Goal: Information Seeking & Learning: Check status

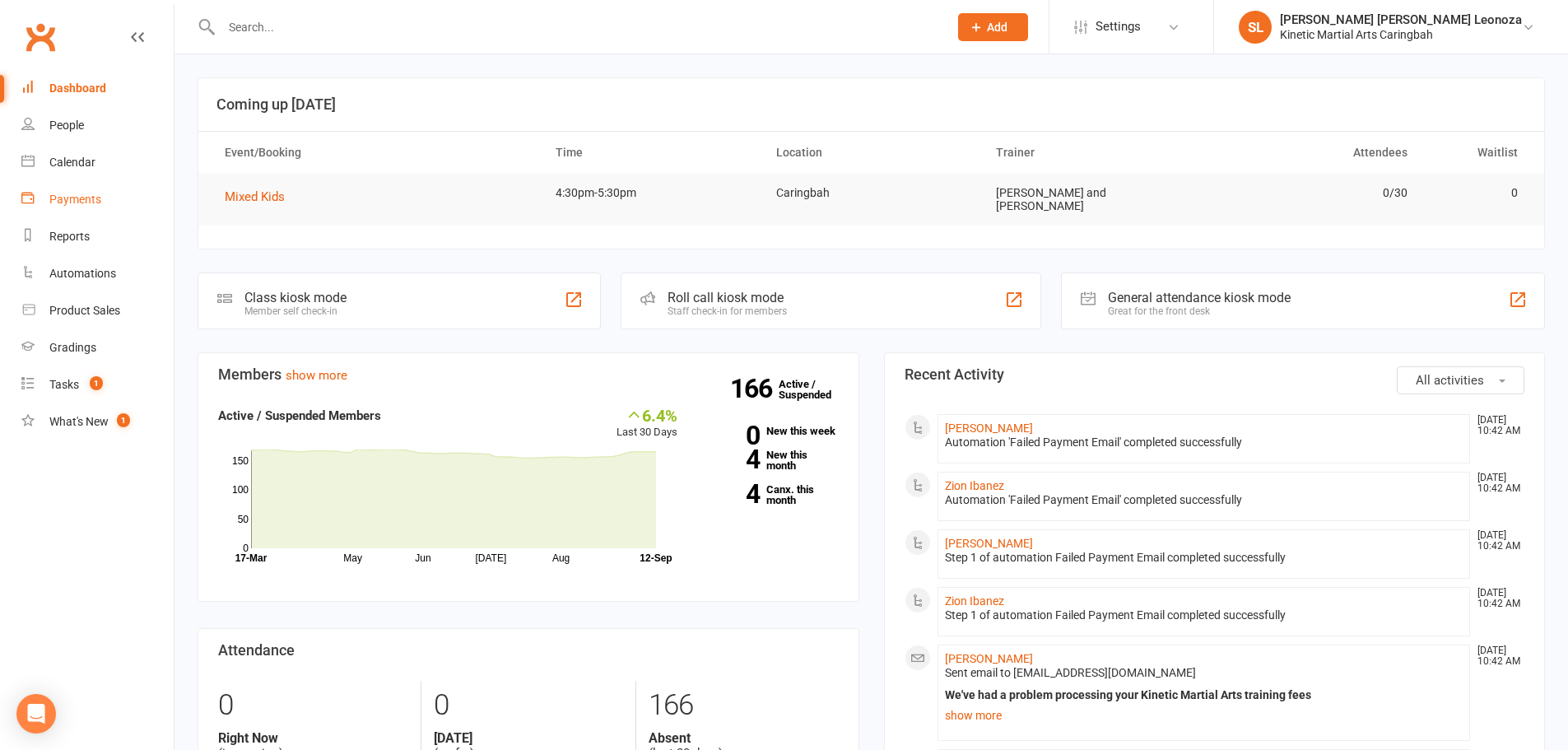
click at [73, 201] on div "Payments" at bounding box center [75, 199] width 52 height 13
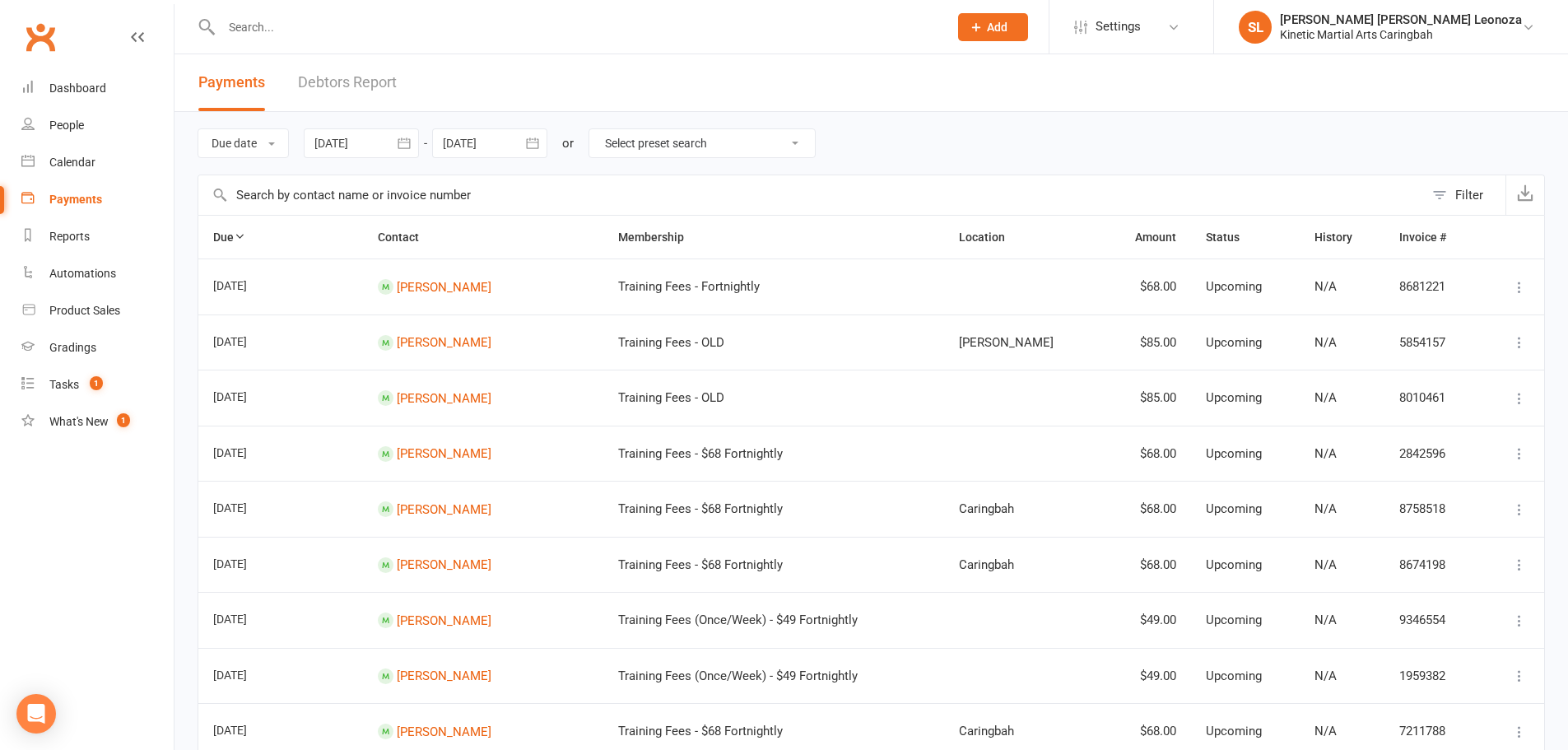
click at [412, 146] on icon "button" at bounding box center [404, 142] width 16 height 16
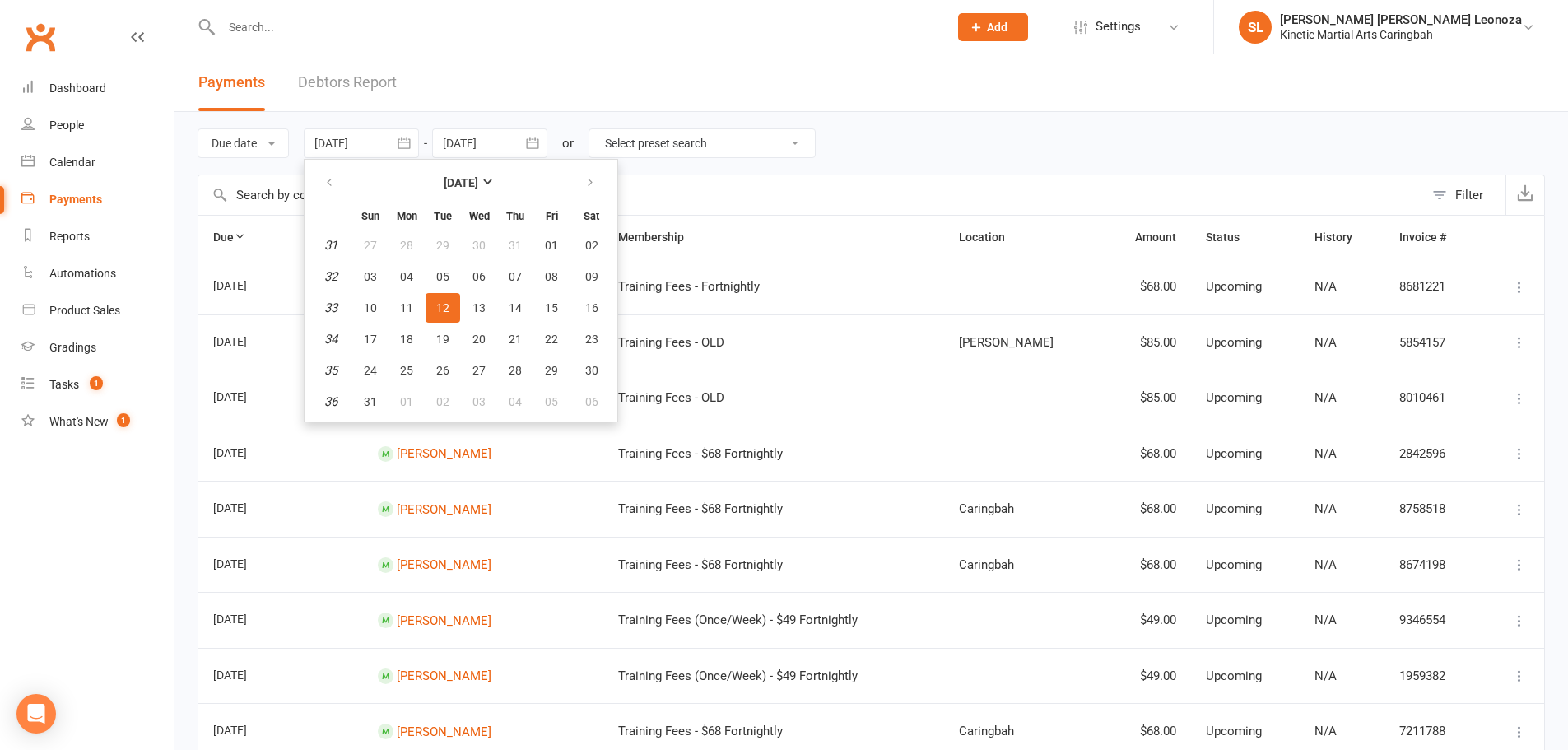
click at [532, 141] on icon "button" at bounding box center [532, 142] width 16 height 16
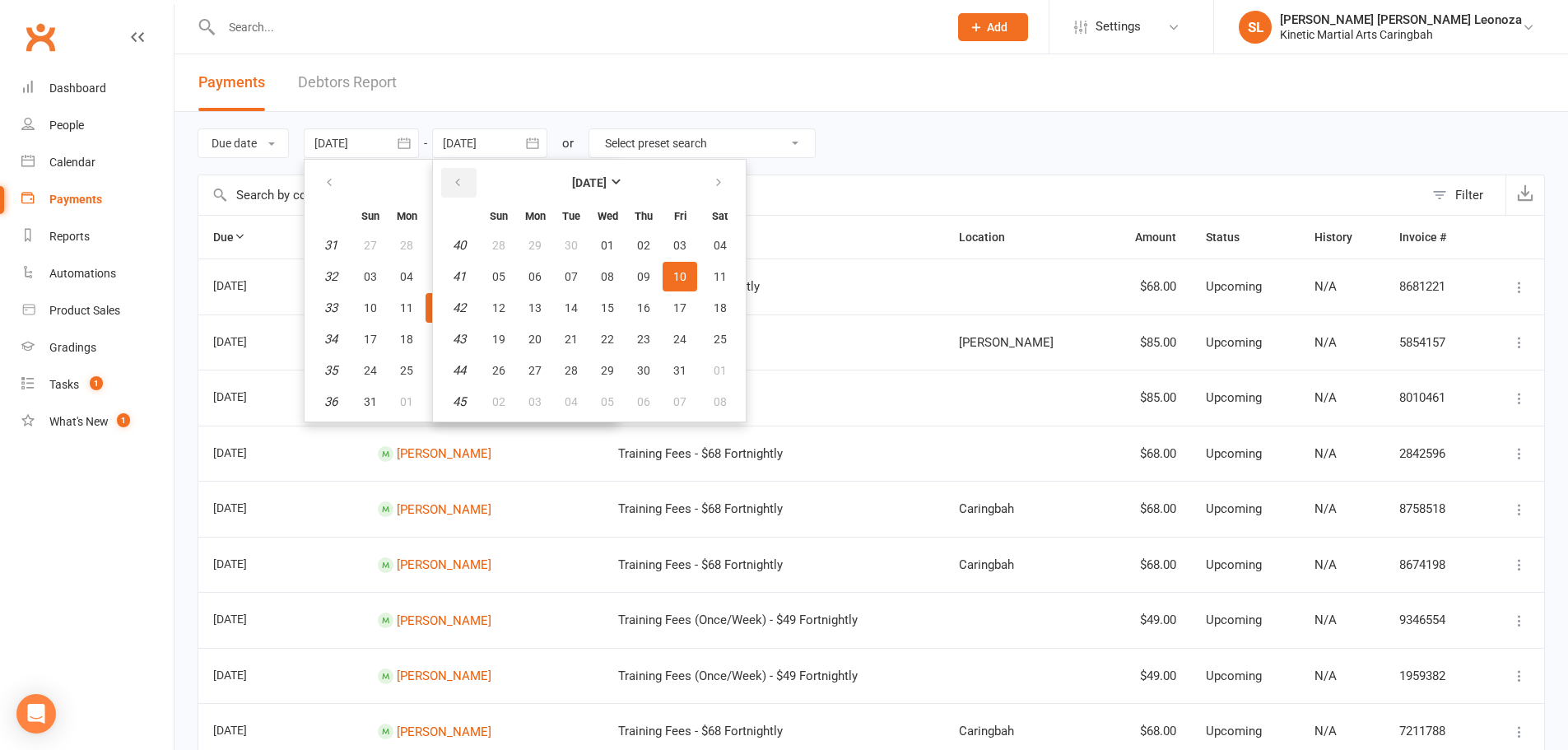
click at [462, 176] on icon "button" at bounding box center [457, 182] width 11 height 13
click at [542, 283] on span "08" at bounding box center [534, 276] width 13 height 13
type input "08 Sep 2025"
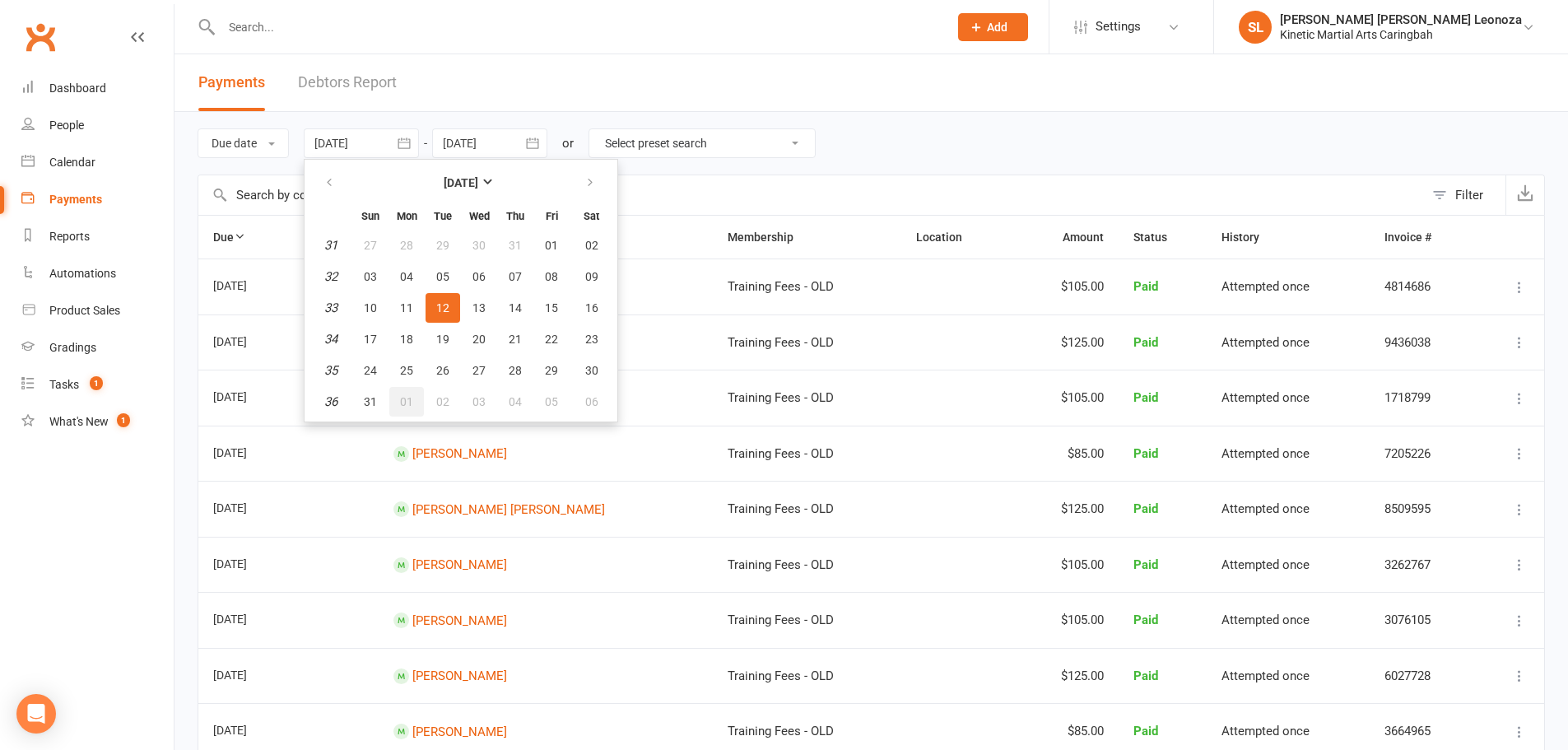
click at [412, 396] on span "01" at bounding box center [406, 401] width 13 height 13
type input "01 Sep 2025"
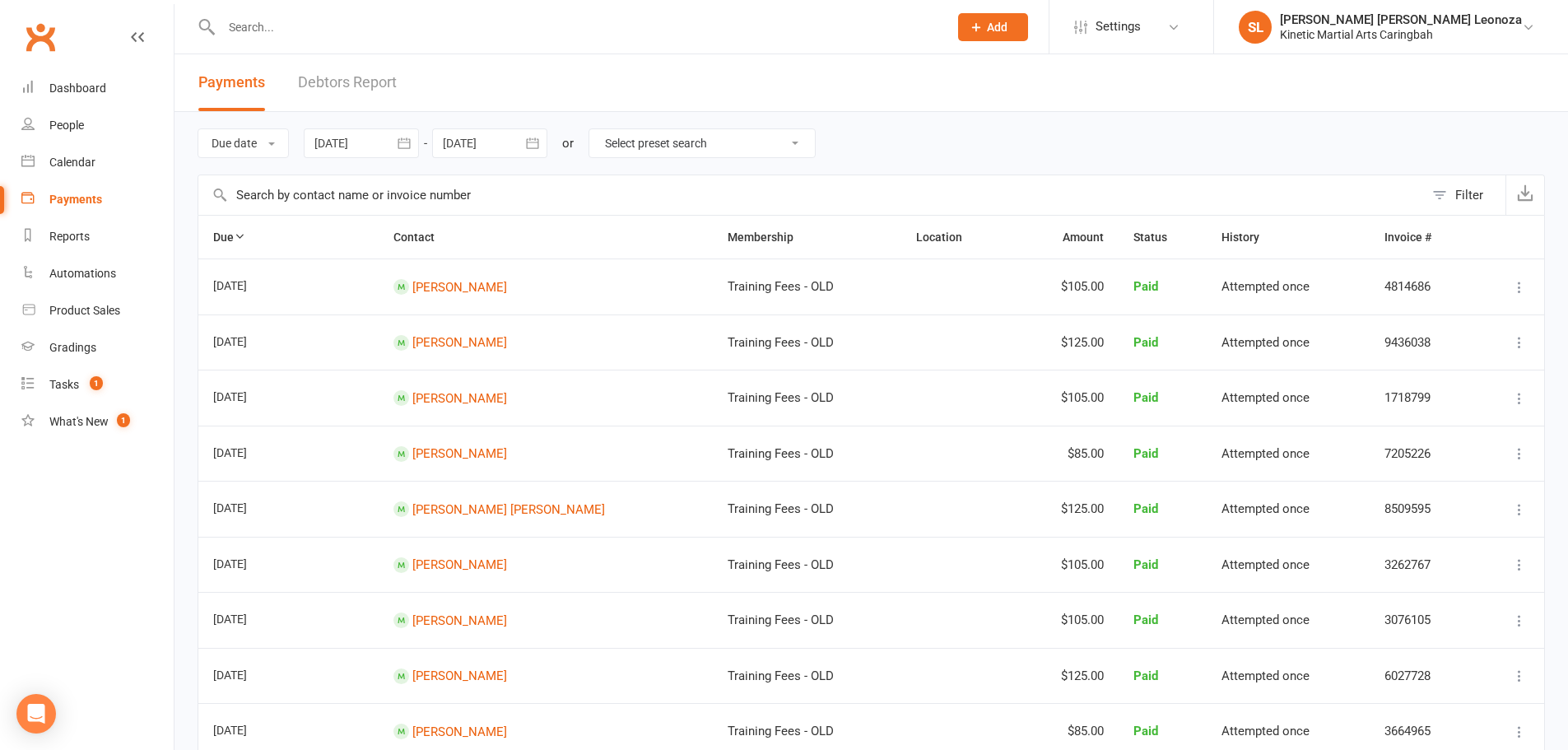
click at [531, 145] on icon "button" at bounding box center [532, 142] width 16 height 16
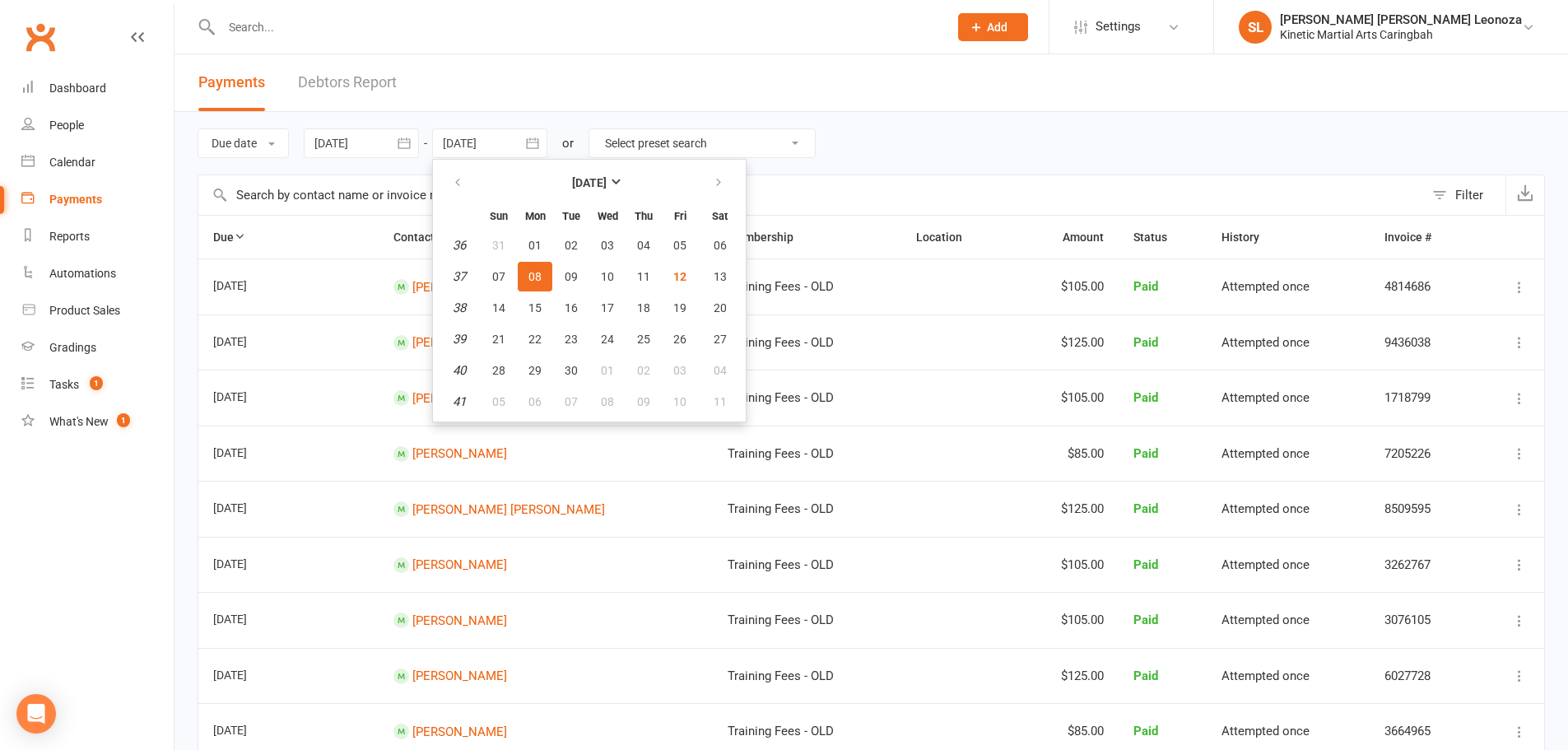
click at [534, 143] on icon "button" at bounding box center [532, 142] width 16 height 16
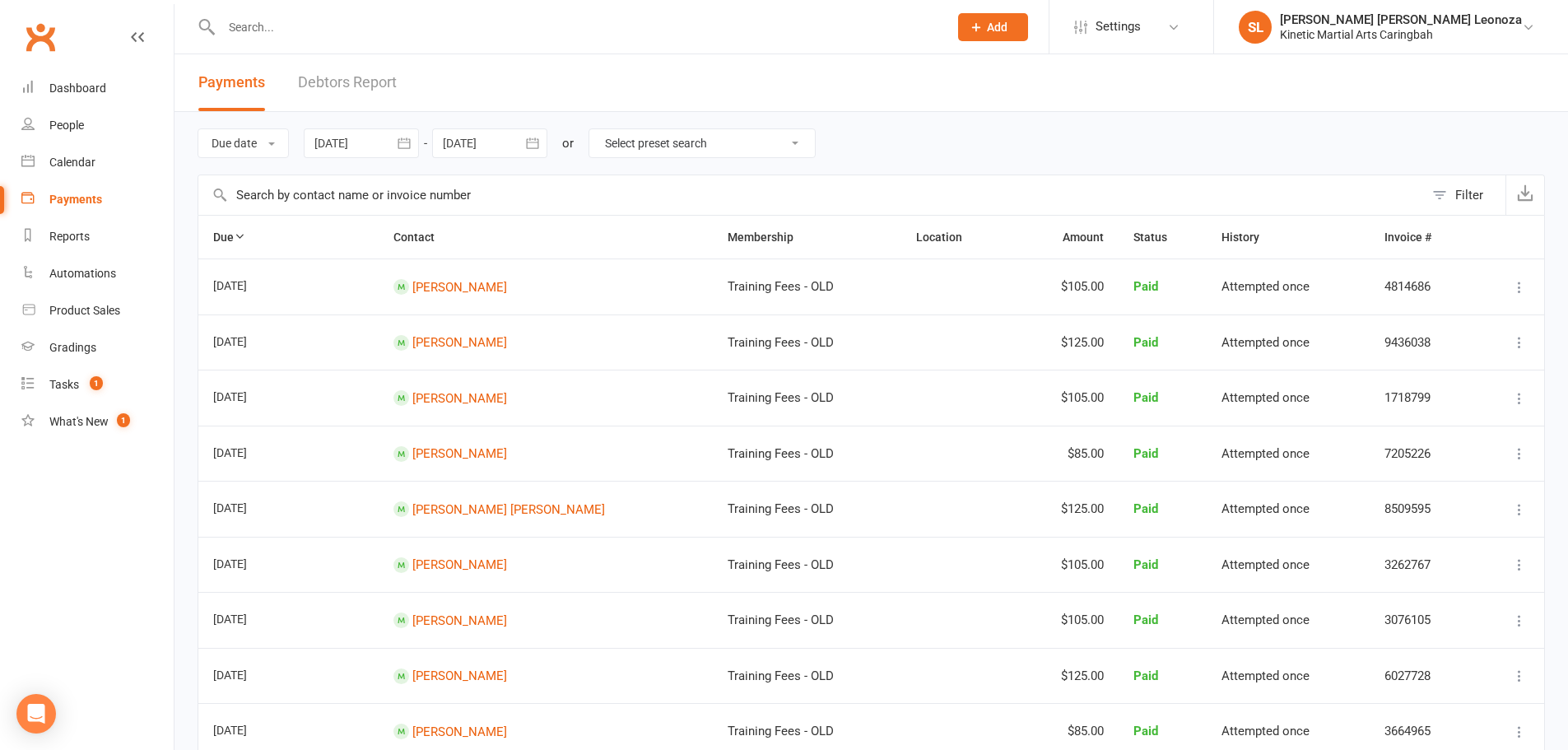
drag, startPoint x: 561, startPoint y: 103, endPoint x: 599, endPoint y: 92, distance: 39.6
click at [562, 102] on header "Payments Debtors Report" at bounding box center [871, 83] width 1394 height 58
click at [1530, 185] on icon "button" at bounding box center [1525, 192] width 16 height 16
click at [280, 17] on input "text" at bounding box center [576, 27] width 720 height 23
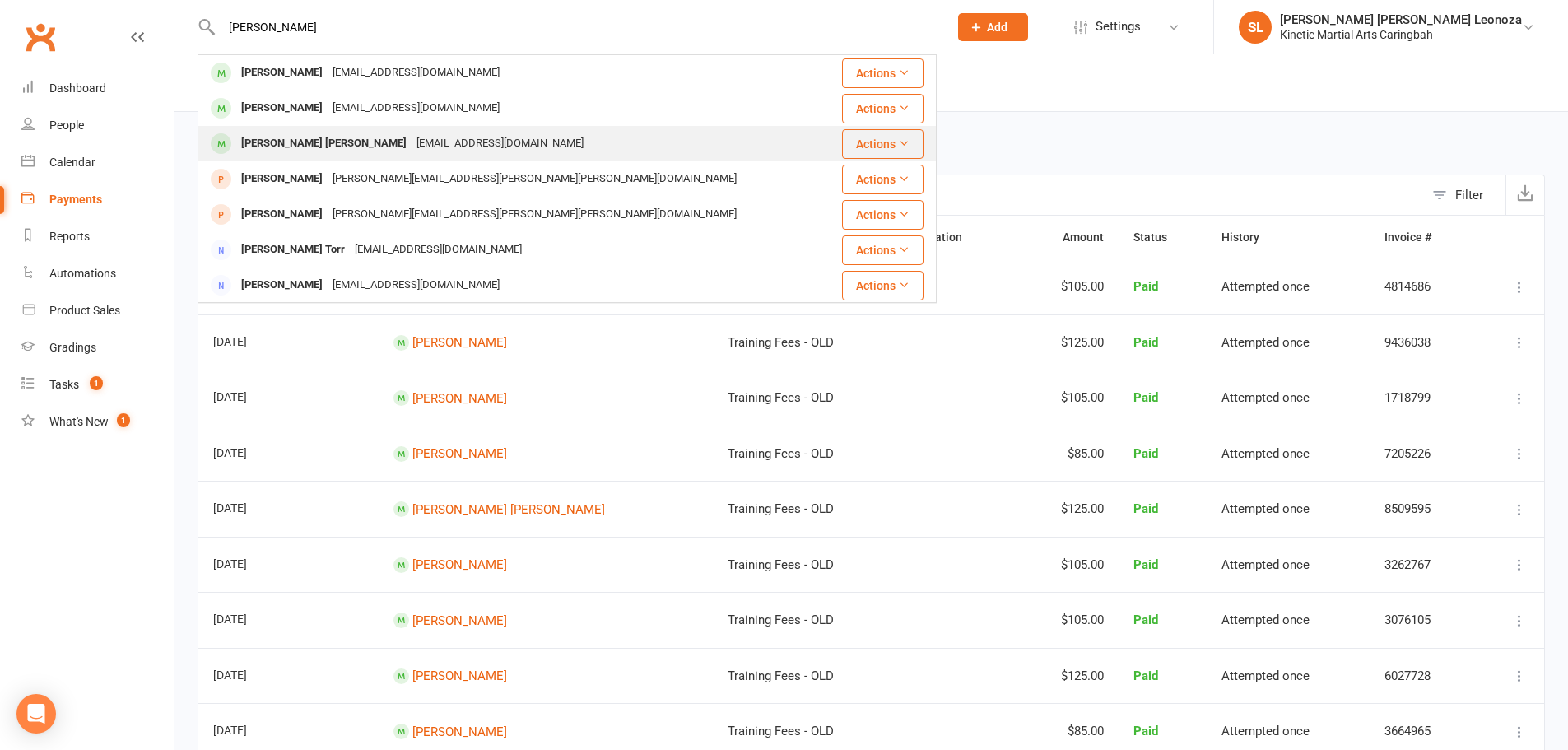
type input "hudson"
click at [329, 136] on div "Hudson Sundstrom" at bounding box center [324, 144] width 175 height 24
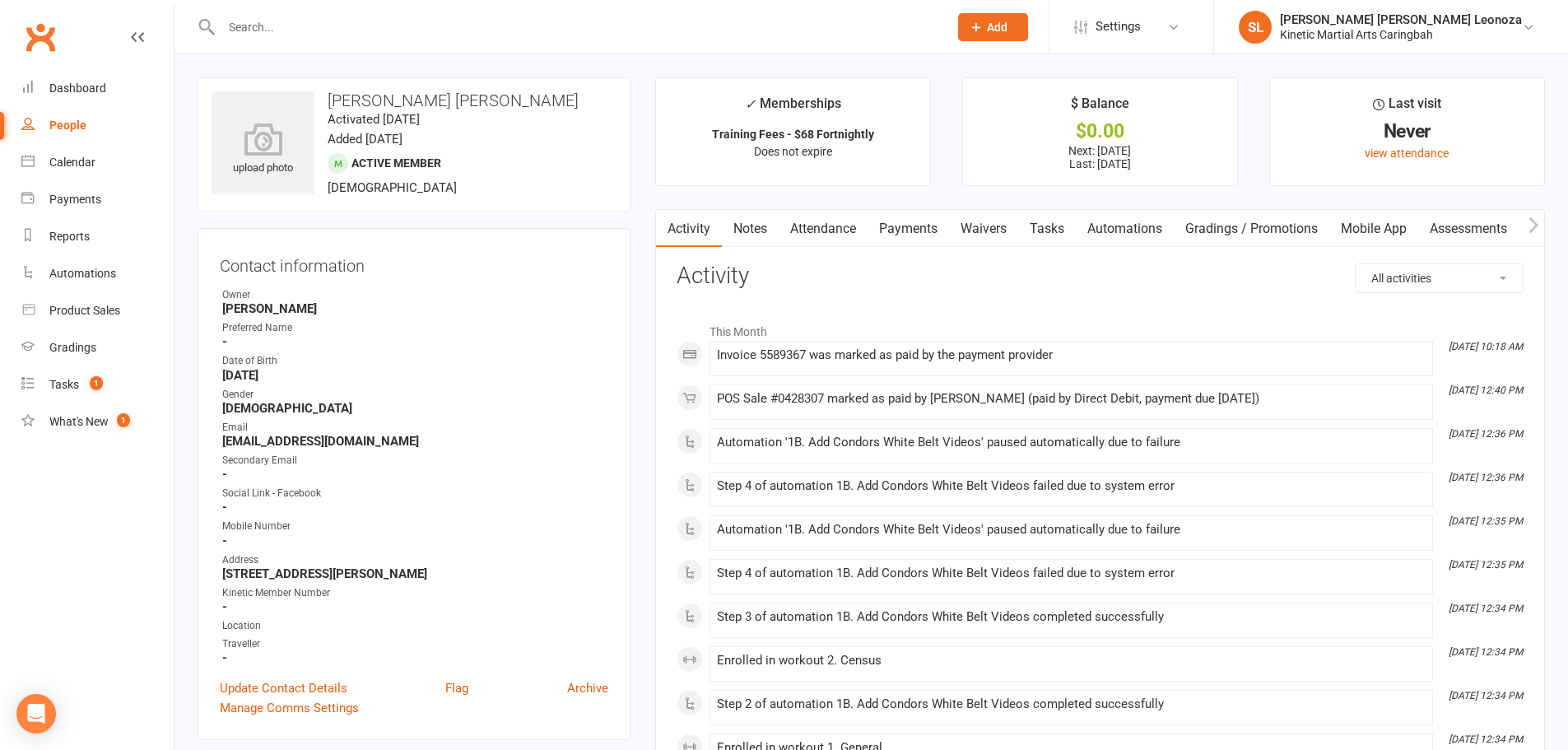
click at [902, 234] on link "Payments" at bounding box center [908, 229] width 81 height 38
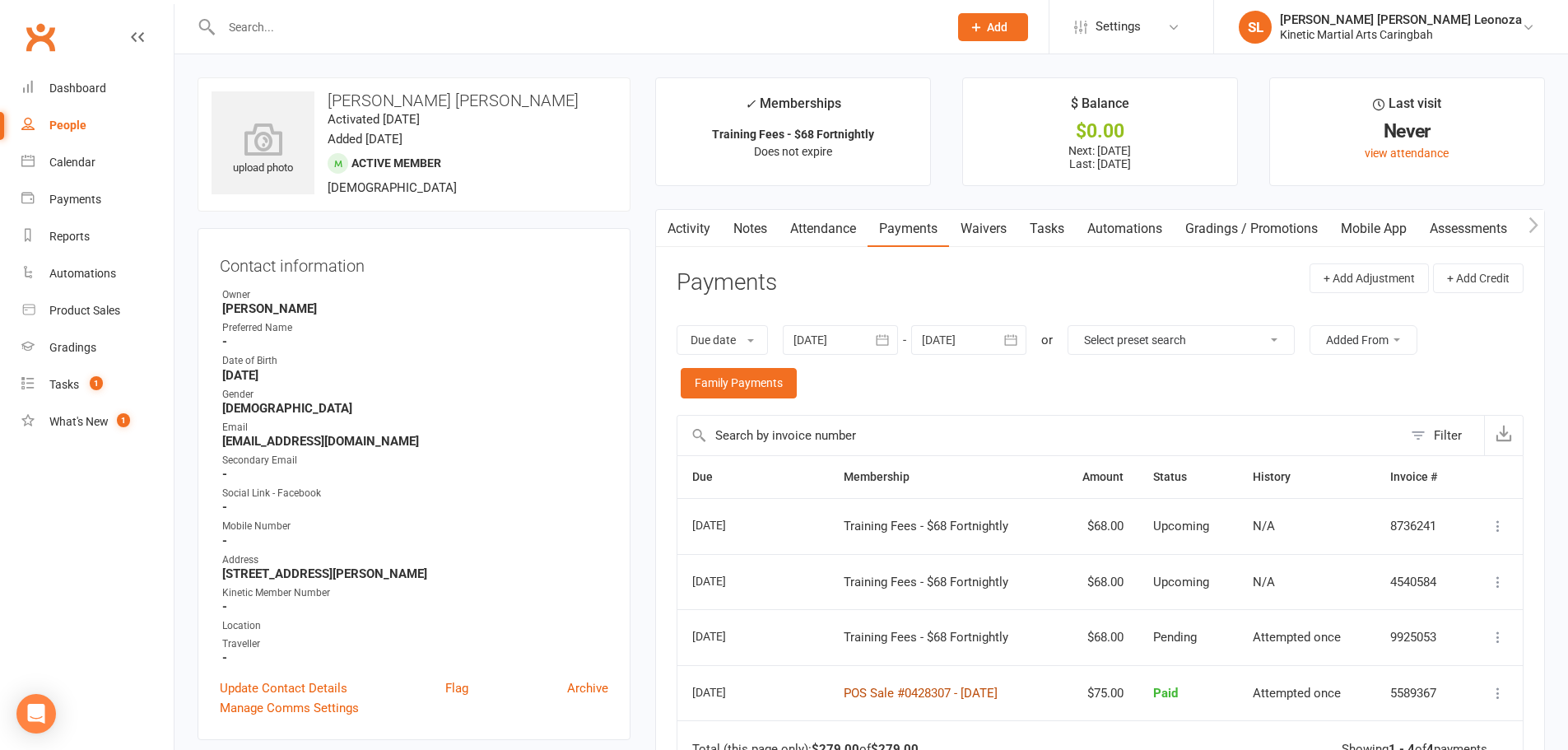
click at [874, 690] on link "POS Sale #0428307 - September 05, 2025" at bounding box center [920, 692] width 154 height 15
click at [307, 29] on input "text" at bounding box center [576, 27] width 720 height 23
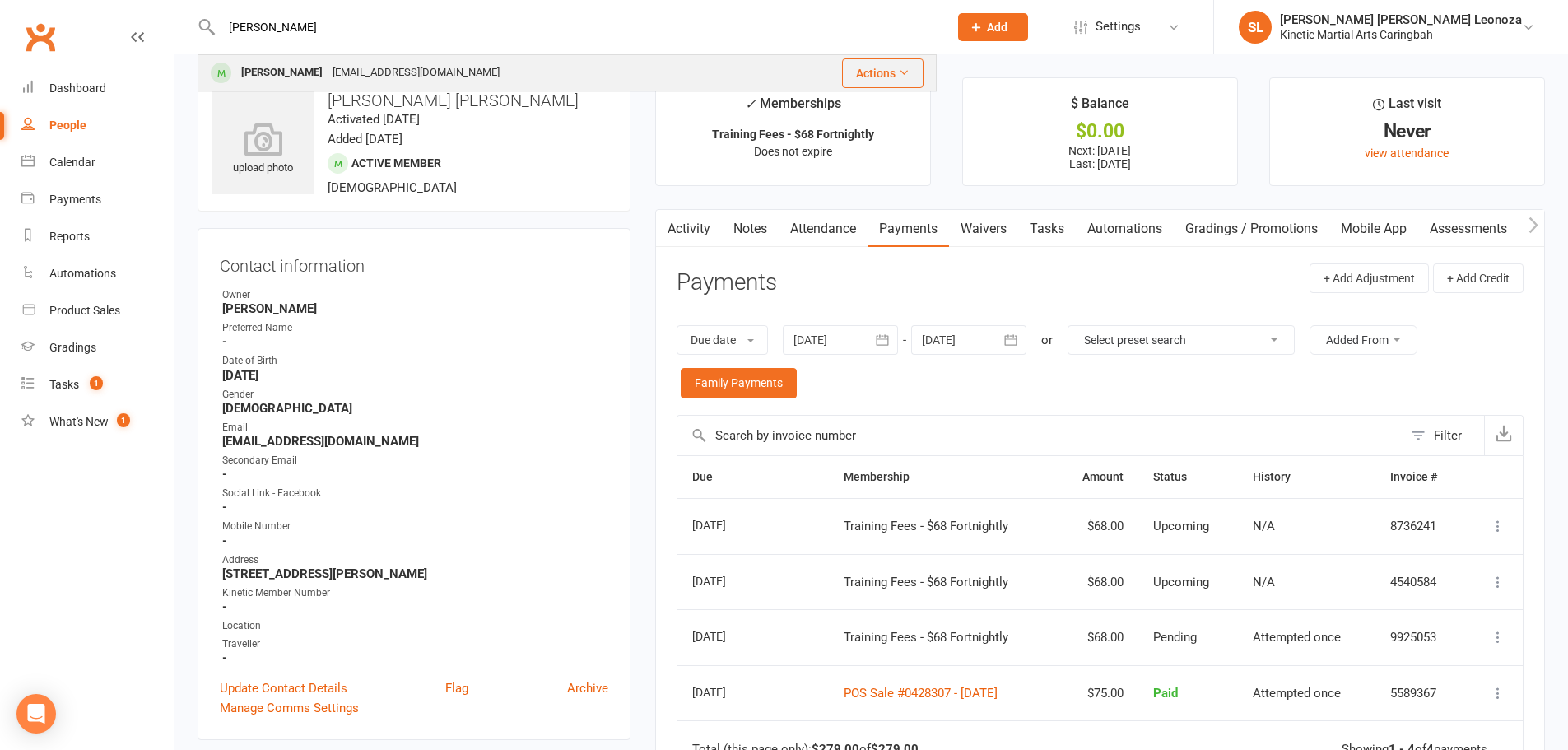
type input "tatiana s"
click at [327, 79] on div "Tatiana Sundstrom" at bounding box center [282, 73] width 91 height 24
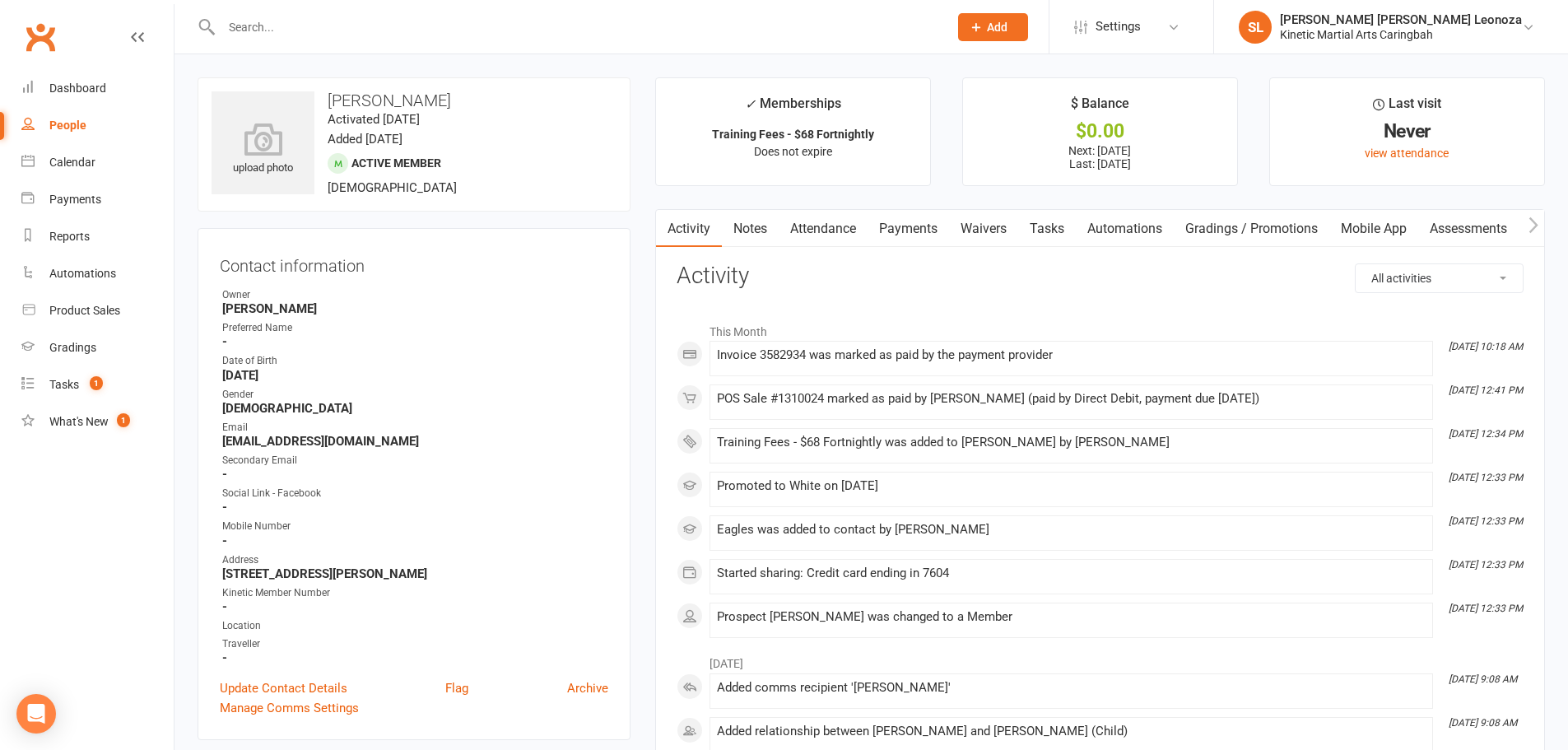
click at [904, 226] on link "Payments" at bounding box center [908, 229] width 81 height 38
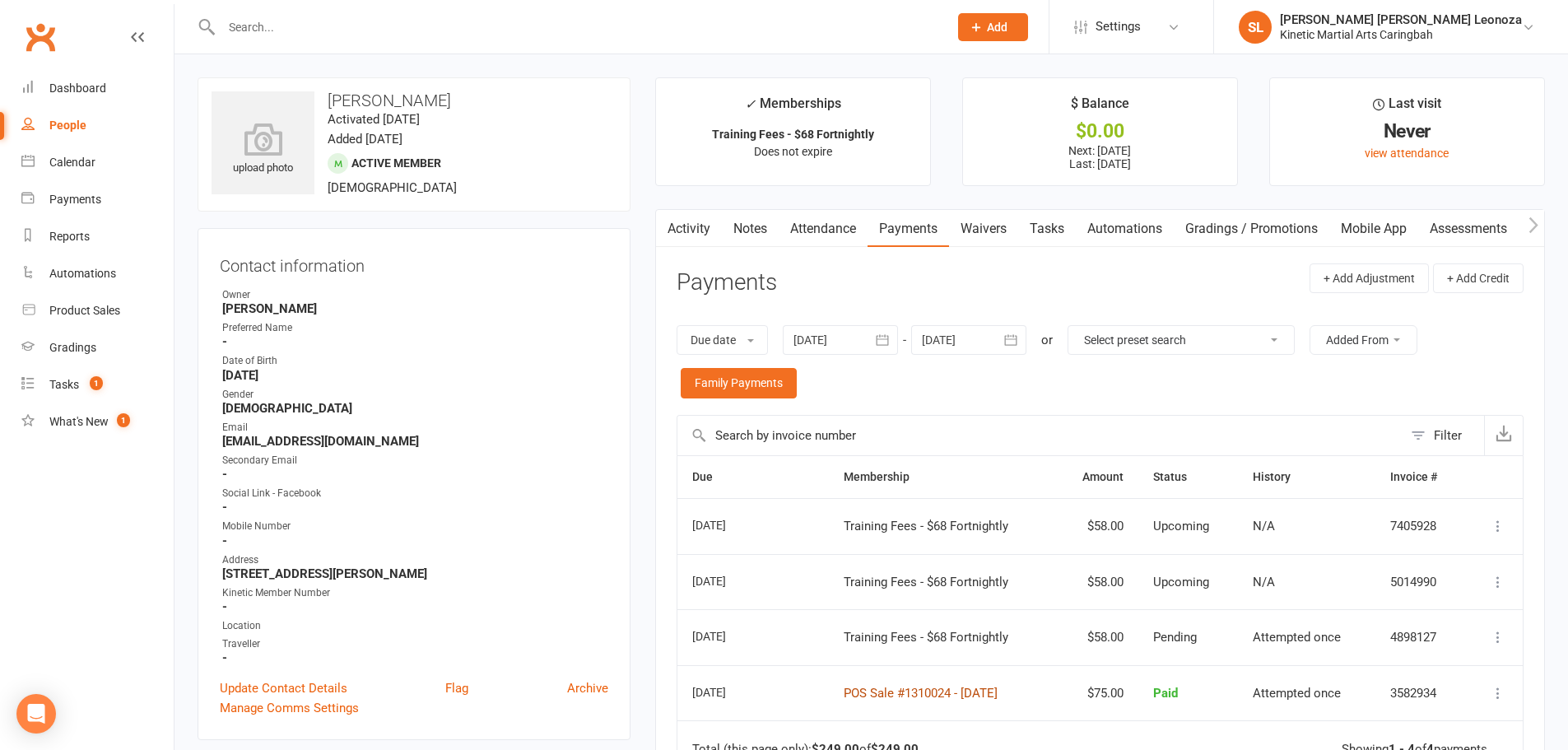
click at [896, 691] on link "POS Sale #1310024 - September 05, 2025" at bounding box center [920, 692] width 154 height 15
click at [317, 32] on input "text" at bounding box center [576, 27] width 720 height 23
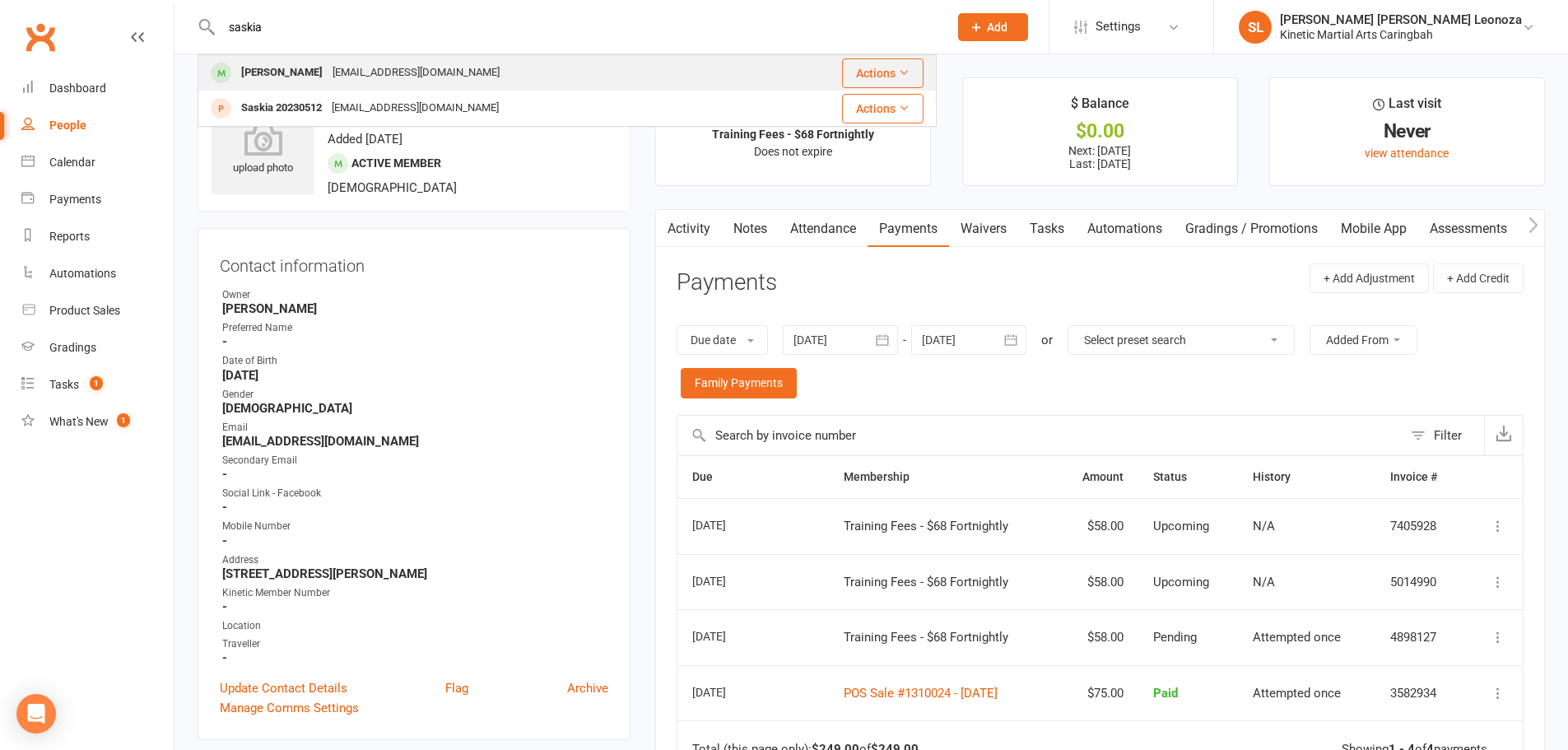
type input "saskia"
click at [293, 66] on div "Saskia Sundstrom" at bounding box center [282, 73] width 91 height 24
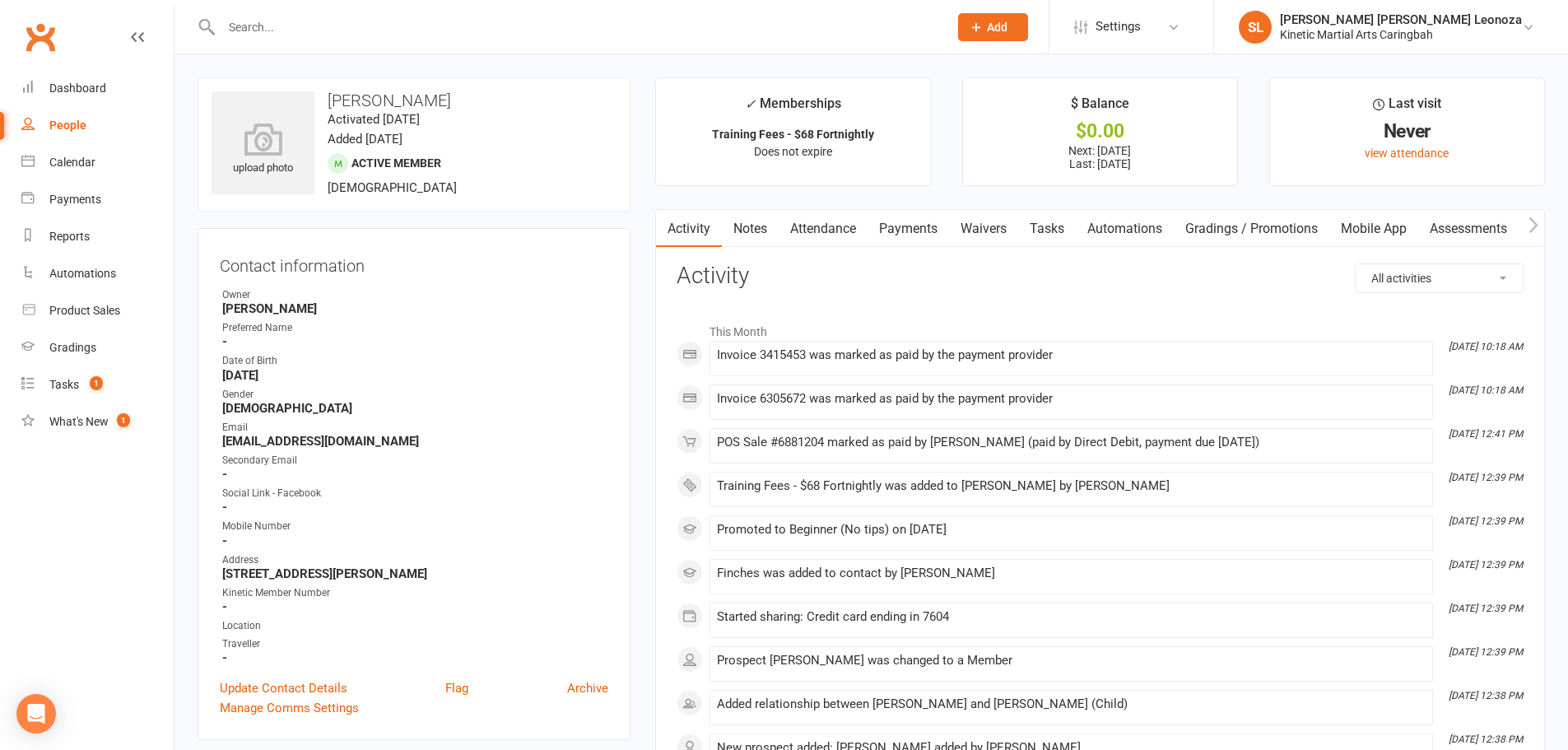
click at [907, 226] on link "Payments" at bounding box center [908, 229] width 81 height 38
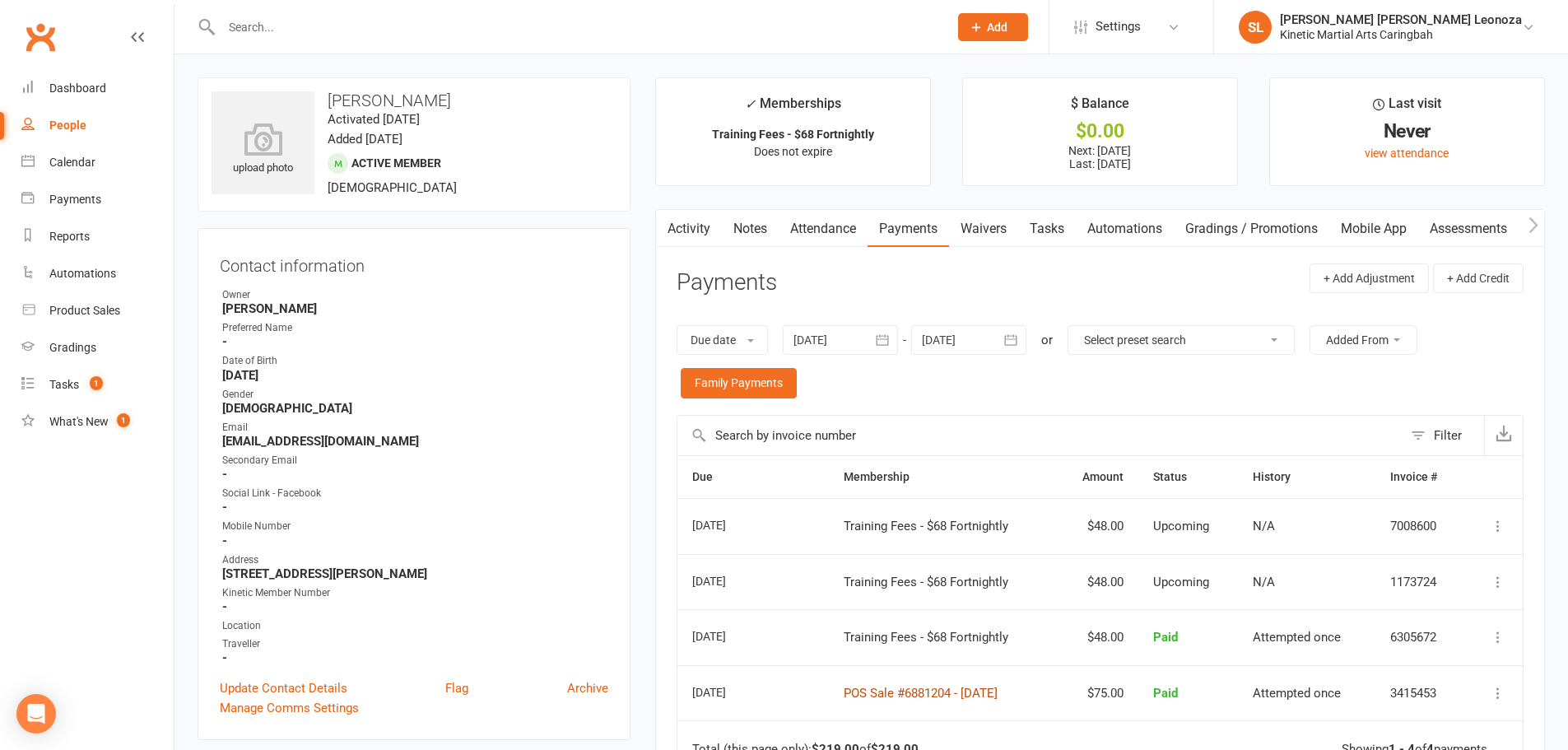
click at [875, 693] on link "POS Sale #6881204 - September 05, 2025" at bounding box center [920, 692] width 154 height 15
click at [390, 28] on input "text" at bounding box center [576, 27] width 720 height 23
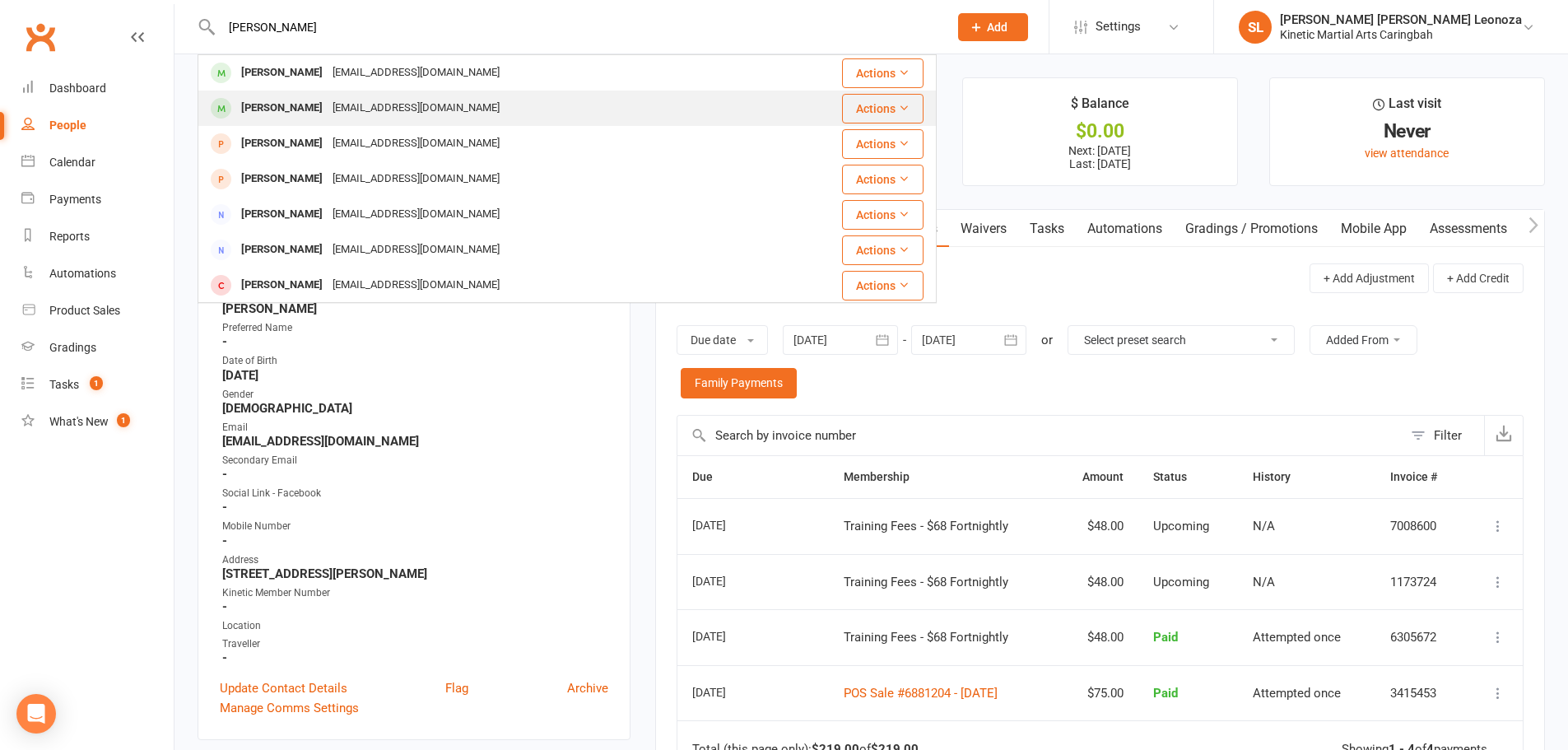
type input "adrian"
click at [336, 105] on div "noemail@example.com" at bounding box center [416, 109] width 177 height 24
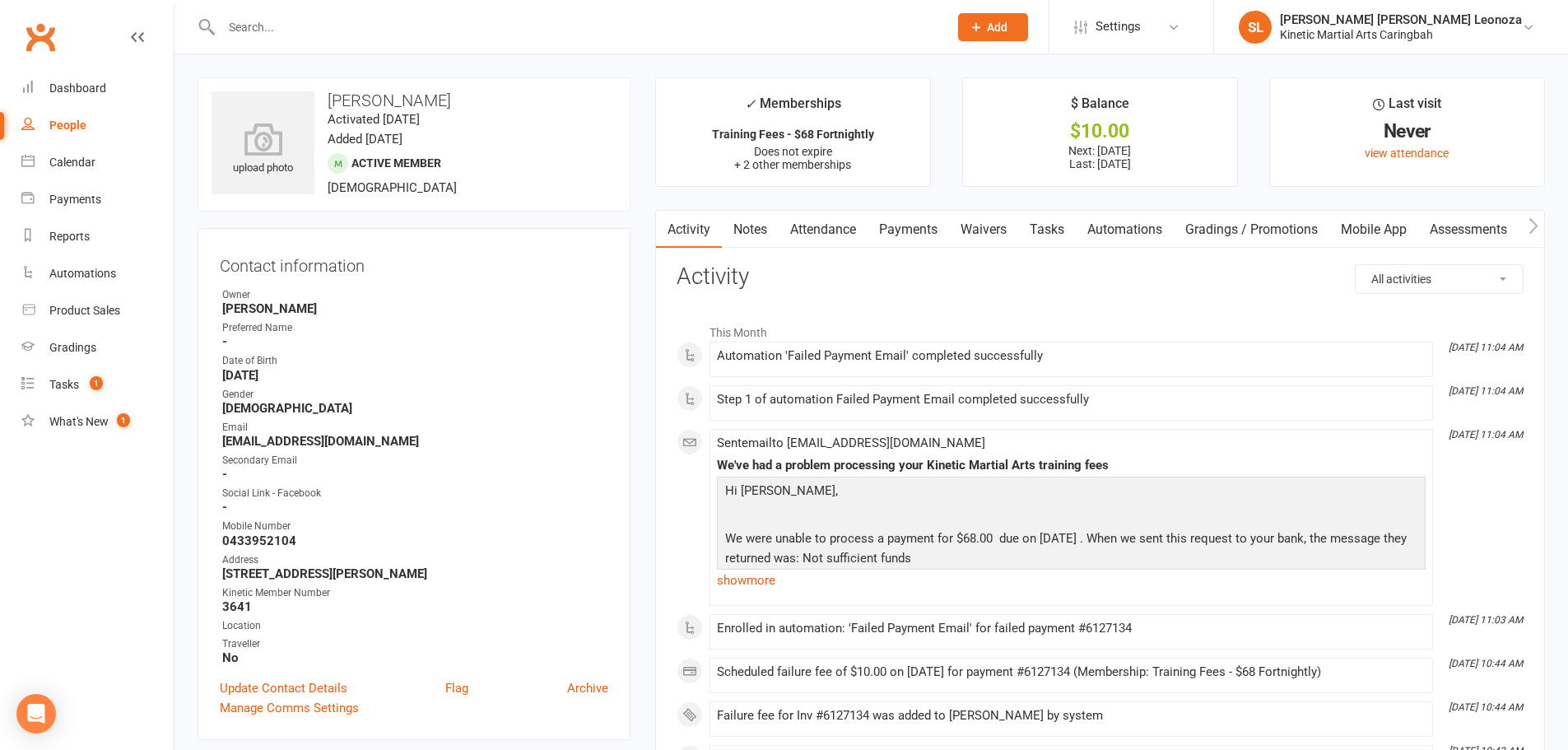
click at [913, 220] on link "Payments" at bounding box center [908, 230] width 81 height 38
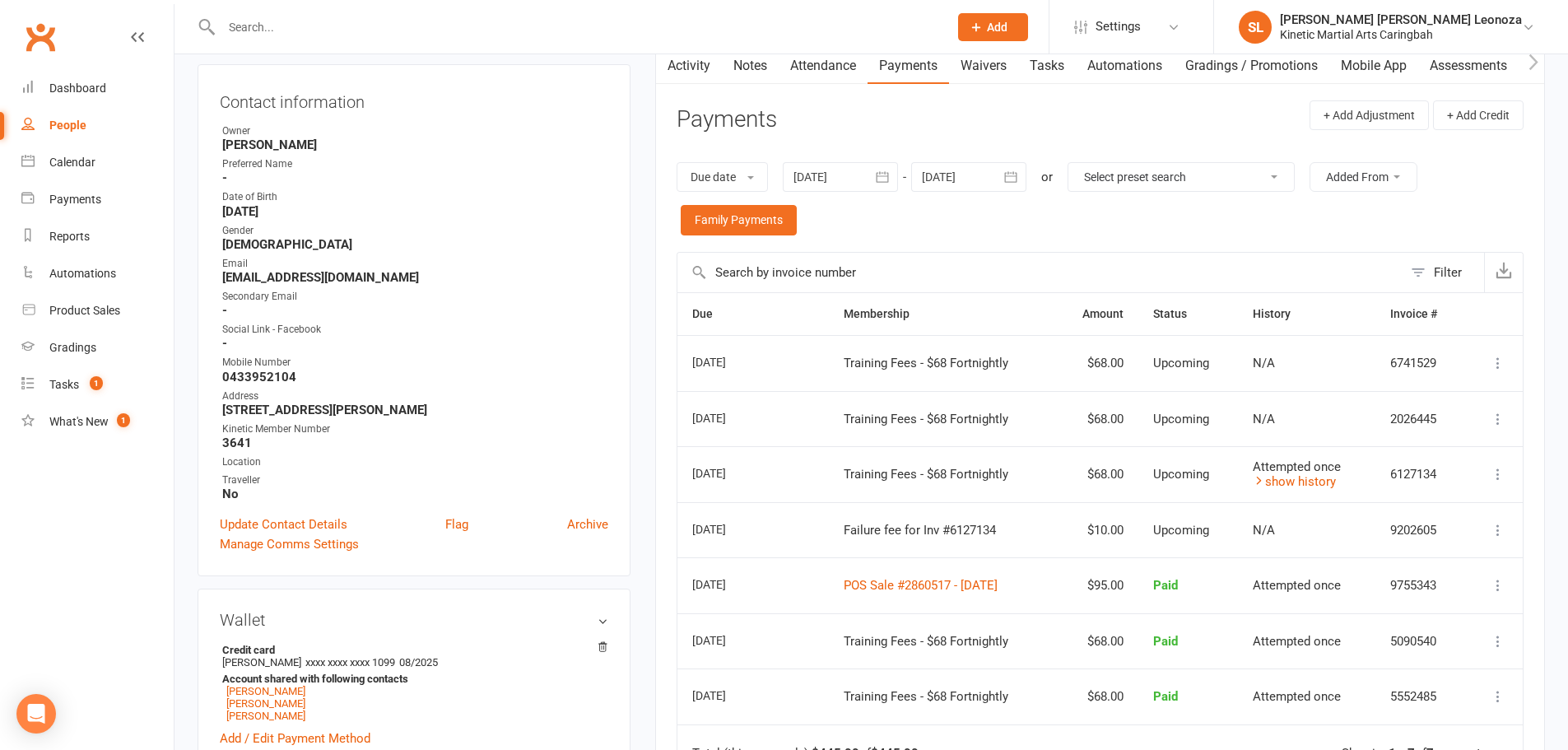
scroll to position [165, 0]
click at [928, 582] on link "POS Sale #2860517 - September 02, 2025" at bounding box center [920, 584] width 154 height 15
click at [285, 35] on input "text" at bounding box center [576, 27] width 720 height 23
paste input "benne"
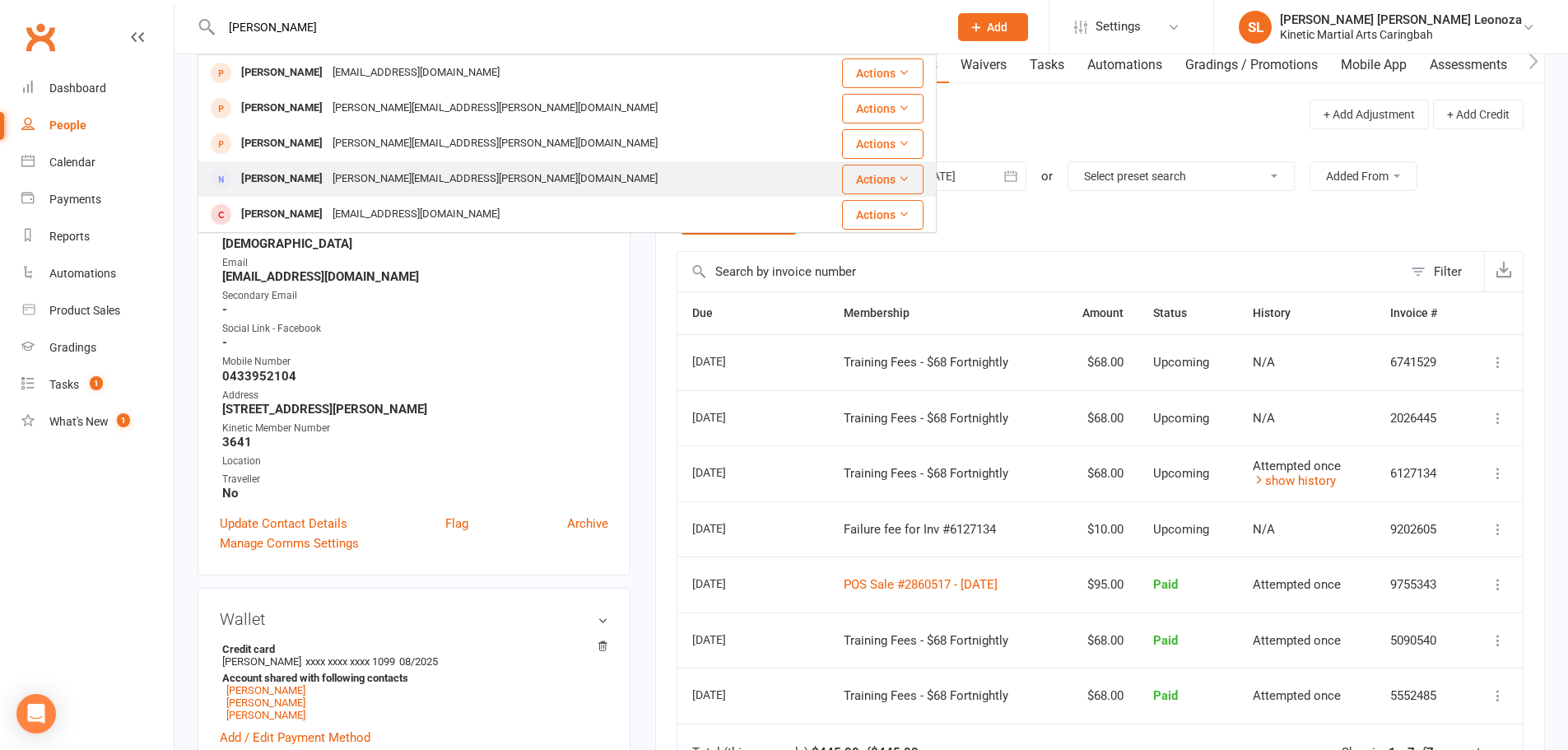
type input "benne"
click at [295, 176] on div "Stephen Bennett" at bounding box center [282, 180] width 91 height 24
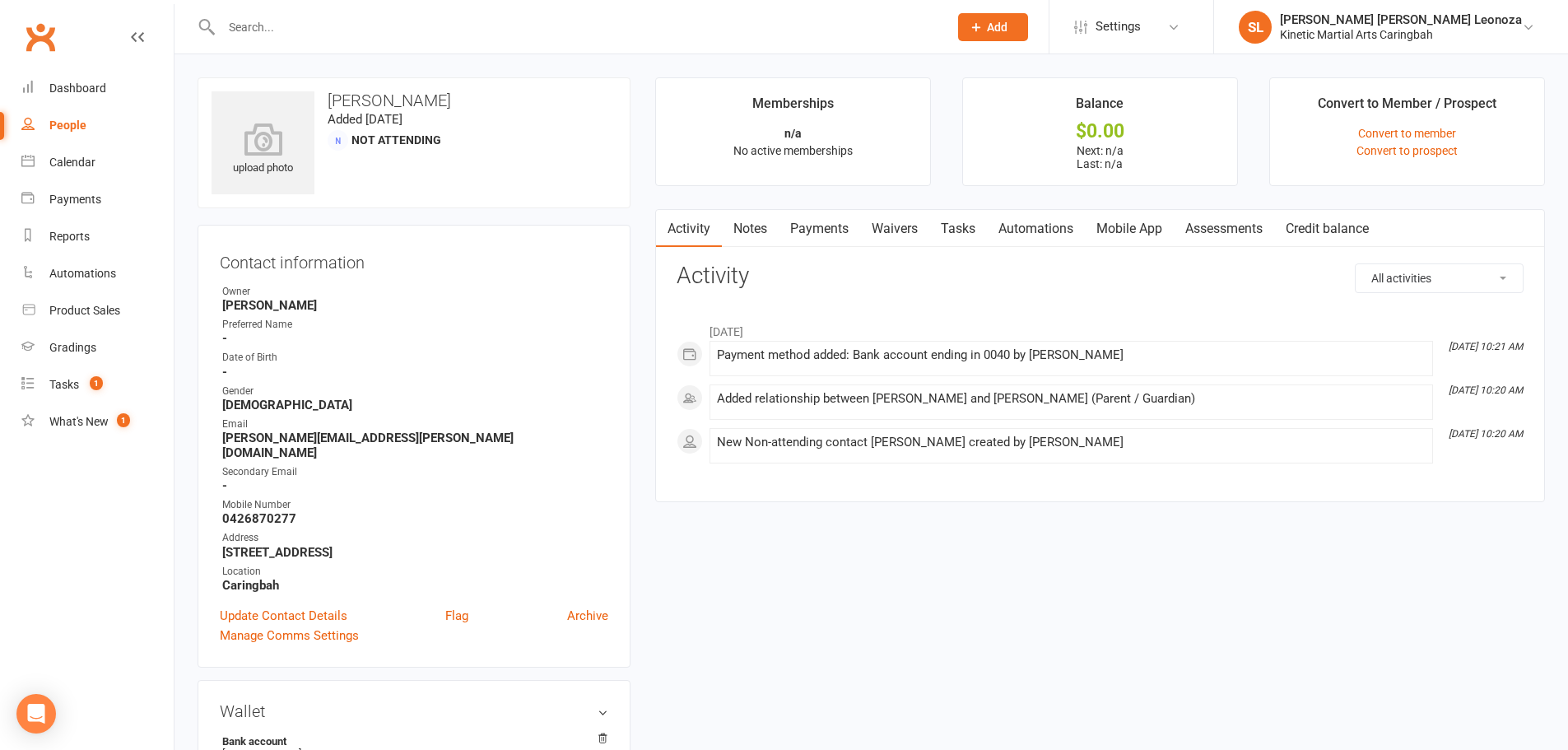
click at [273, 32] on input "text" at bounding box center [576, 27] width 720 height 23
paste input "bowen"
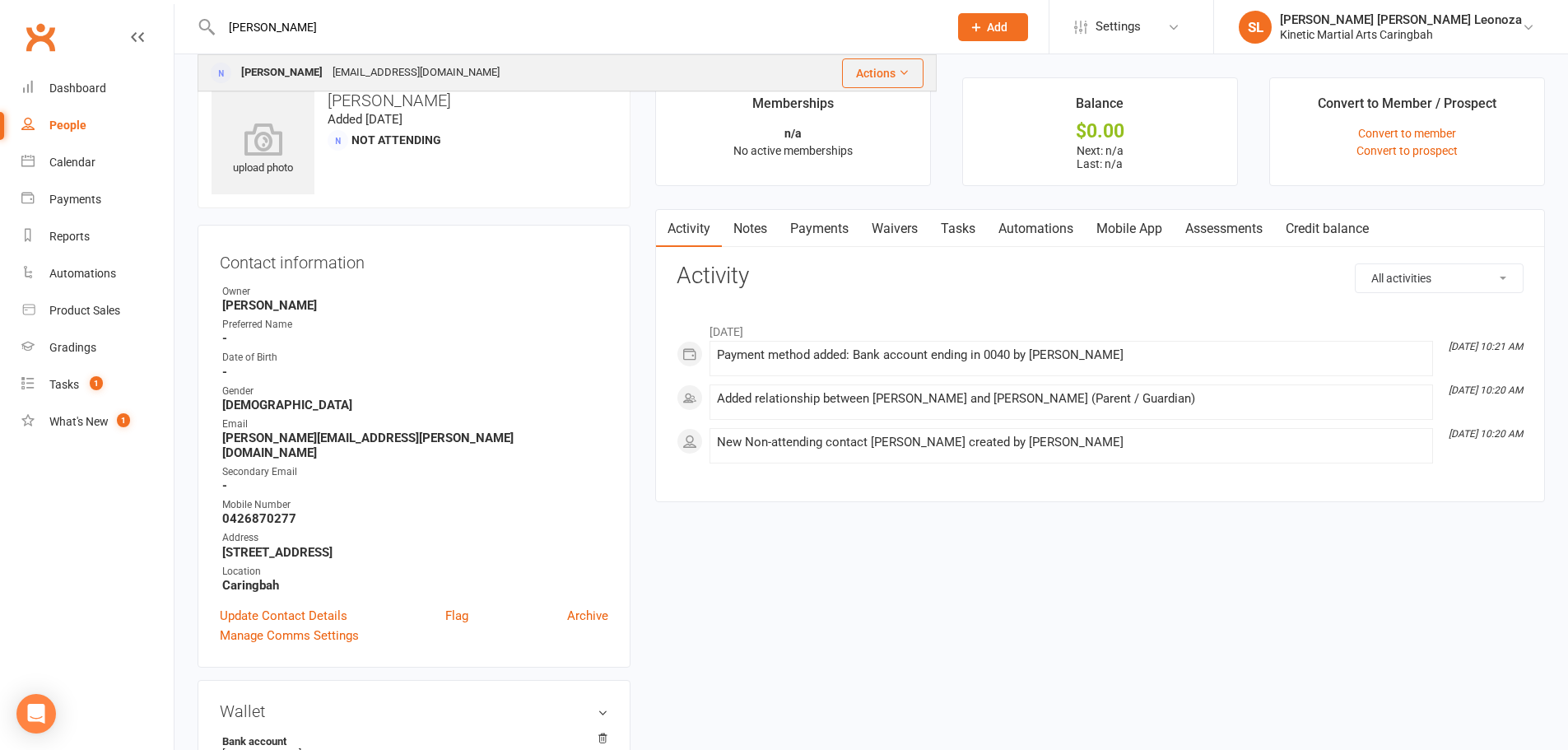
type input "bowen"
click at [298, 83] on div "Rebecca Bowen" at bounding box center [282, 73] width 91 height 24
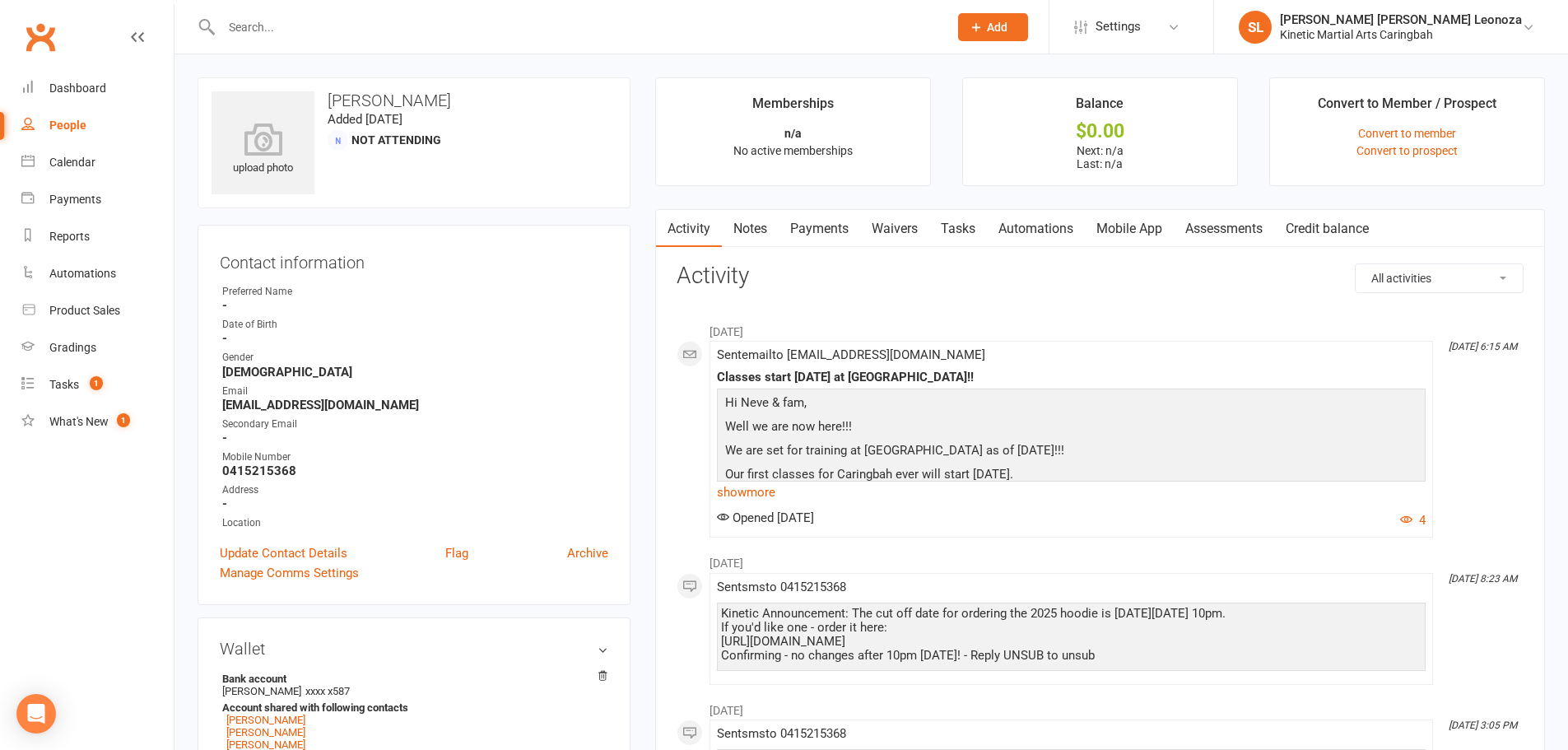
click at [329, 35] on input "text" at bounding box center [576, 27] width 720 height 23
paste input "hamilton"
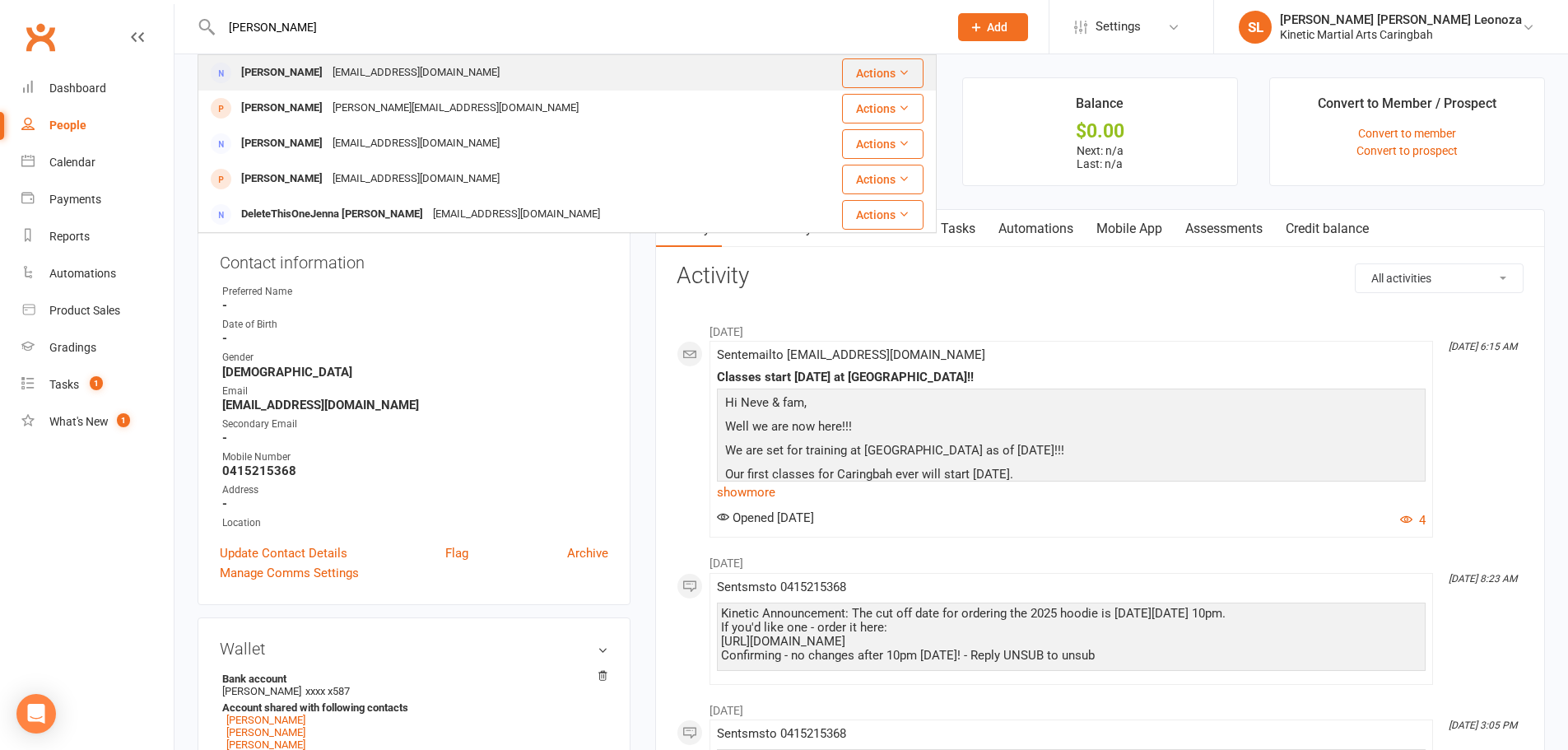
type input "hamilton"
click at [334, 79] on div "jenna_hamilton9@hotmail.com" at bounding box center [416, 73] width 177 height 24
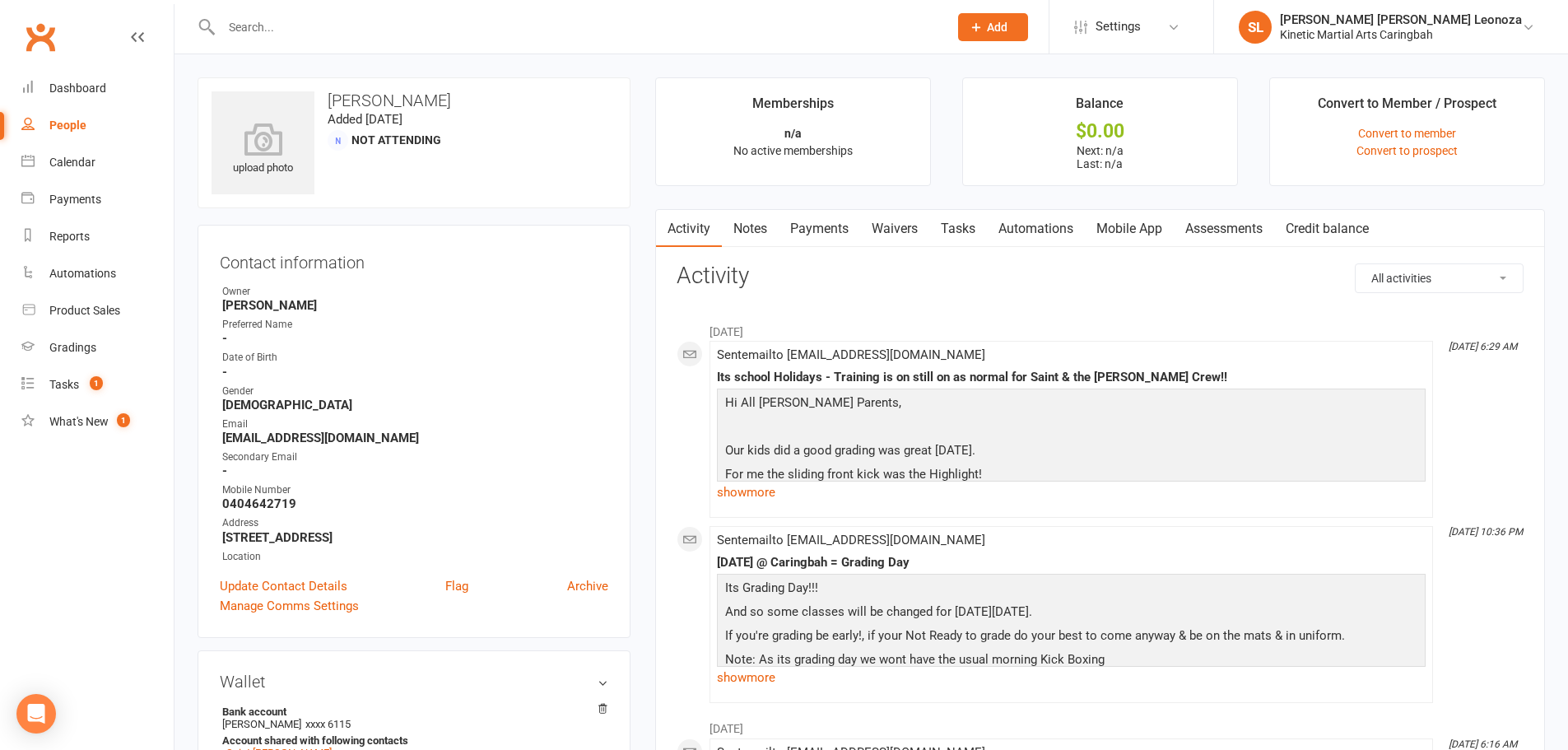
click at [296, 27] on input "text" at bounding box center [576, 27] width 720 height 23
type input "jim hudson"
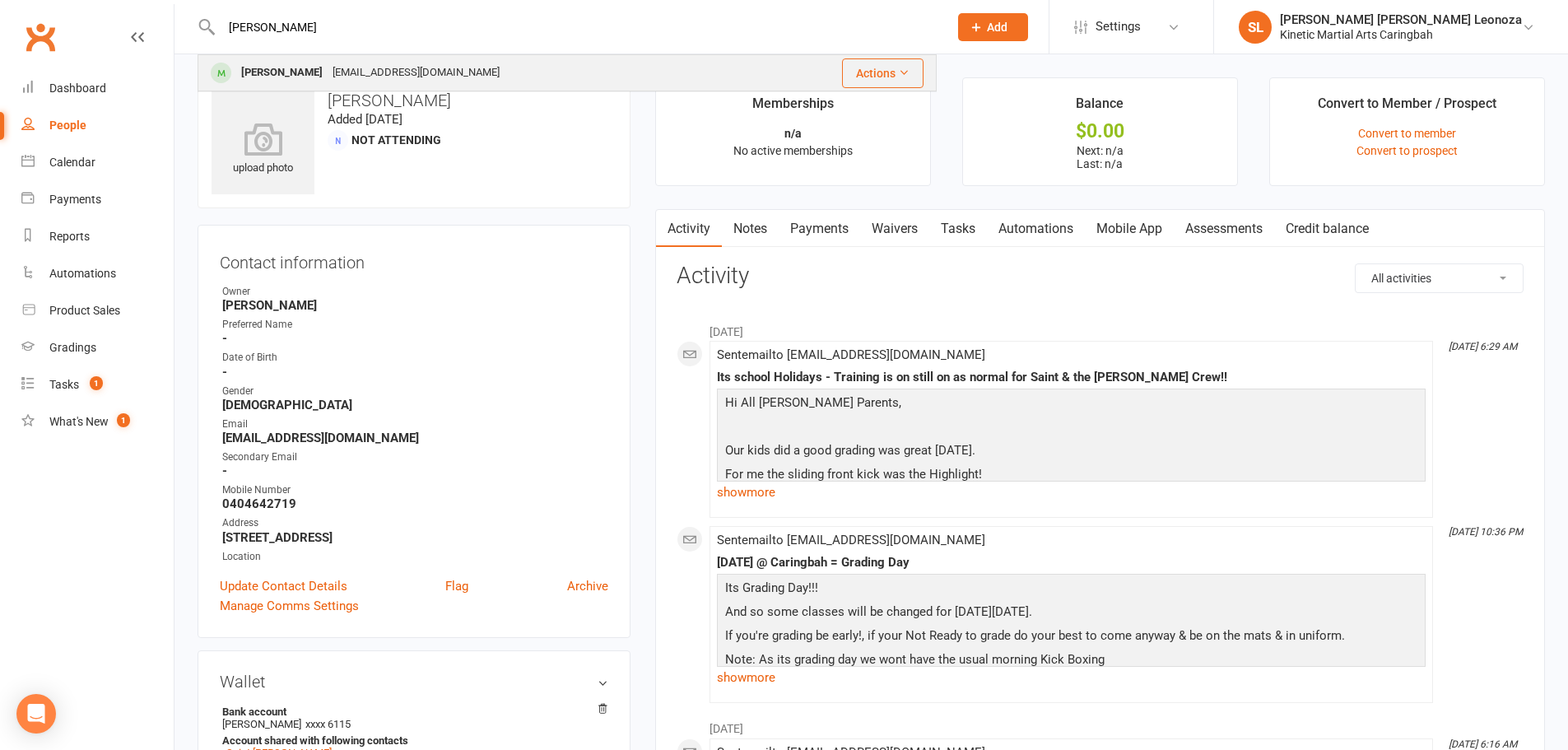
click at [352, 75] on div "jimbohudson@gmail.com" at bounding box center [416, 73] width 177 height 24
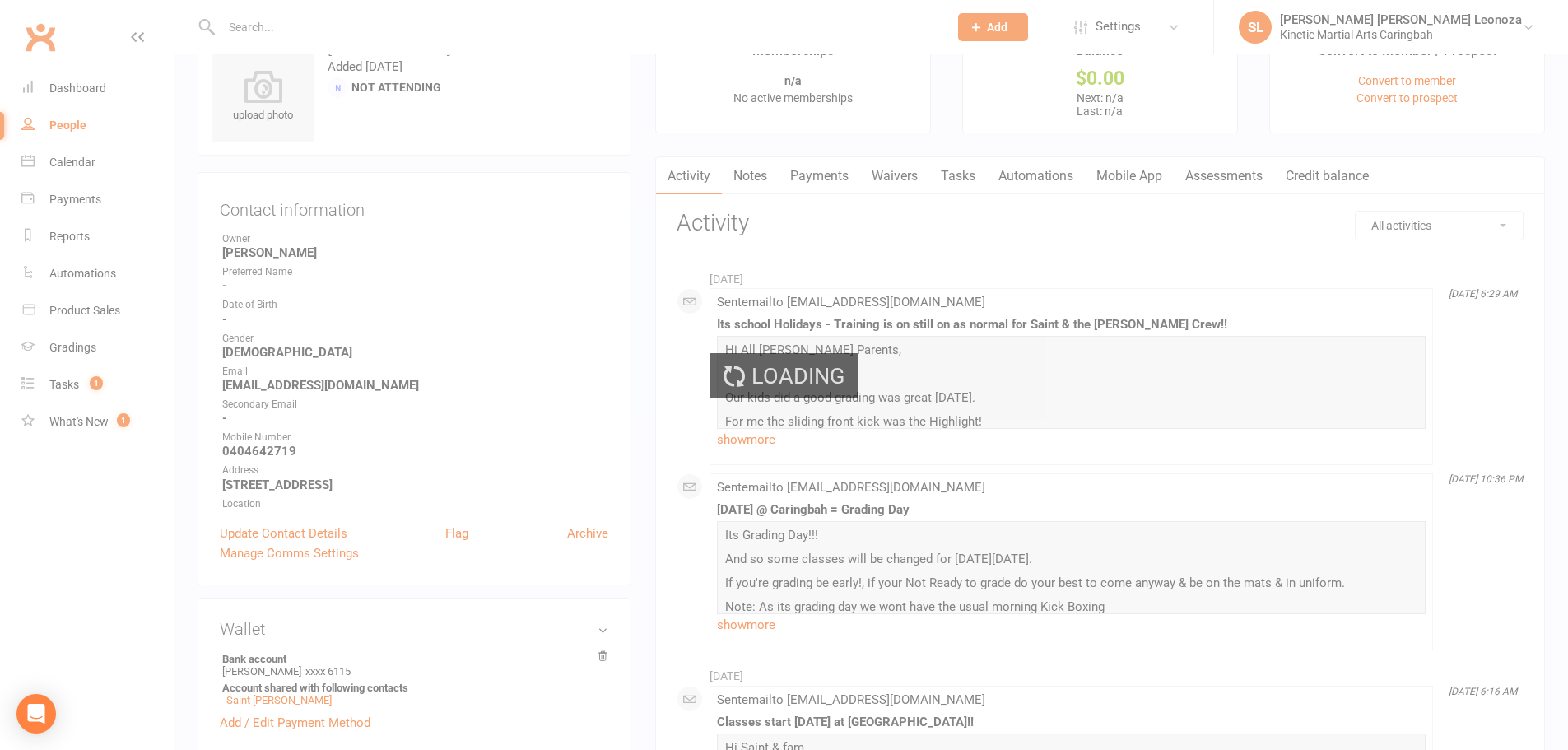
scroll to position [82, 0]
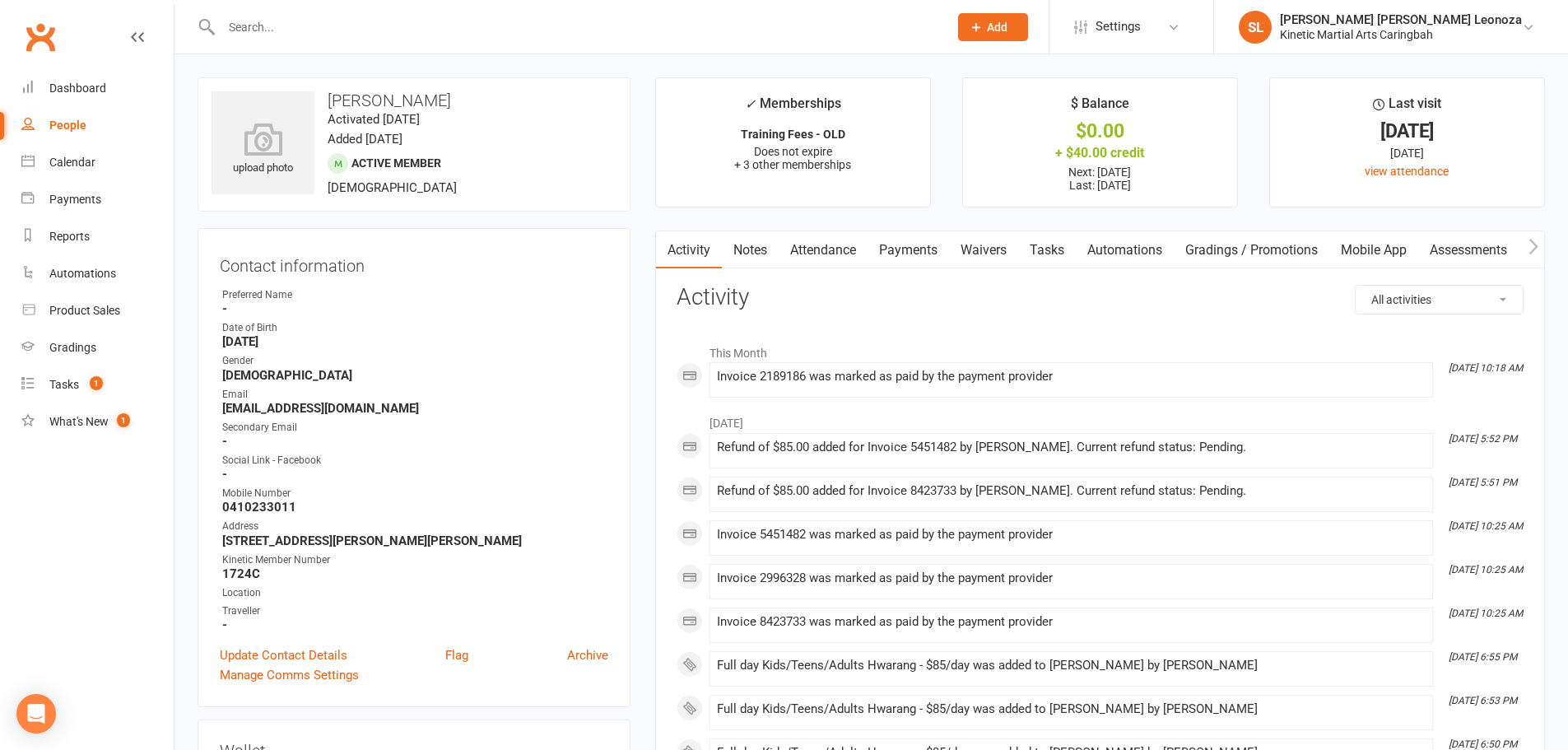
click at [384, 26] on input "text" at bounding box center [576, 27] width 720 height 23
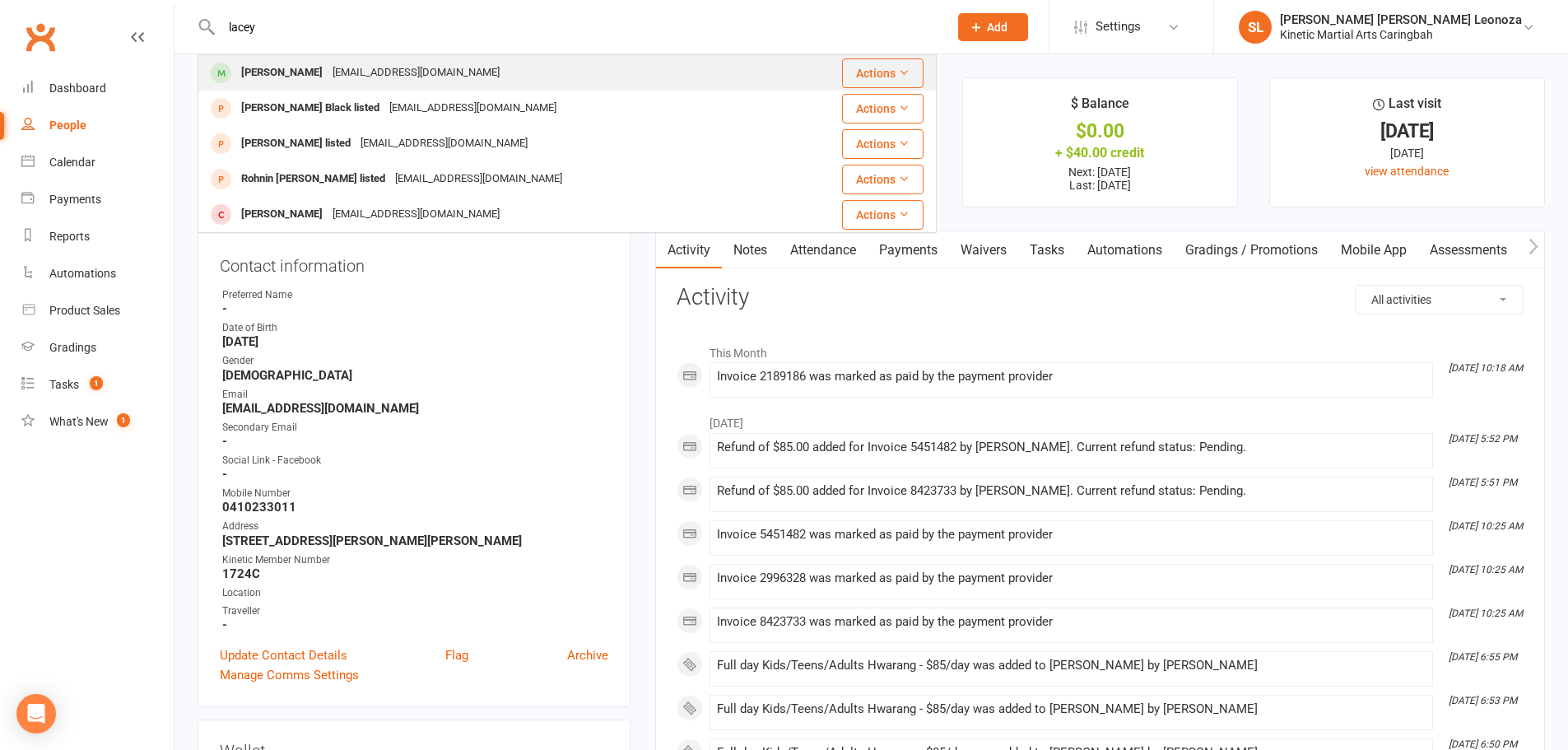
type input "lacey"
click at [328, 70] on div "laceyjohnson37@gmail.com" at bounding box center [416, 73] width 177 height 24
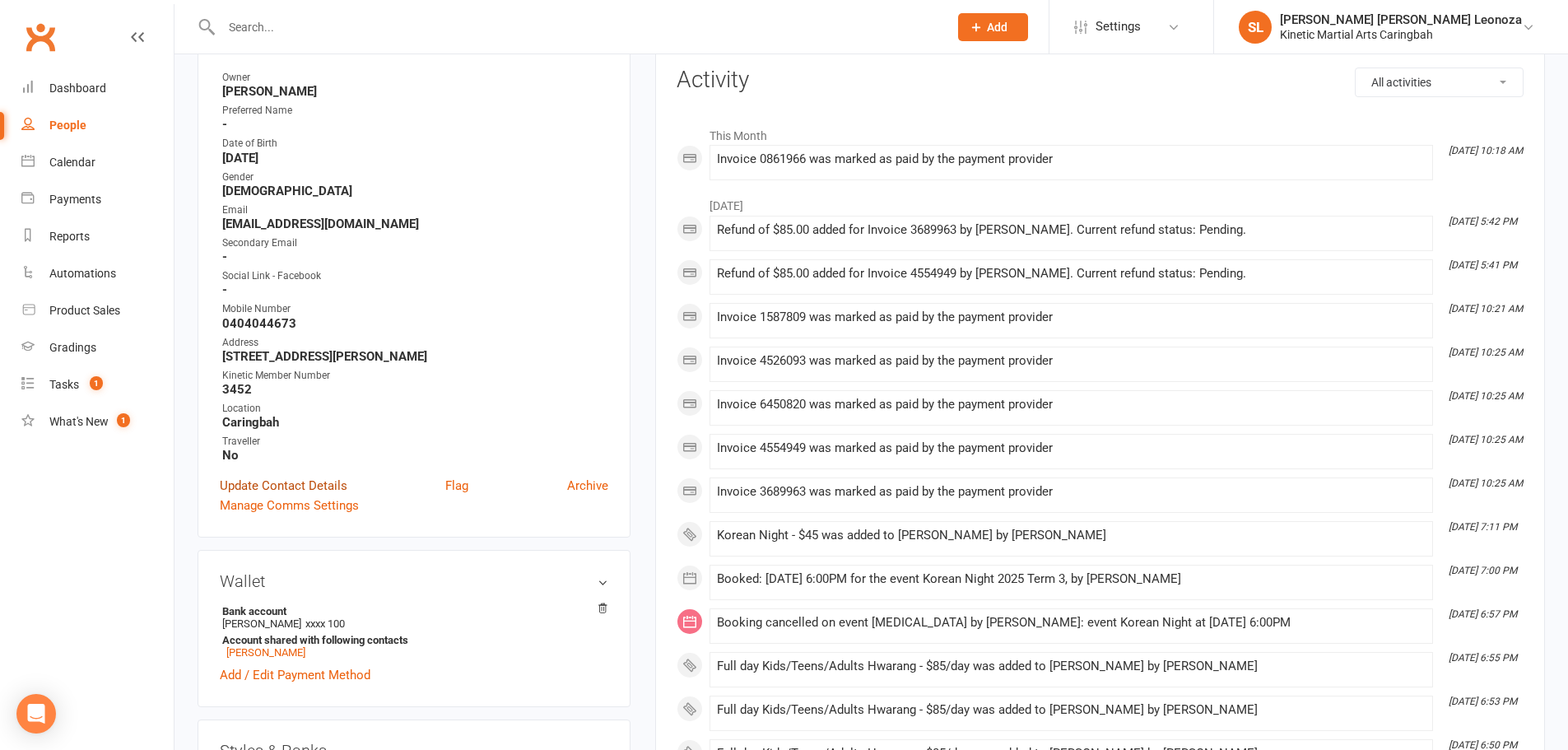
scroll to position [247, 0]
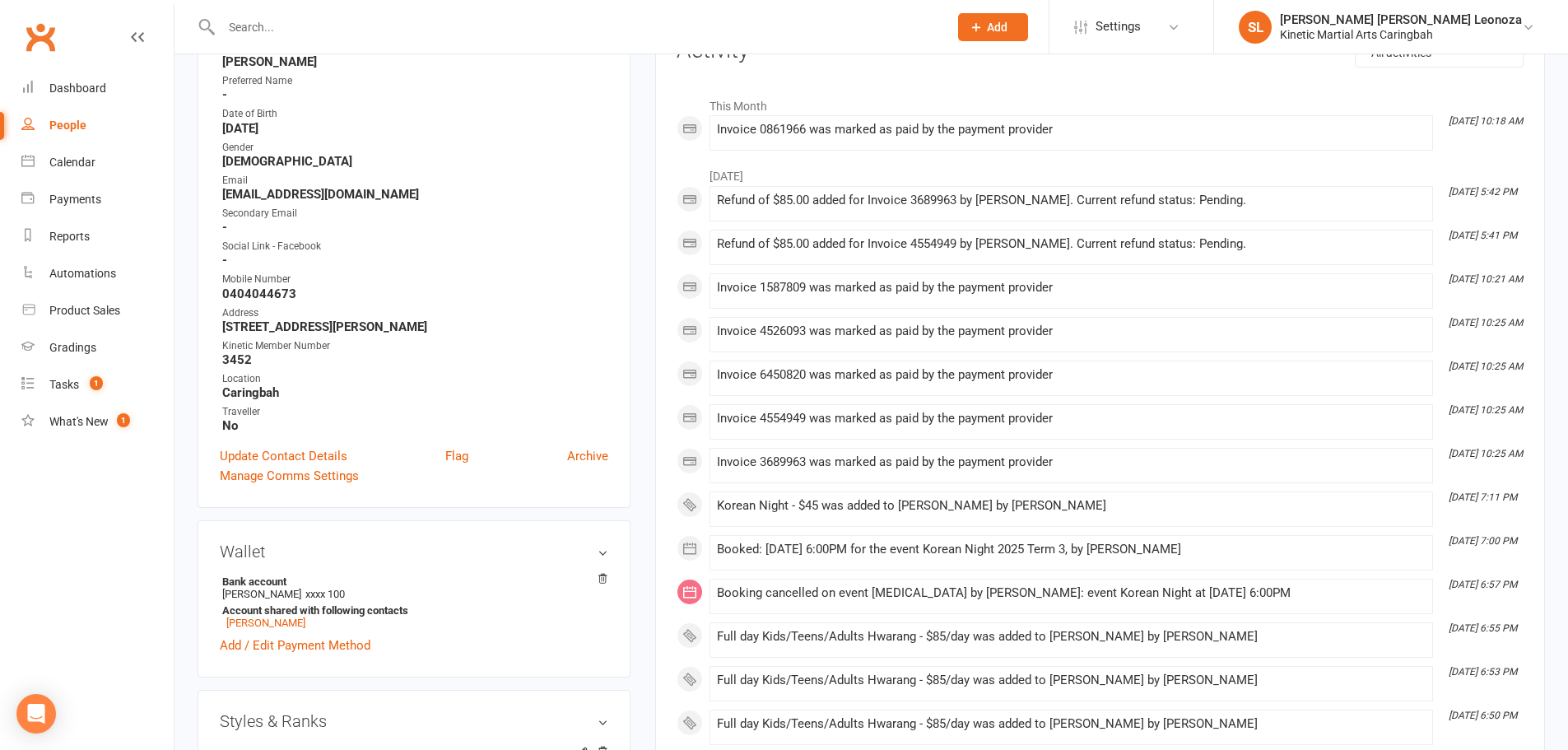
click at [305, 41] on div at bounding box center [567, 27] width 739 height 54
click at [305, 35] on input "text" at bounding box center [576, 27] width 720 height 23
paste input "moffat"
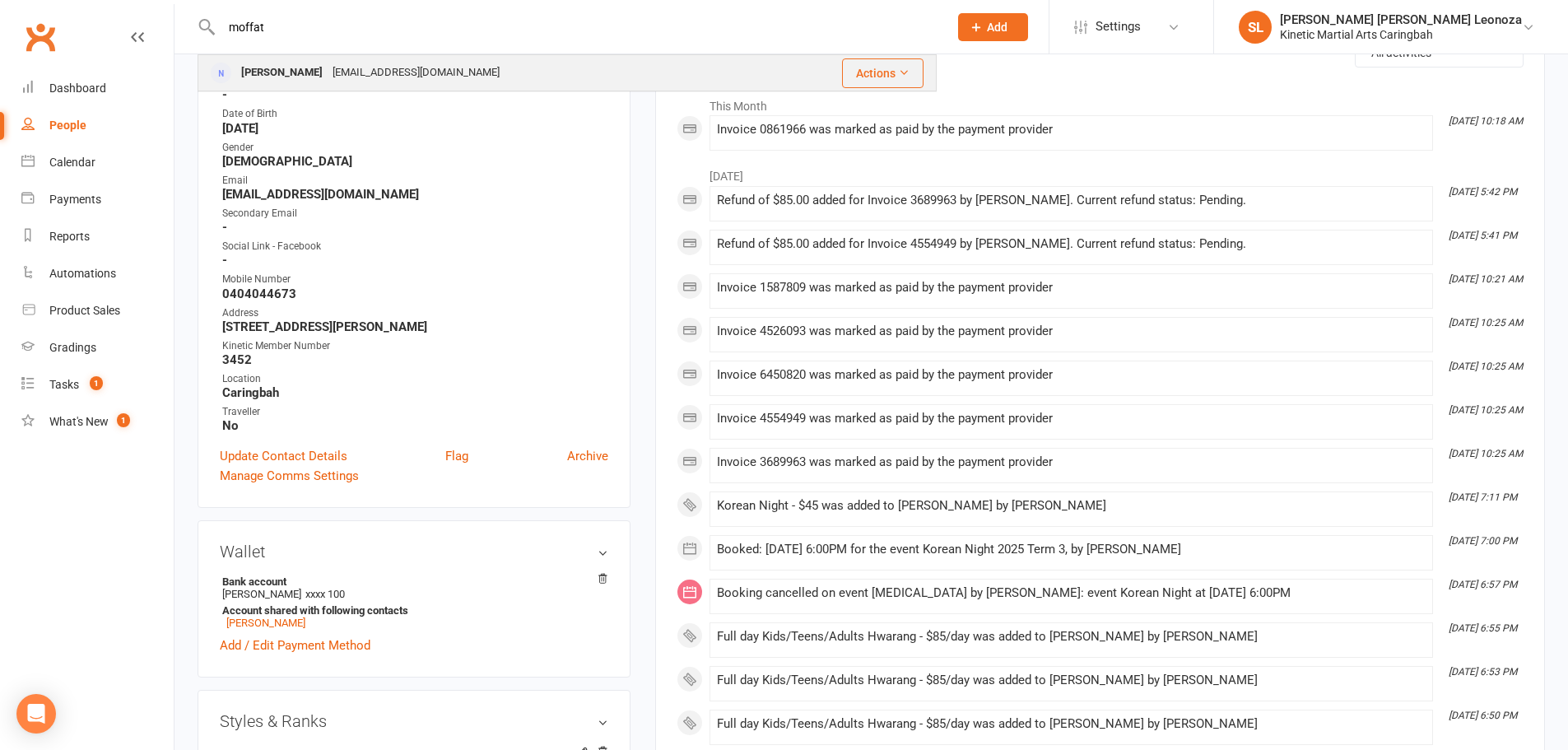
type input "moffat"
click at [295, 72] on div "Rachael Moffat" at bounding box center [282, 73] width 91 height 24
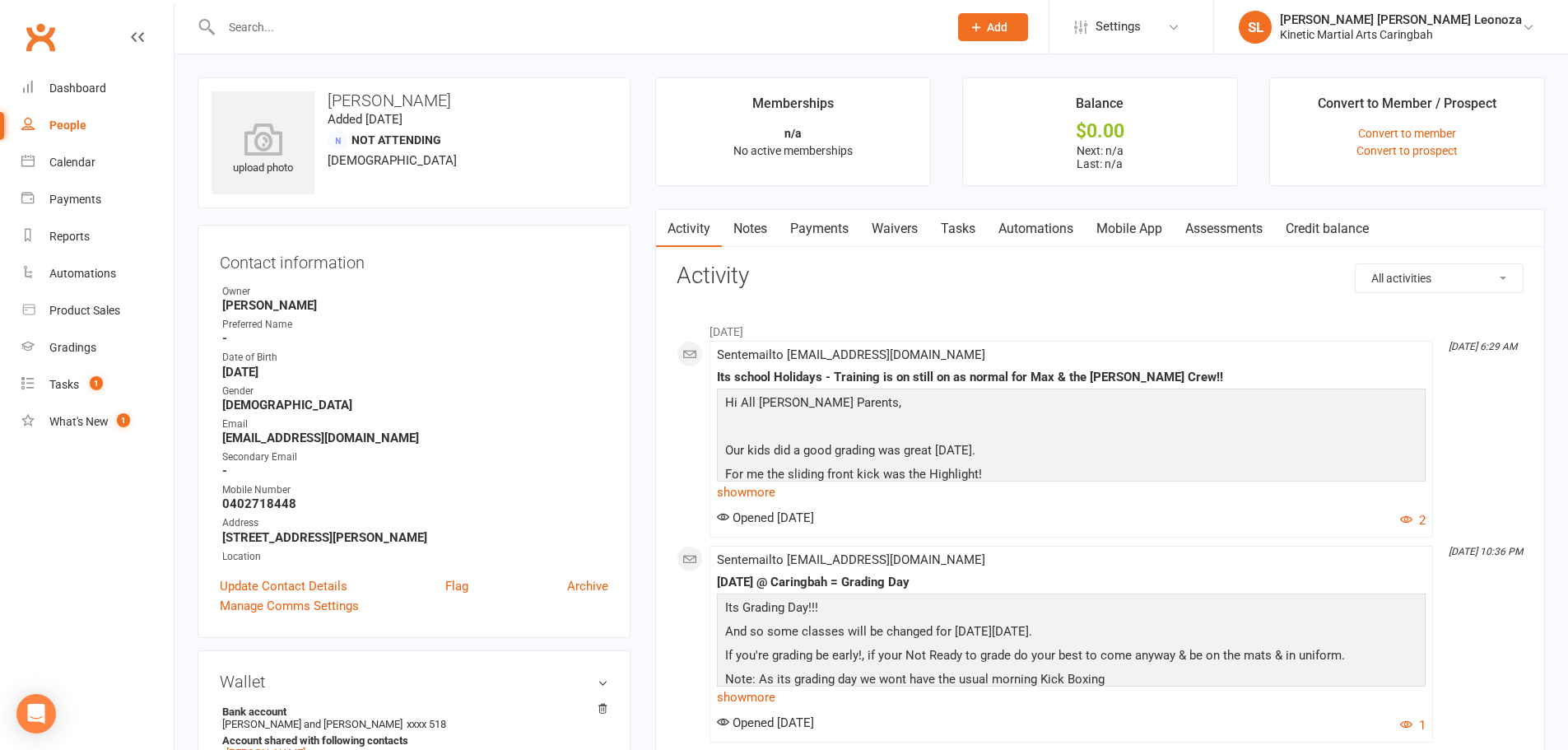
click at [349, 31] on input "text" at bounding box center [576, 27] width 720 height 23
paste input "nolasco"
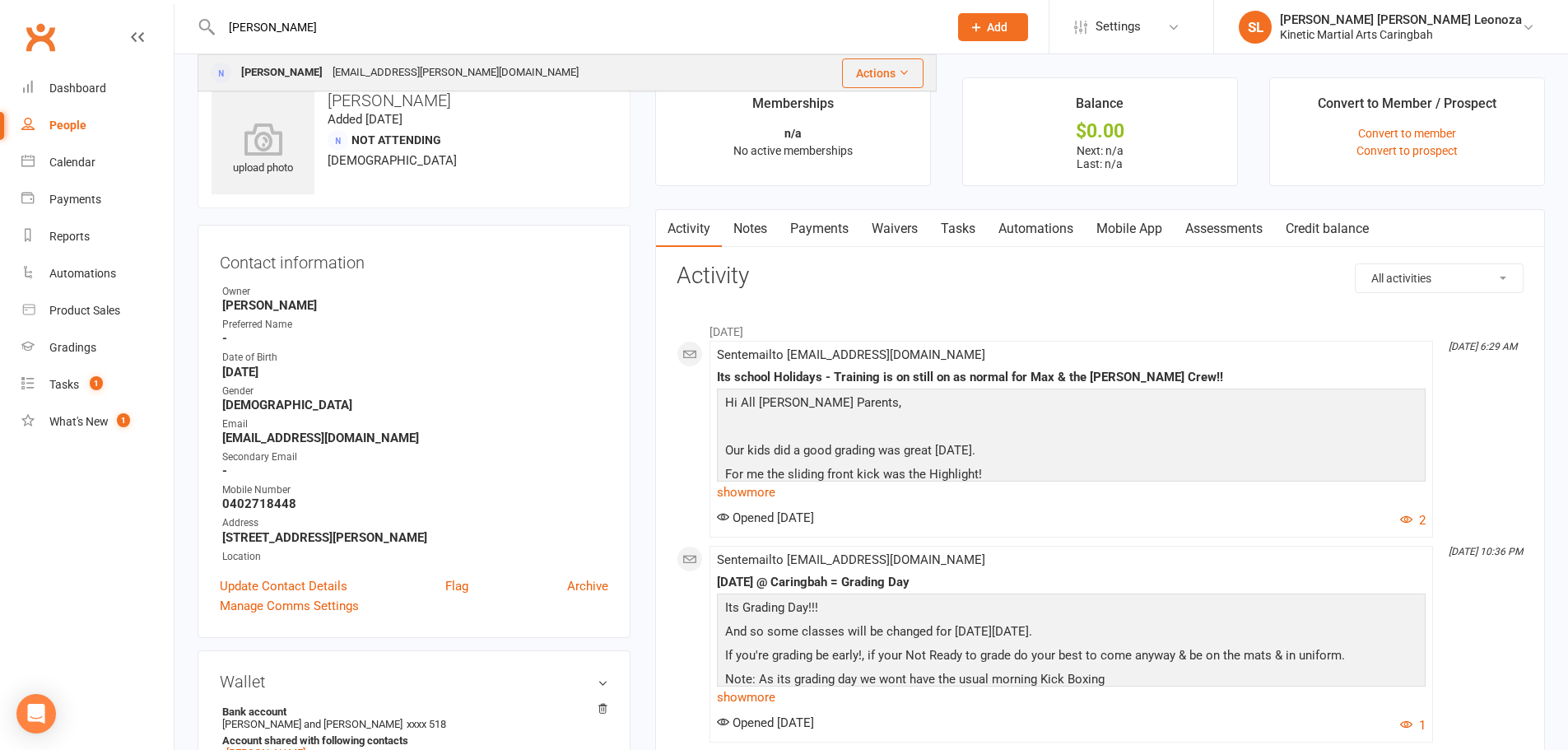
type input "nolasco"
click at [305, 80] on div "Guida Nolasco" at bounding box center [282, 73] width 91 height 24
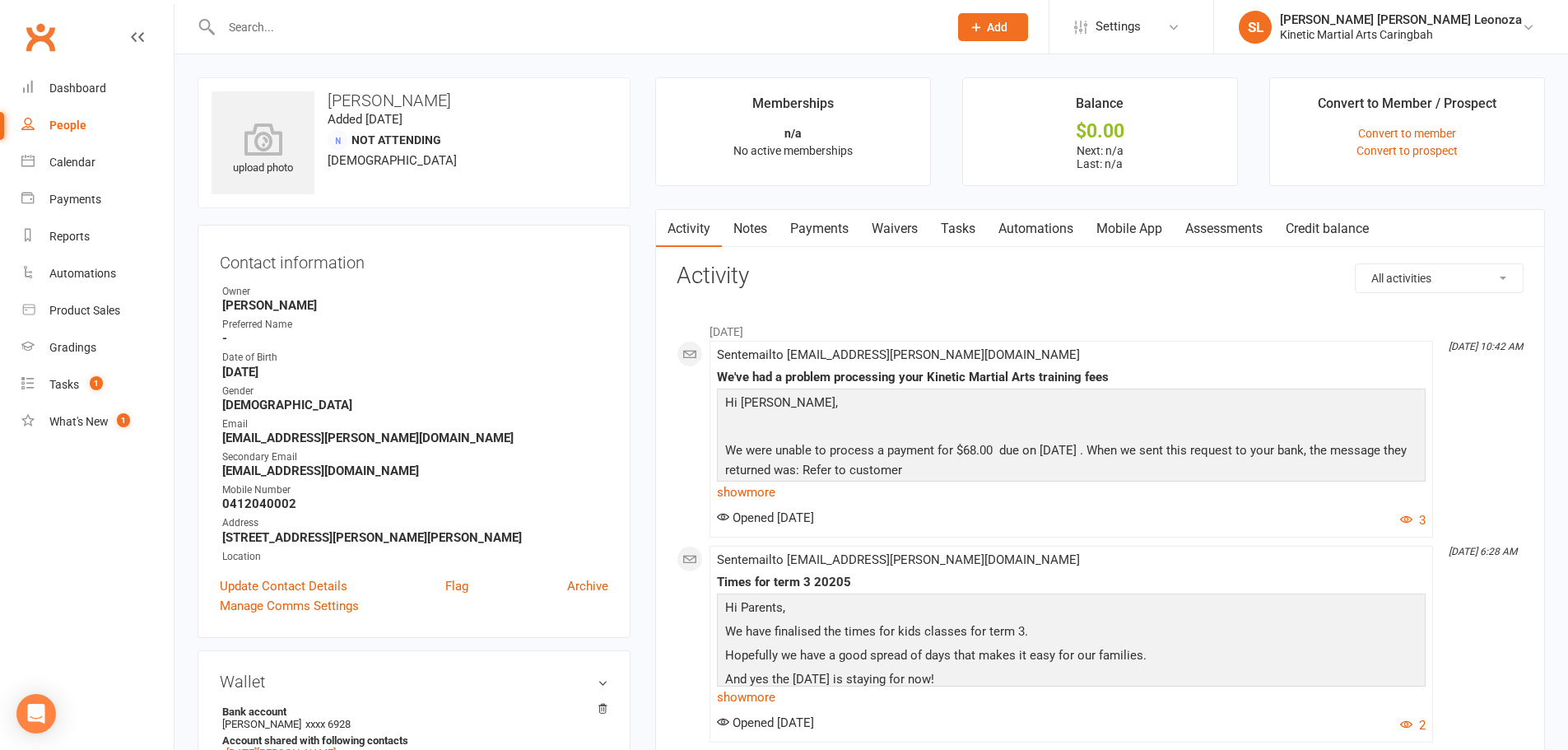
click at [292, 33] on input "text" at bounding box center [576, 27] width 720 height 23
paste input "salone"
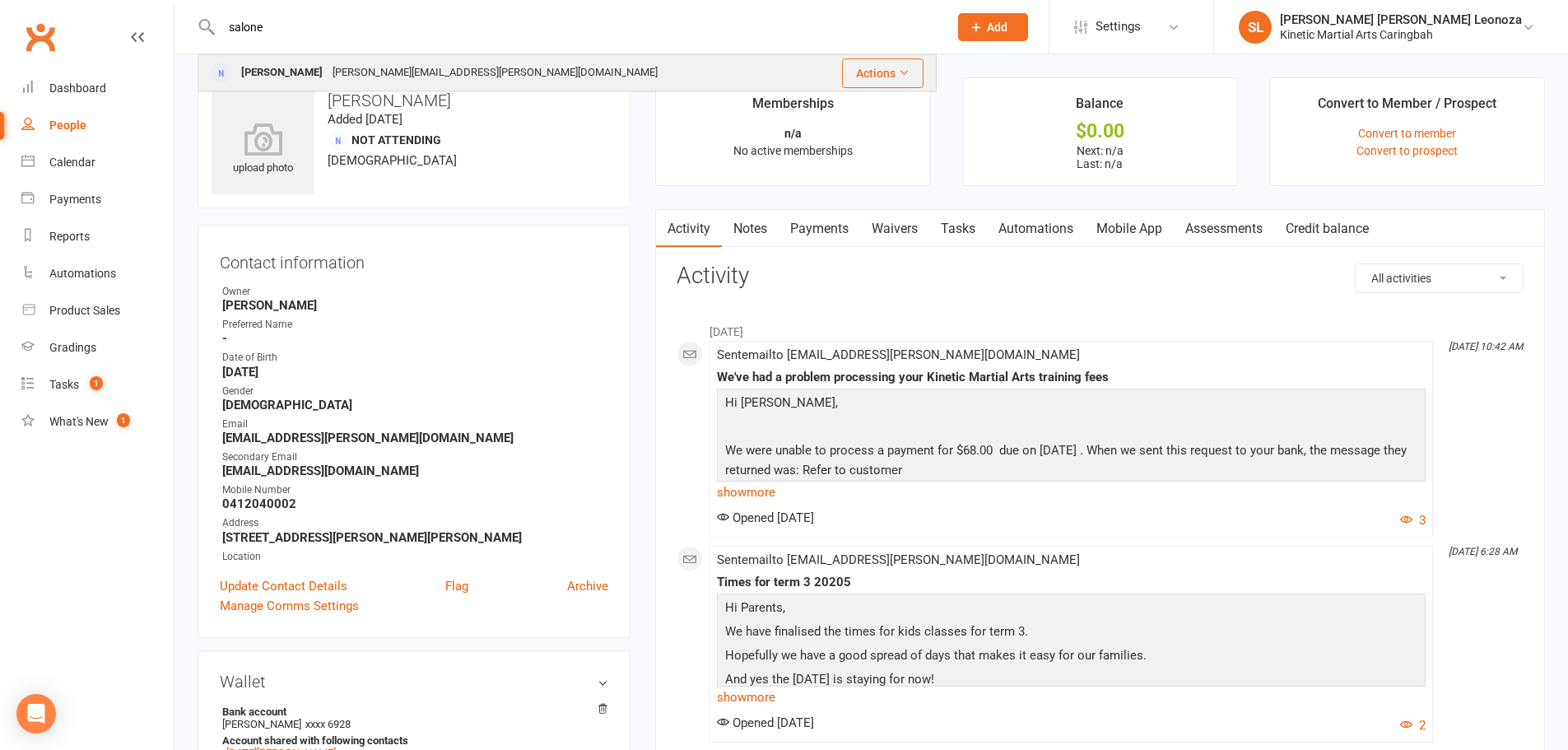
type input "salone"
click at [311, 72] on div "Marianna Salone" at bounding box center [282, 73] width 91 height 24
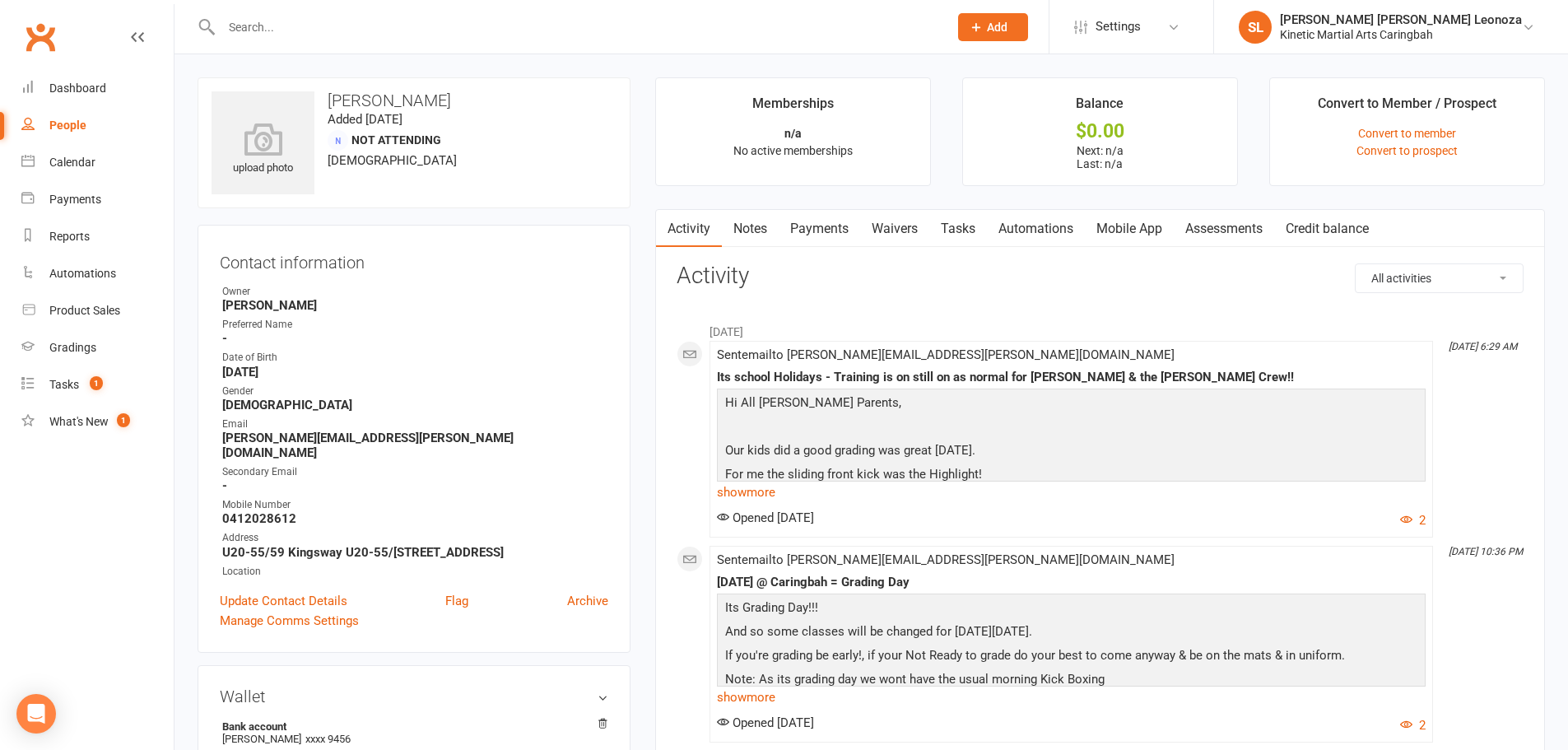
click at [381, 24] on input "text" at bounding box center [576, 27] width 720 height 23
paste input "southwell"
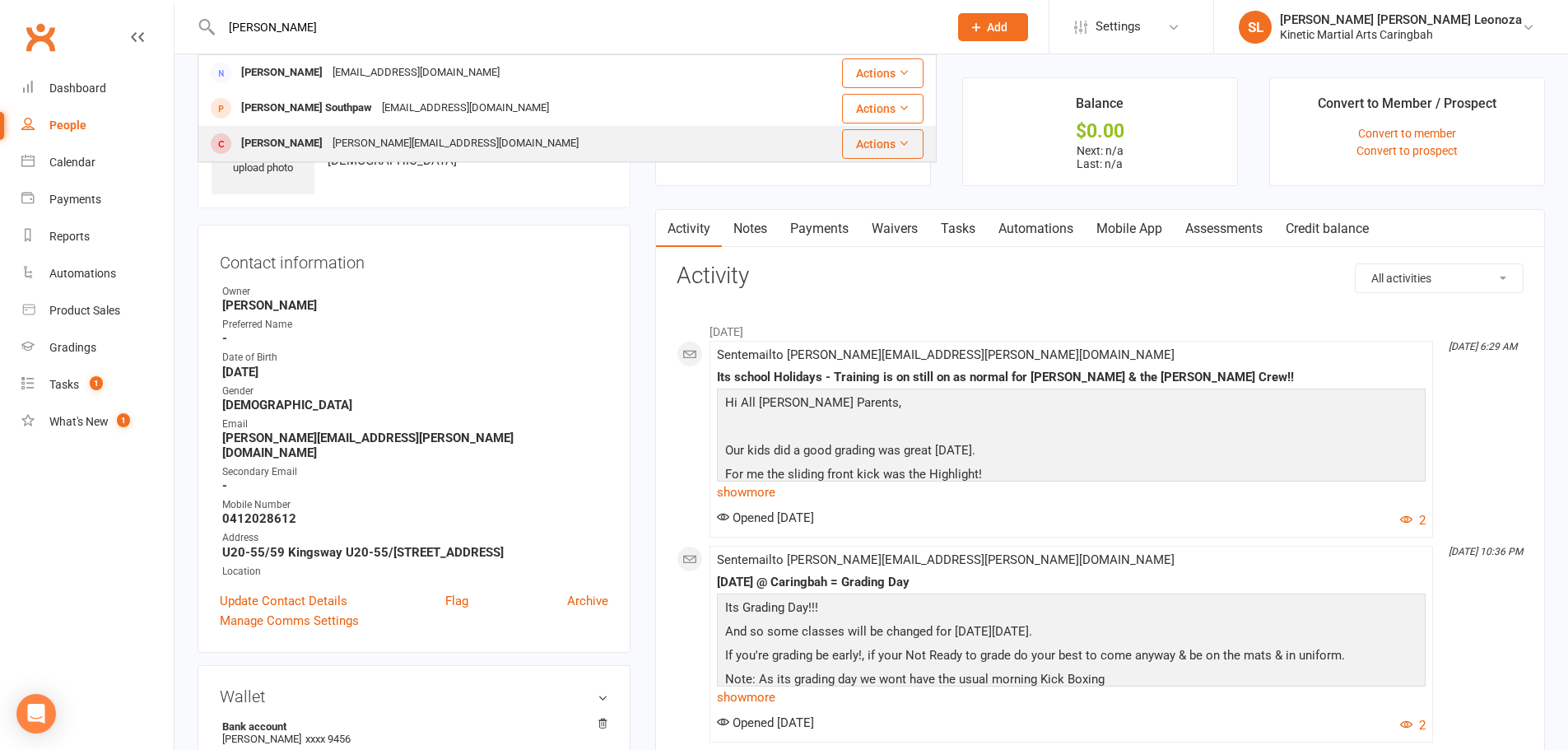
type input "southwell"
click at [295, 136] on div "Kim Southwell" at bounding box center [282, 144] width 91 height 24
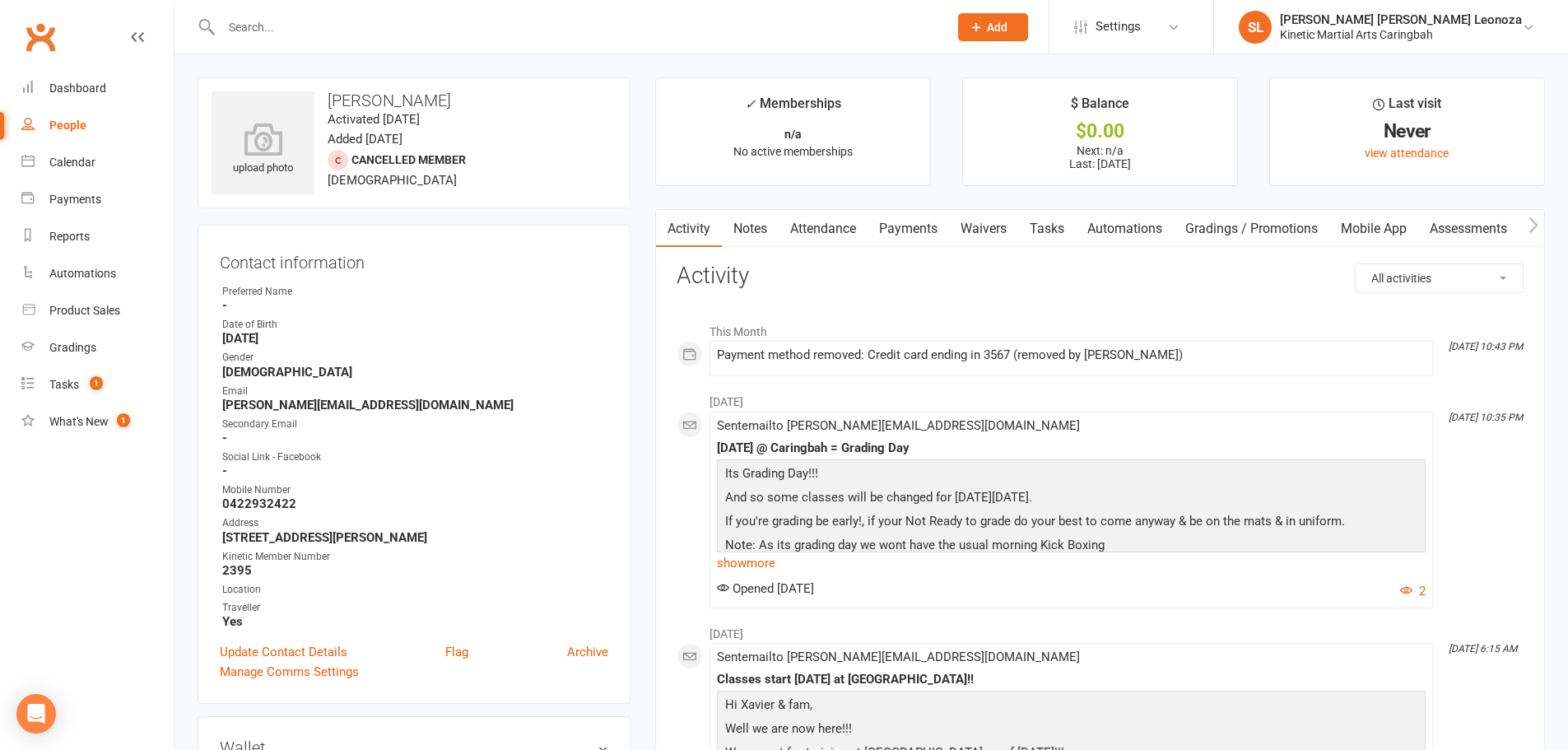
click at [912, 236] on link "Payments" at bounding box center [908, 229] width 81 height 38
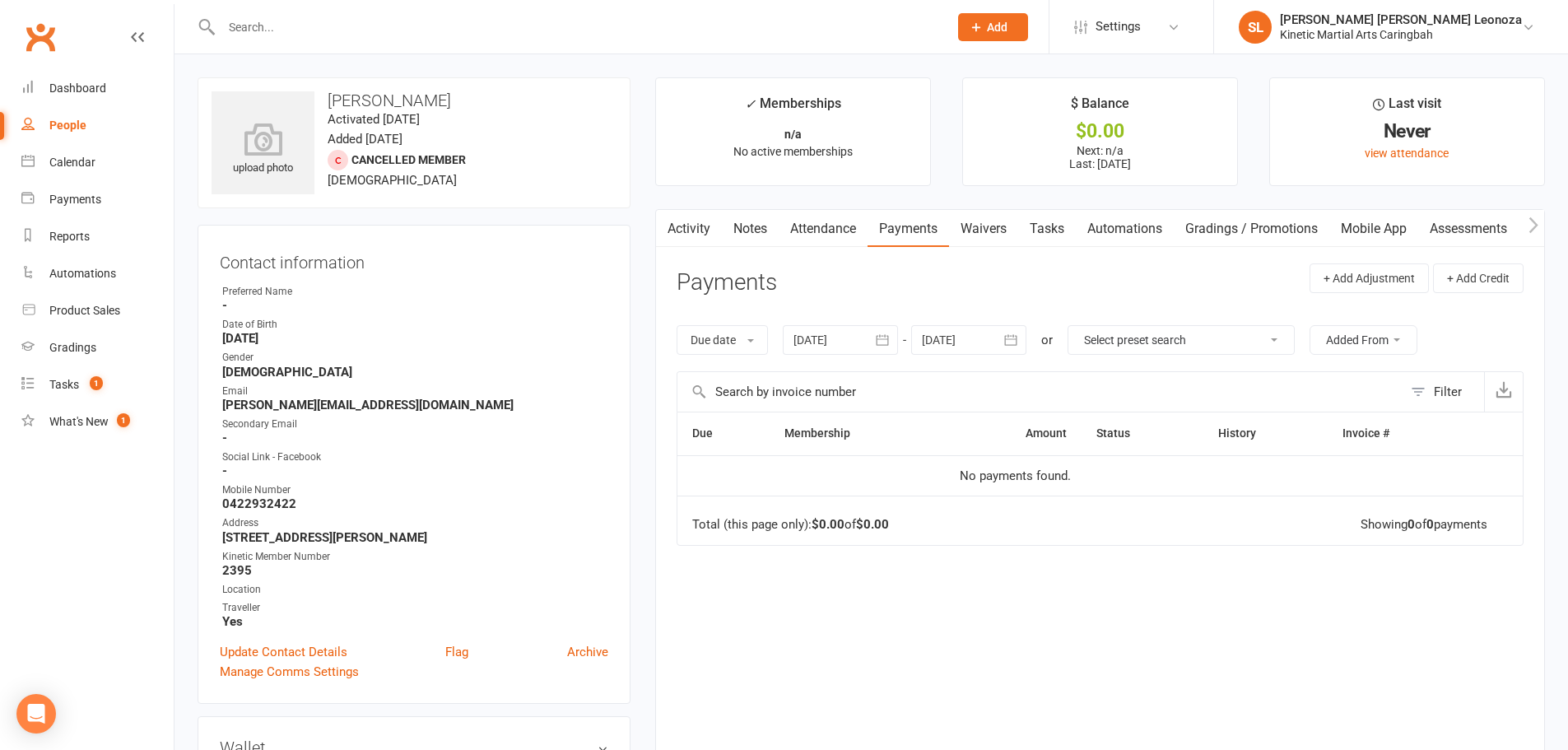
drag, startPoint x: 300, startPoint y: 33, endPoint x: 328, endPoint y: 45, distance: 30.5
click at [299, 32] on input "text" at bounding box center [576, 27] width 720 height 23
type input "southwell"
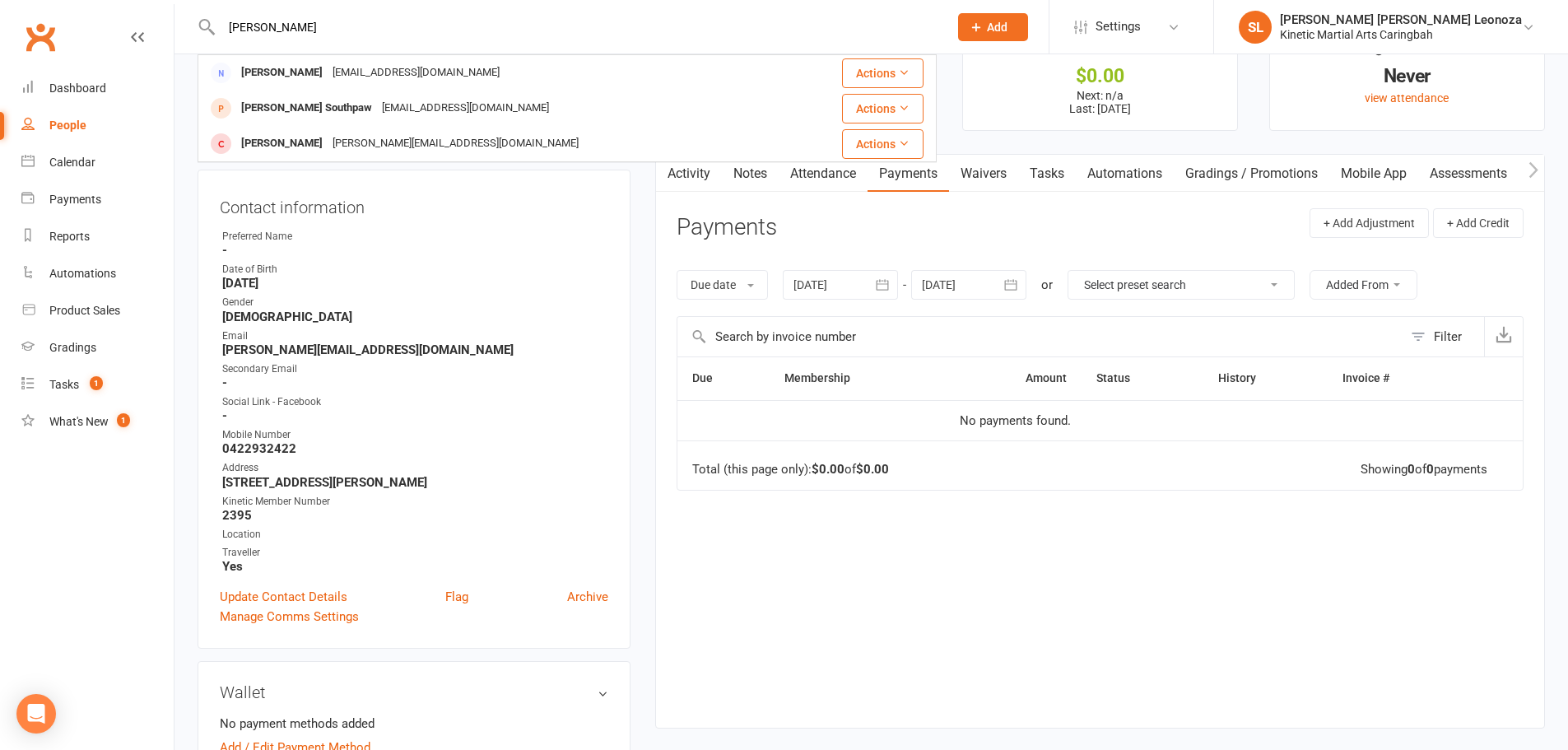
scroll to position [82, 0]
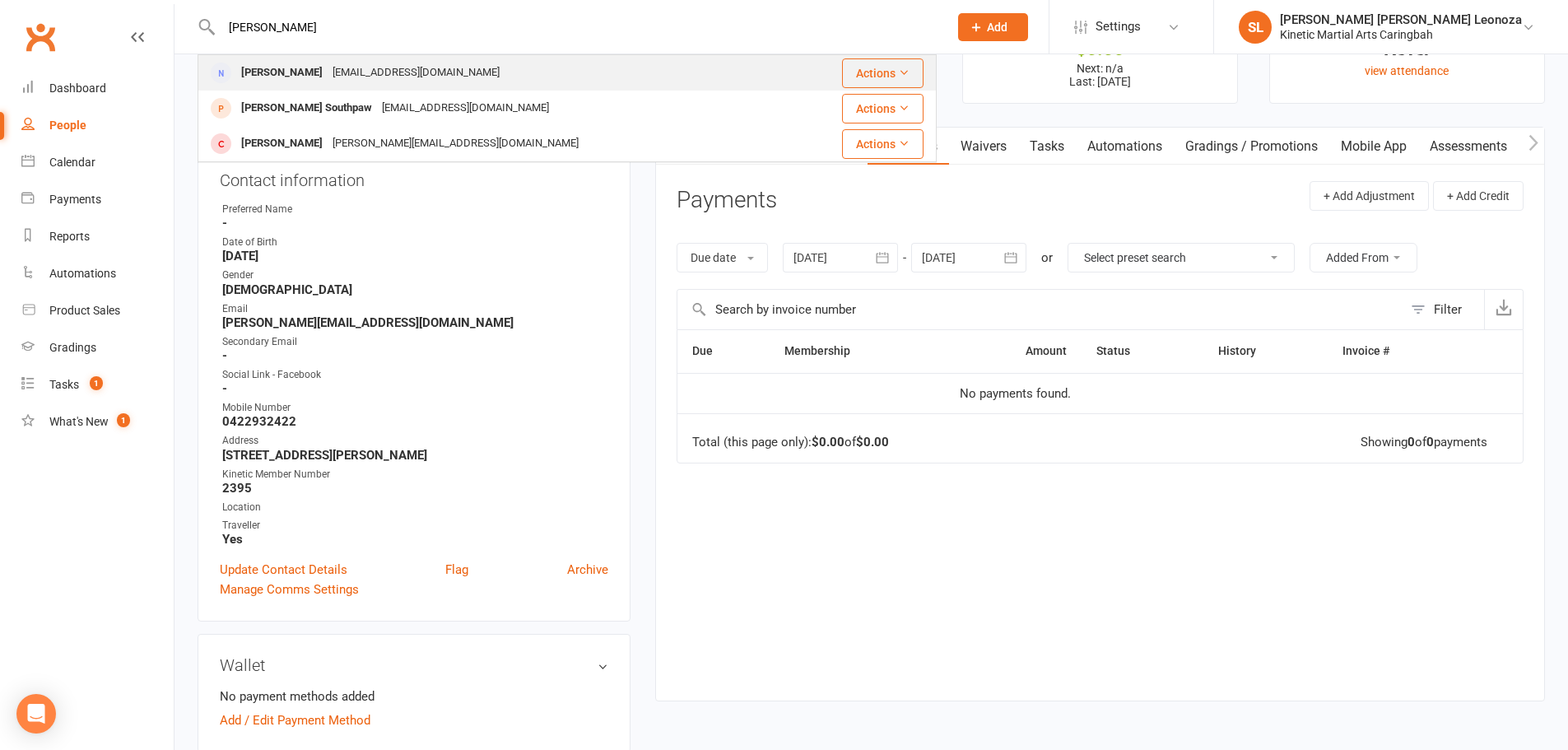
click at [301, 78] on div "Helen Southwell" at bounding box center [282, 73] width 91 height 24
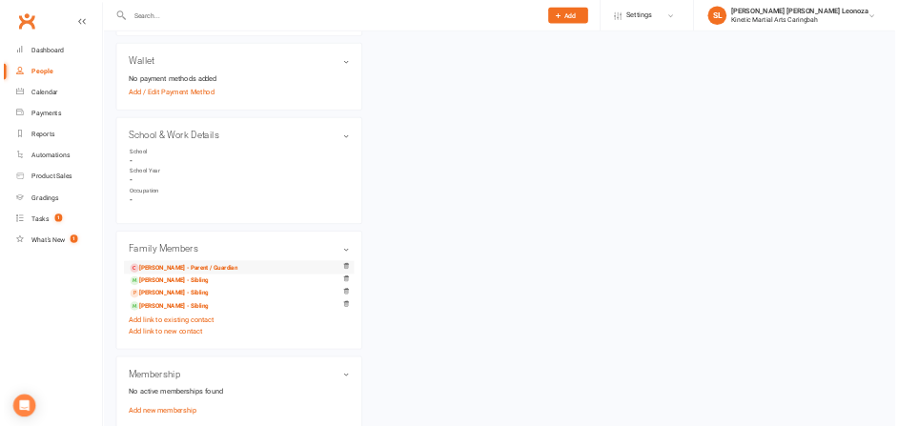
scroll to position [668, 0]
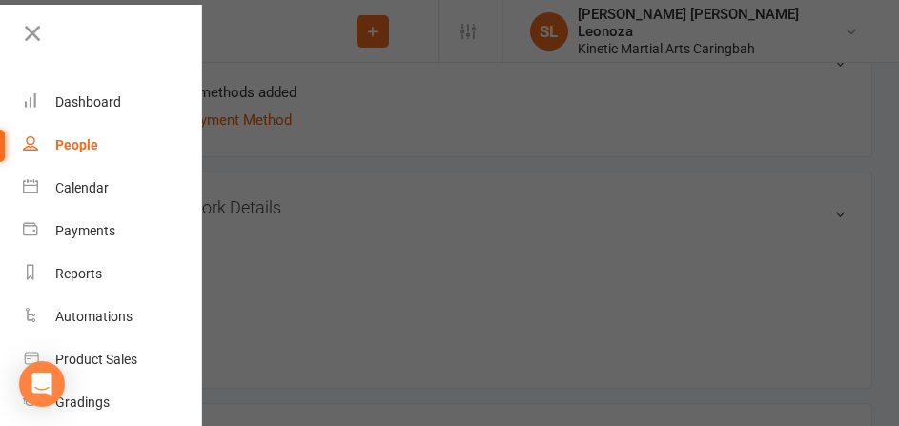
drag, startPoint x: 245, startPoint y: 90, endPoint x: 250, endPoint y: 101, distance: 12.4
click at [245, 91] on div at bounding box center [449, 213] width 899 height 426
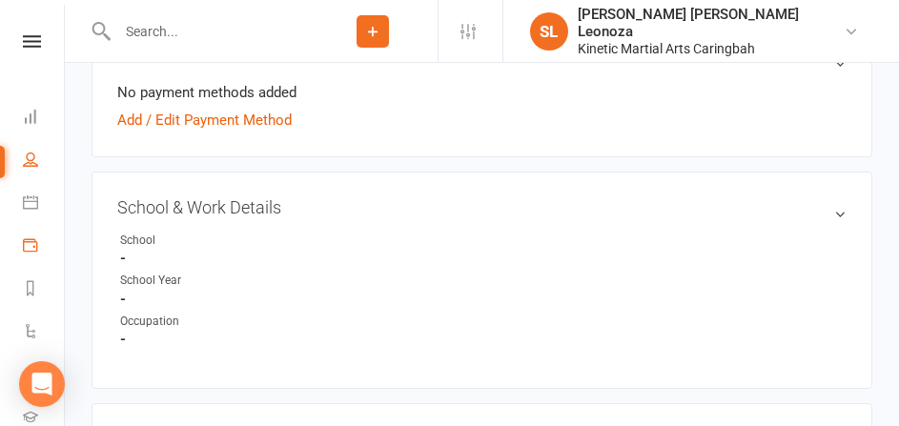
click at [34, 240] on icon at bounding box center [30, 244] width 15 height 15
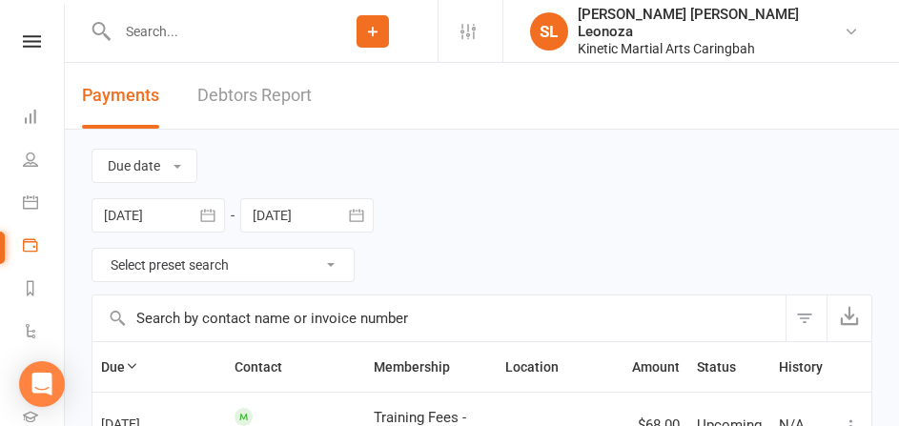
click at [237, 42] on input "text" at bounding box center [210, 31] width 196 height 27
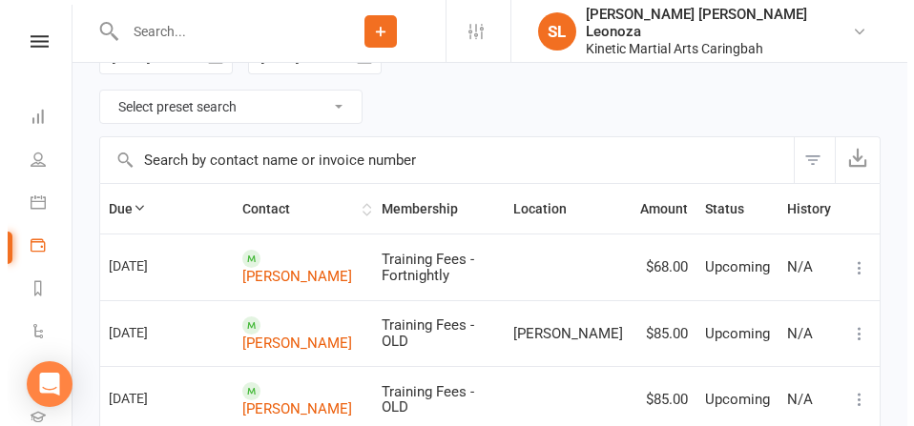
scroll to position [191, 0]
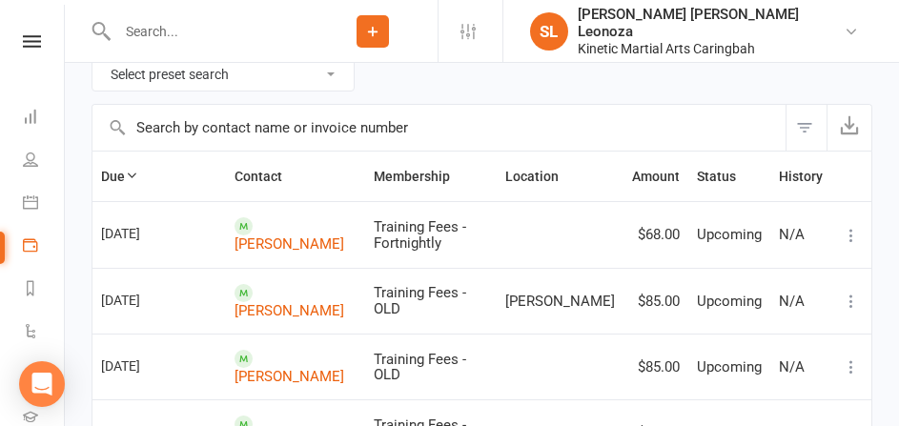
click at [801, 137] on button "Filter" at bounding box center [806, 128] width 41 height 46
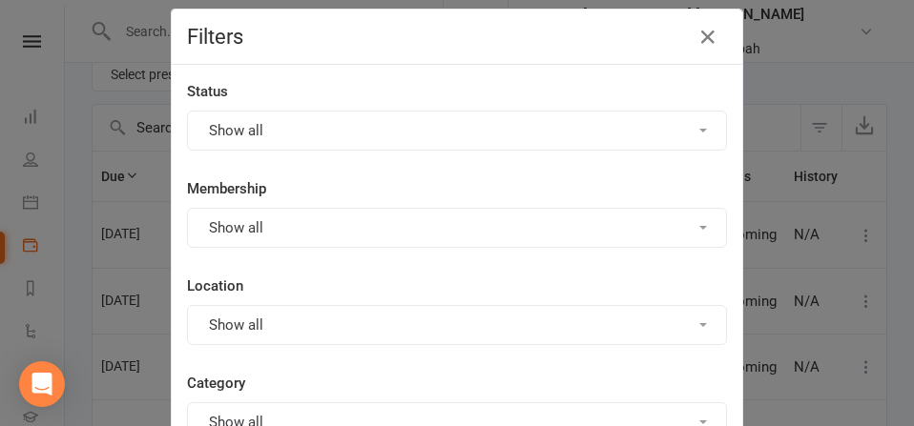
scroll to position [0, 0]
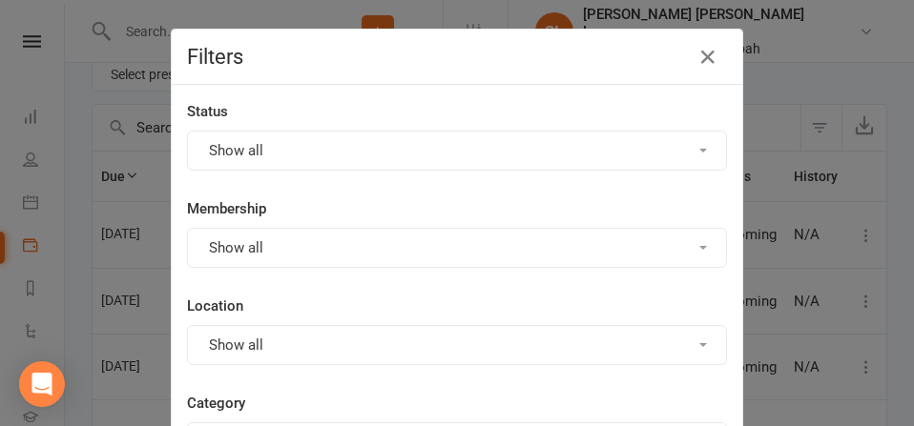
click at [343, 155] on button "Show all" at bounding box center [457, 151] width 540 height 40
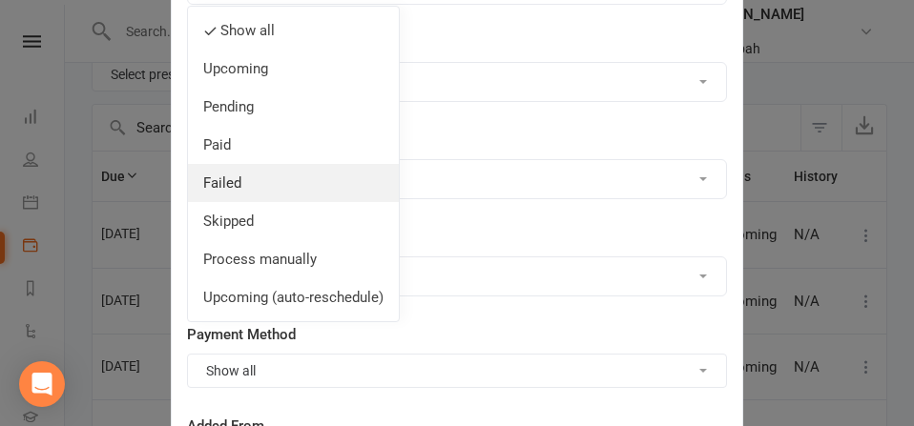
scroll to position [191, 0]
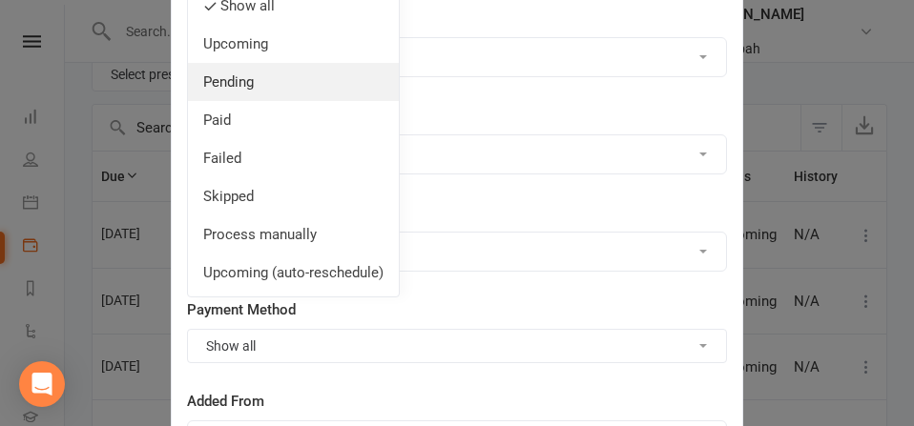
click at [244, 86] on link "Pending" at bounding box center [293, 82] width 211 height 38
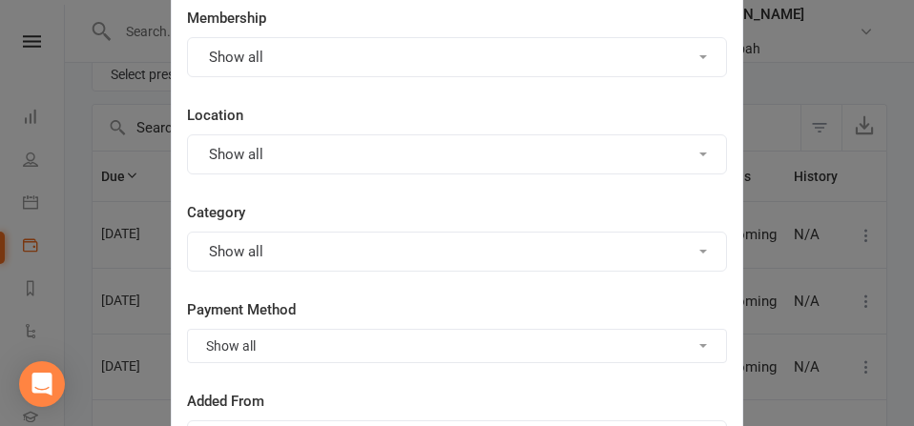
scroll to position [0, 0]
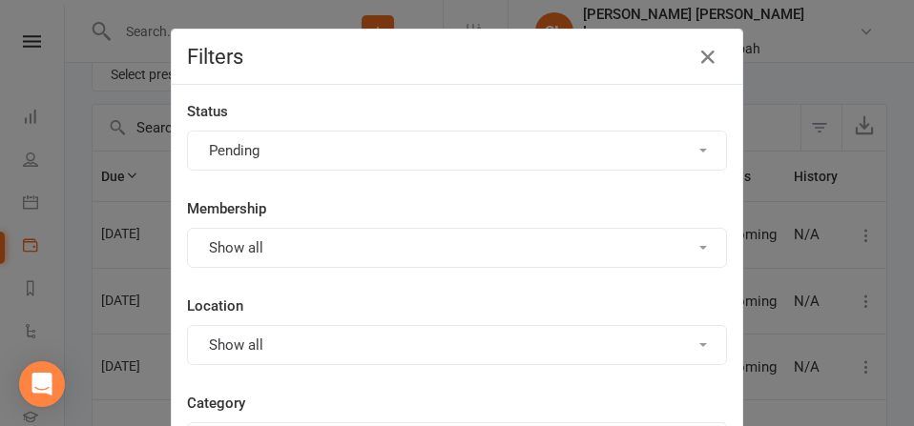
click at [246, 149] on button "Pending" at bounding box center [457, 151] width 540 height 40
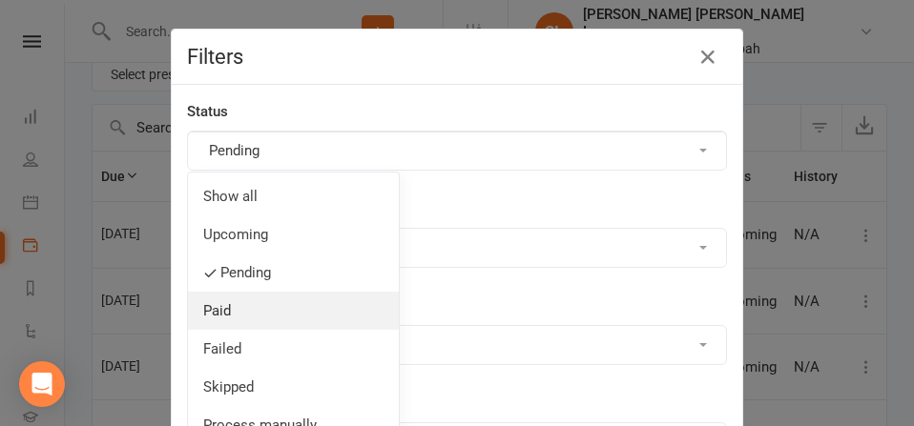
click at [226, 313] on link "Paid" at bounding box center [293, 311] width 211 height 38
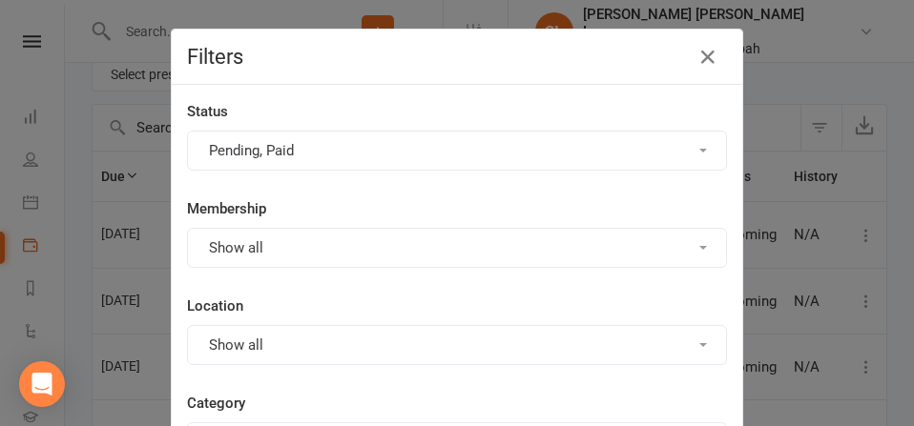
click at [260, 141] on button "Pending, Paid" at bounding box center [457, 151] width 540 height 40
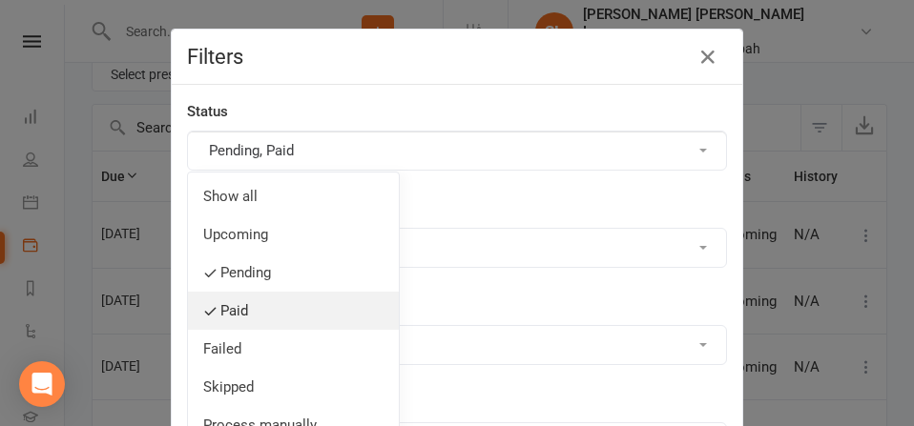
click at [215, 305] on link "Paid" at bounding box center [293, 311] width 211 height 38
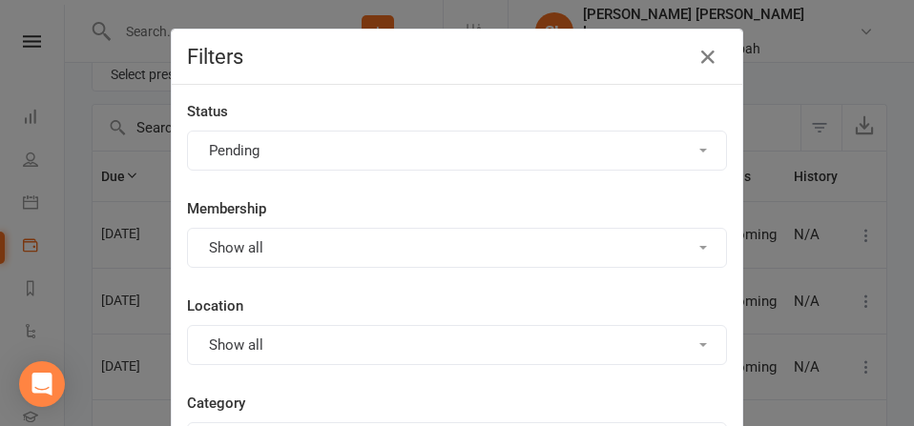
click at [276, 159] on button "Pending" at bounding box center [457, 151] width 540 height 40
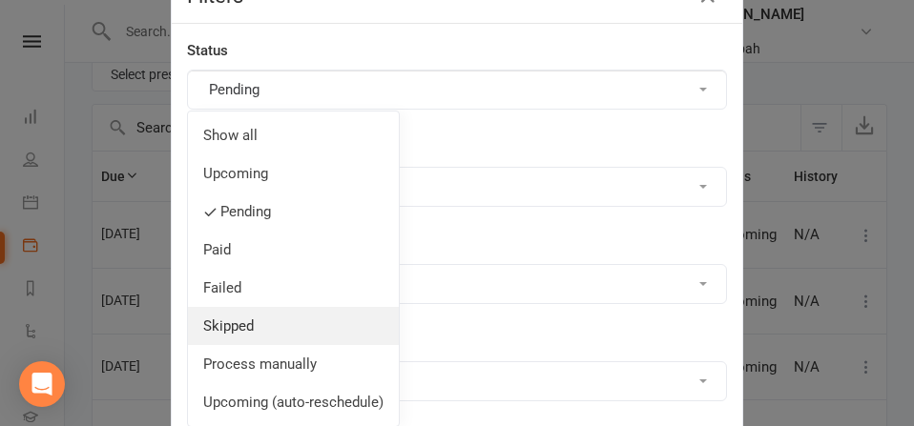
scroll to position [95, 0]
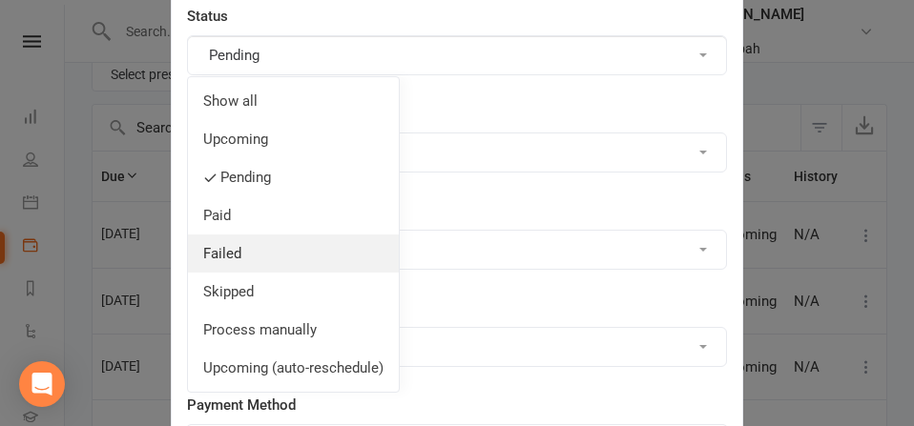
click at [231, 259] on link "Failed" at bounding box center [293, 254] width 211 height 38
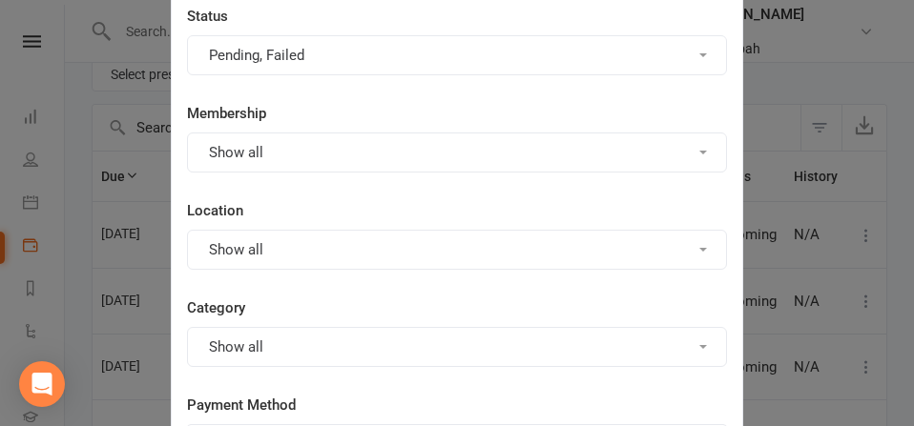
click at [302, 55] on button "Pending, Failed" at bounding box center [457, 55] width 540 height 40
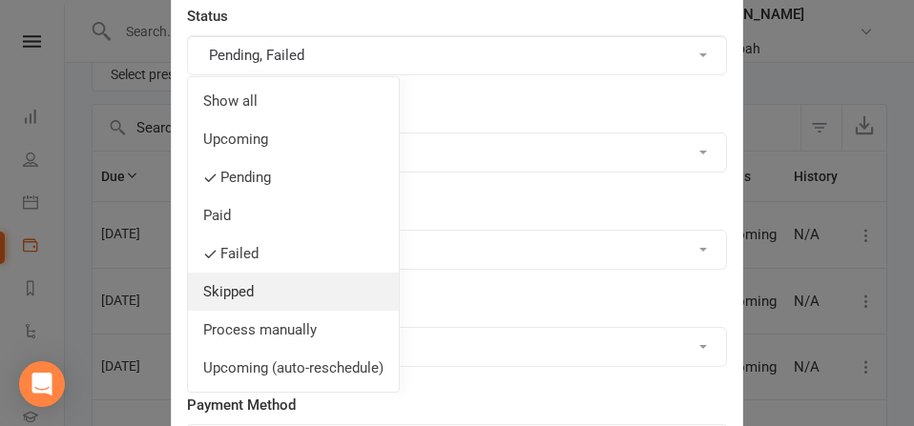
click at [240, 281] on link "Skipped" at bounding box center [293, 292] width 211 height 38
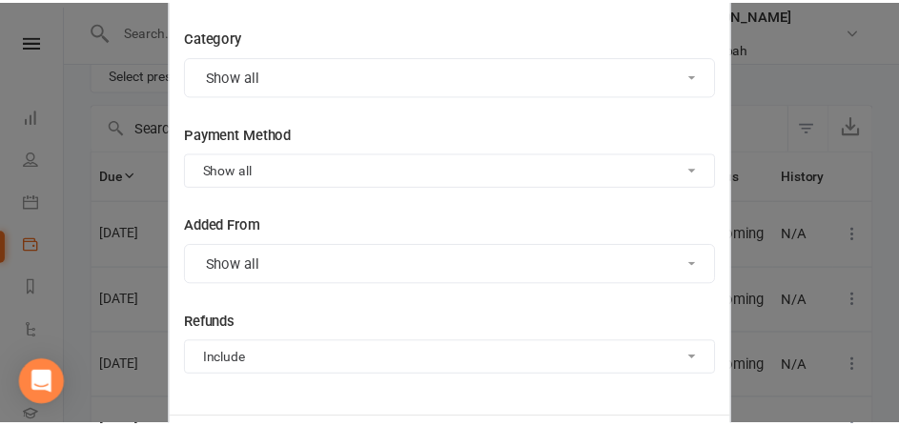
scroll to position [459, 0]
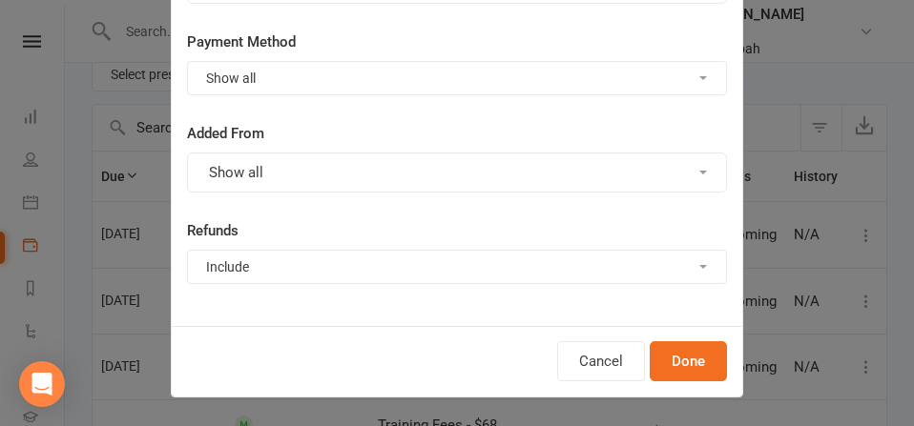
click at [781, 118] on div "Filters Status Pending, Failed, Skipped Membership Show all Location Show all C…" at bounding box center [457, 213] width 914 height 426
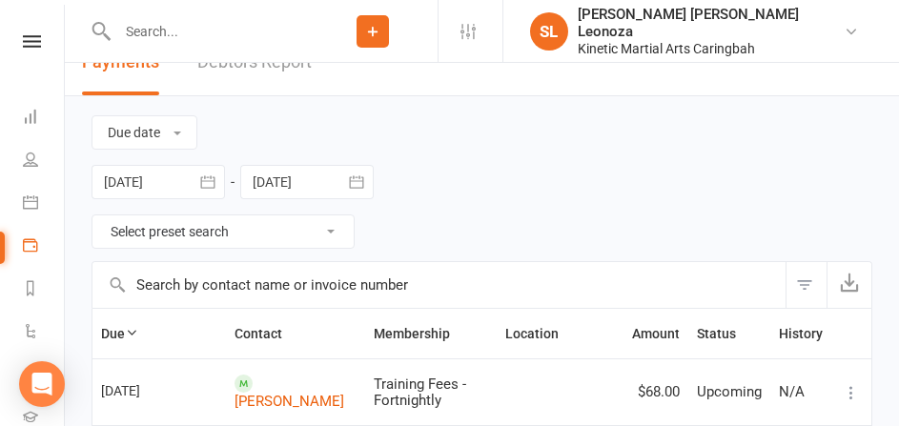
scroll to position [0, 0]
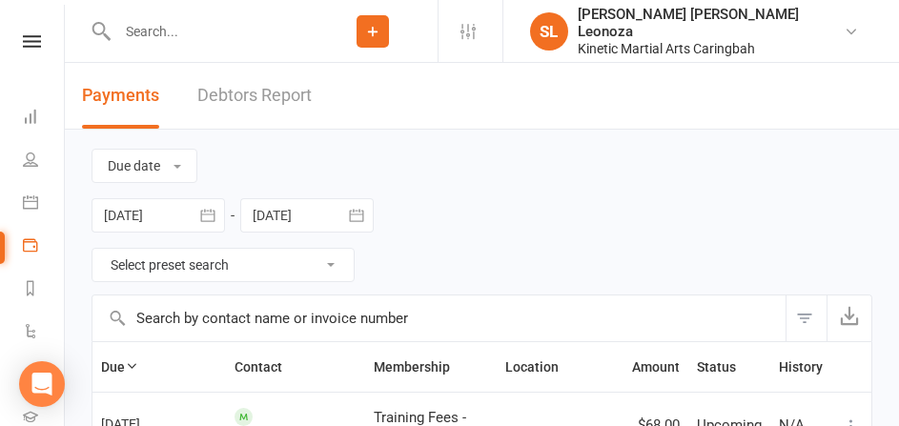
click at [327, 262] on select "Select preset search All failures All skipped payments All pending payments Suc…" at bounding box center [223, 265] width 261 height 32
click at [337, 276] on select "Select preset search All failures All skipped payments All pending payments Suc…" at bounding box center [223, 265] width 261 height 32
click at [422, 252] on div "Due date Due date Date paid Date failed Date settled 12 Aug 2025 August 2025 Su…" at bounding box center [482, 212] width 781 height 165
click at [191, 217] on button "button" at bounding box center [208, 215] width 34 height 34
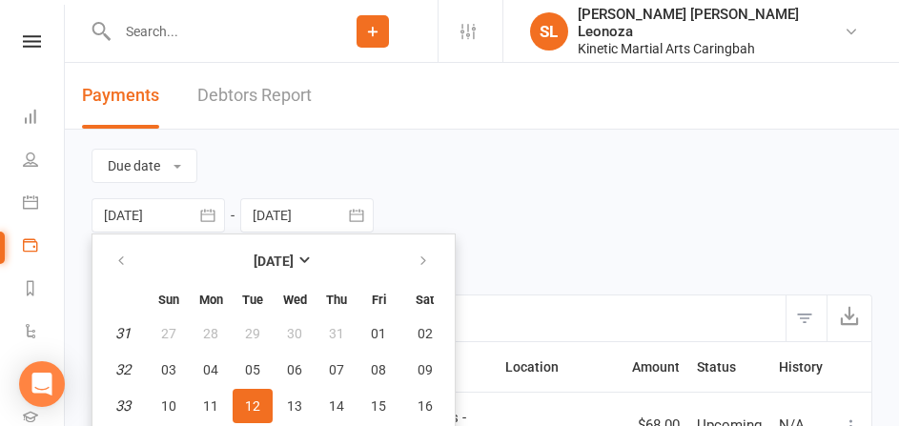
scroll to position [108, 0]
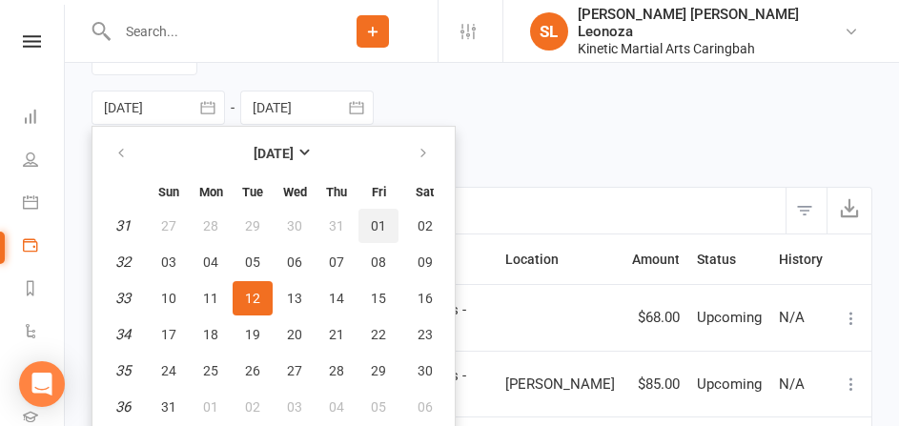
click at [371, 228] on span "01" at bounding box center [378, 225] width 15 height 15
type input "01 Aug 2025"
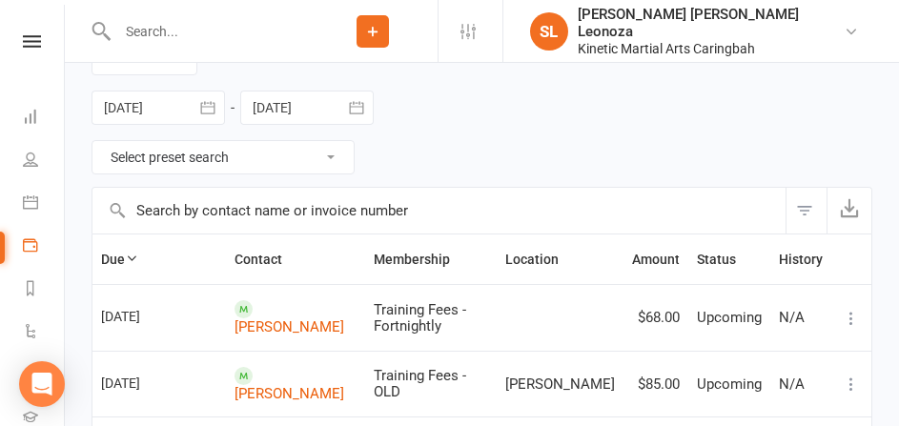
click at [343, 107] on button "button" at bounding box center [357, 108] width 34 height 34
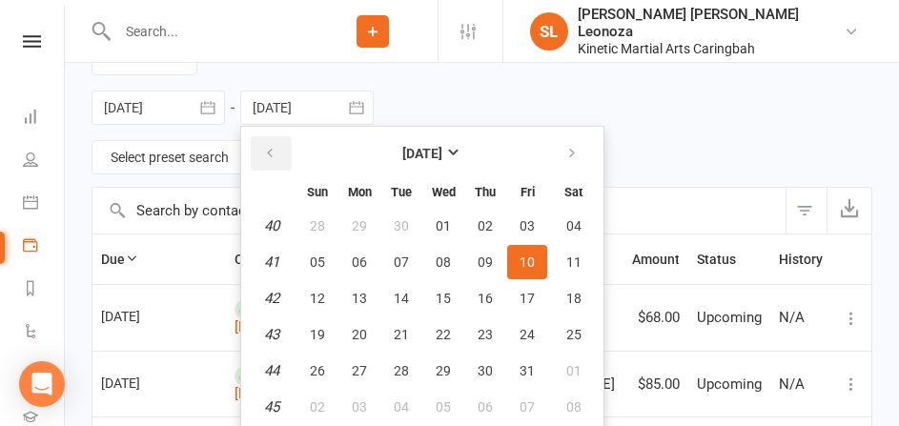
click at [262, 157] on button "button" at bounding box center [271, 153] width 41 height 34
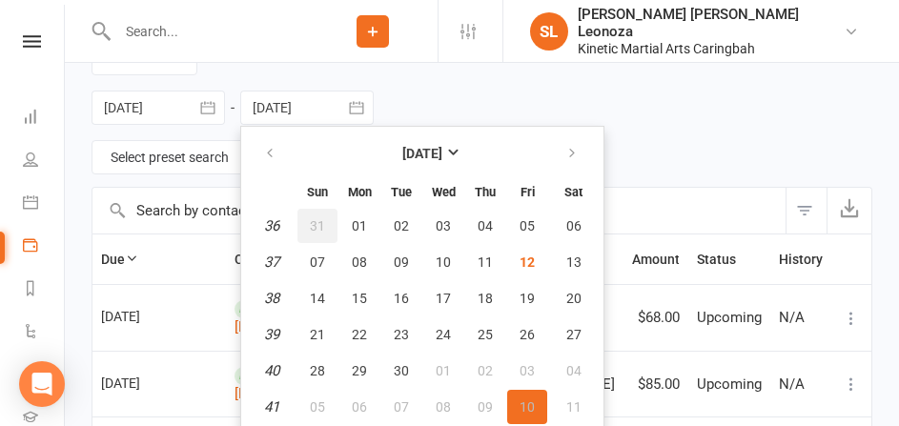
click at [315, 224] on span "31" at bounding box center [317, 225] width 15 height 15
type input "31 Aug 2025"
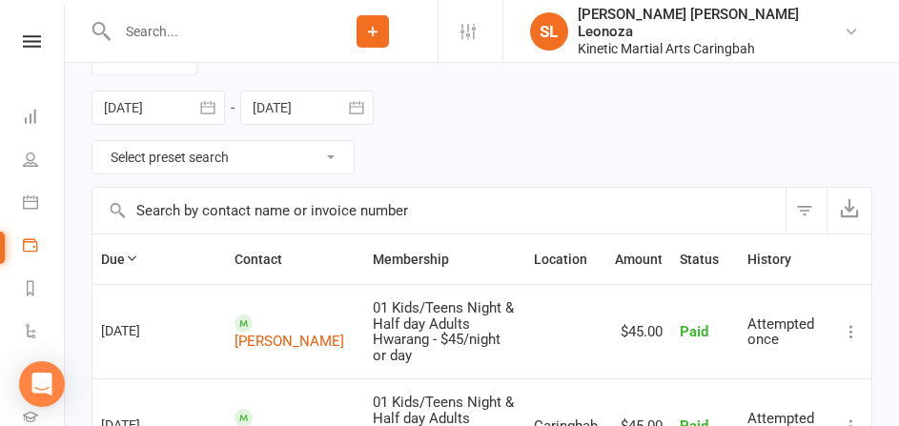
click at [600, 130] on div "Due date Due date Date paid Date failed Date settled 01 Aug 2025 August 2025 Su…" at bounding box center [482, 104] width 781 height 165
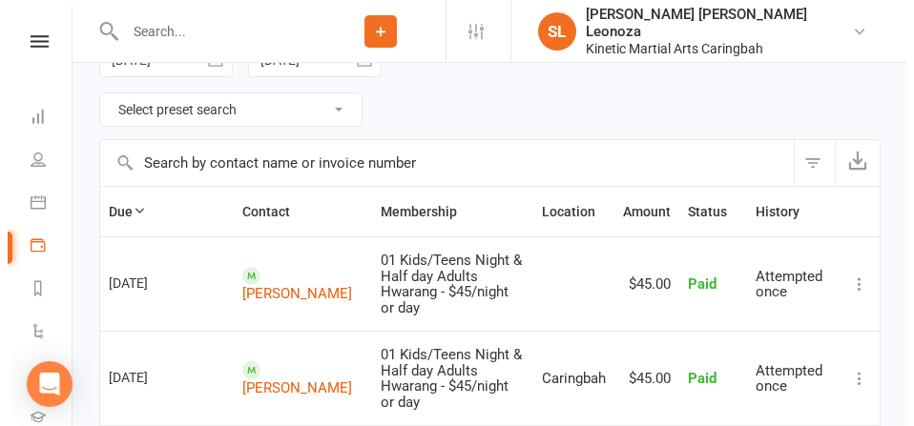
scroll to position [203, 0]
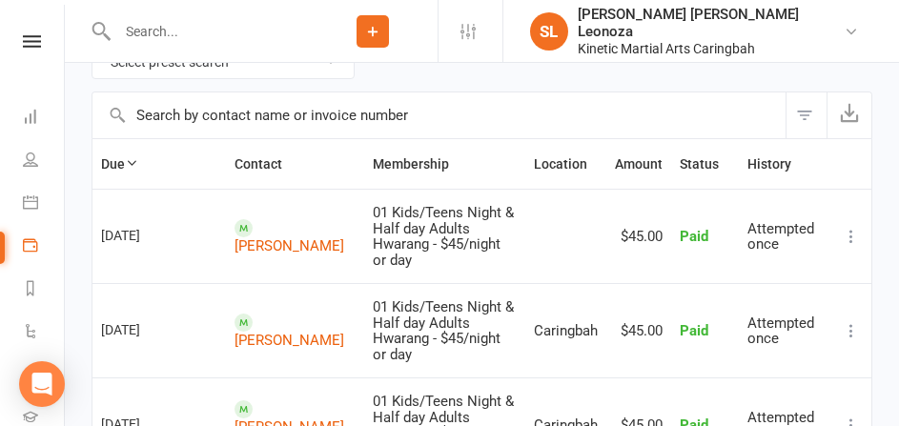
click at [791, 112] on button "Filter" at bounding box center [806, 116] width 41 height 46
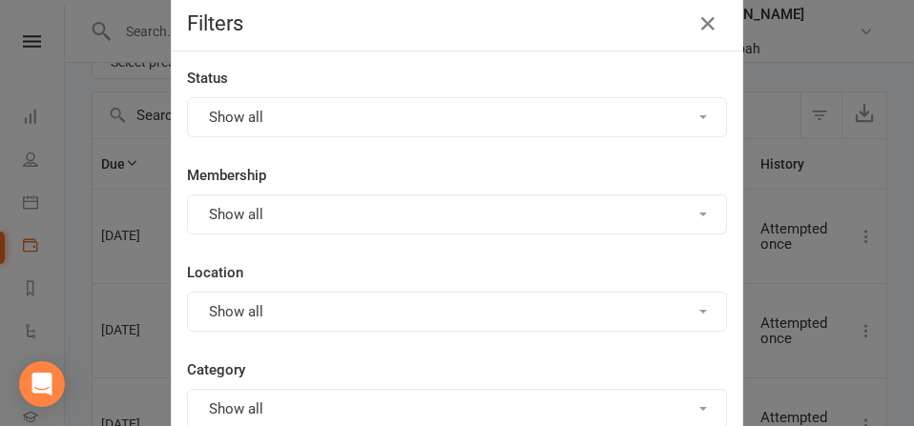
scroll to position [0, 0]
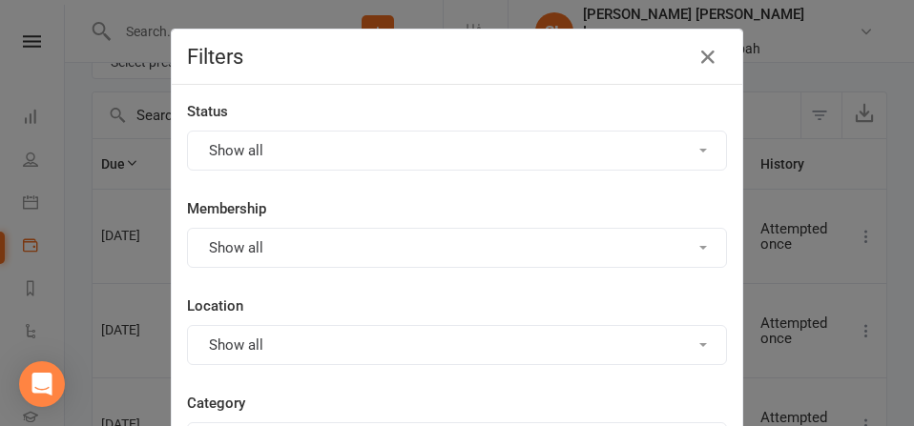
click at [306, 129] on div "Status Show all" at bounding box center [457, 135] width 540 height 71
click at [302, 146] on button "Show all" at bounding box center [457, 151] width 540 height 40
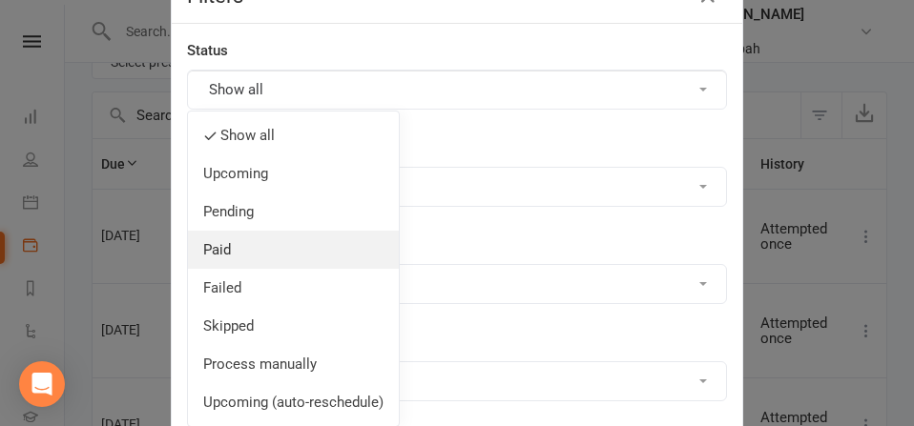
scroll to position [95, 0]
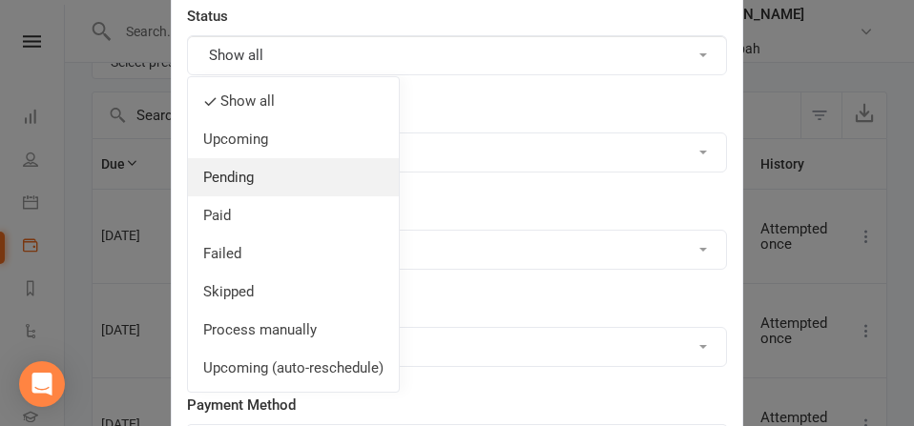
click at [276, 191] on link "Pending" at bounding box center [293, 177] width 211 height 38
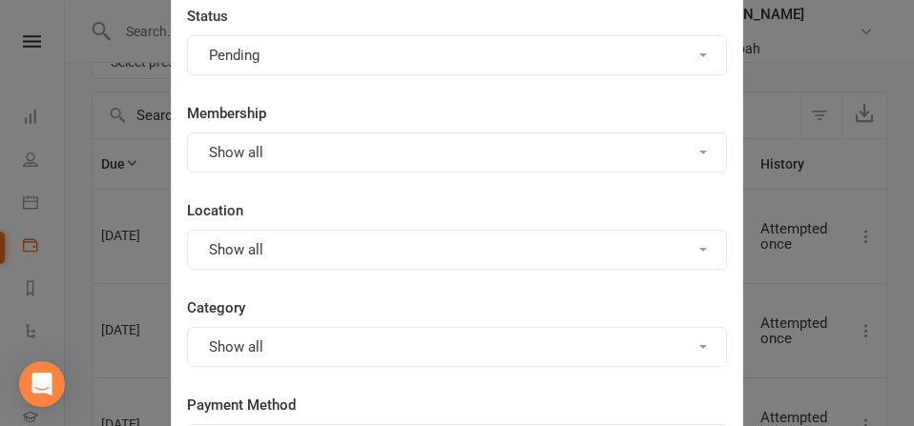
click at [276, 70] on button "Pending" at bounding box center [457, 55] width 540 height 40
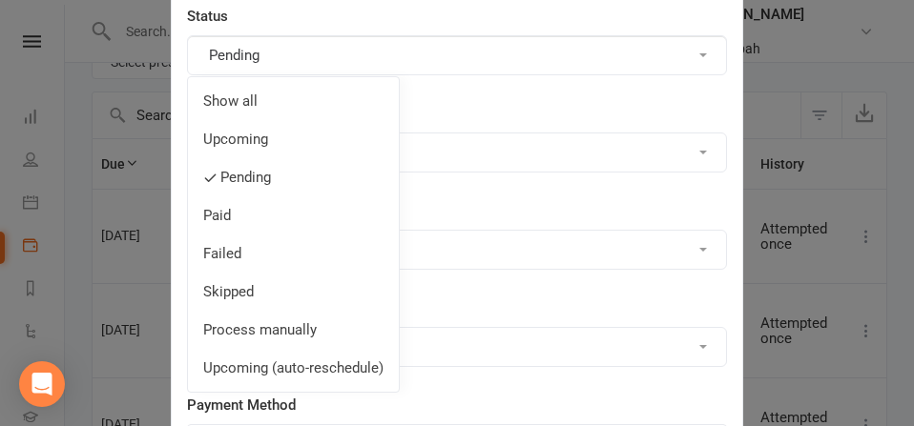
click at [245, 241] on link "Failed" at bounding box center [293, 254] width 211 height 38
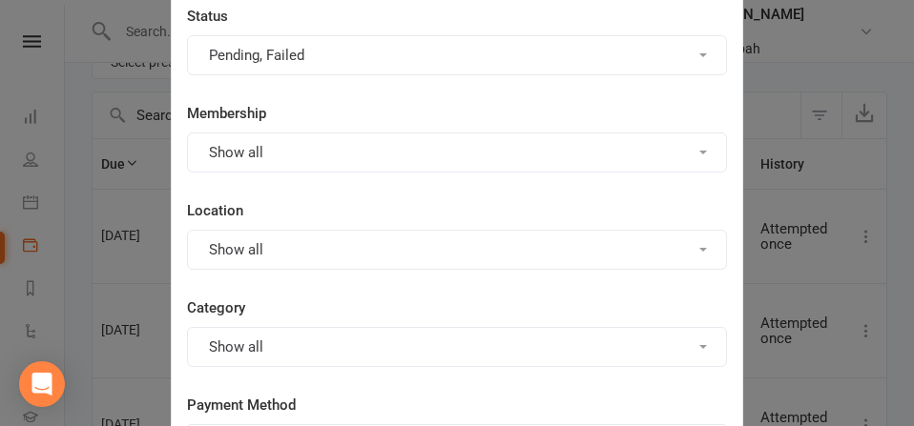
click at [305, 65] on button "Pending, Failed" at bounding box center [457, 55] width 540 height 40
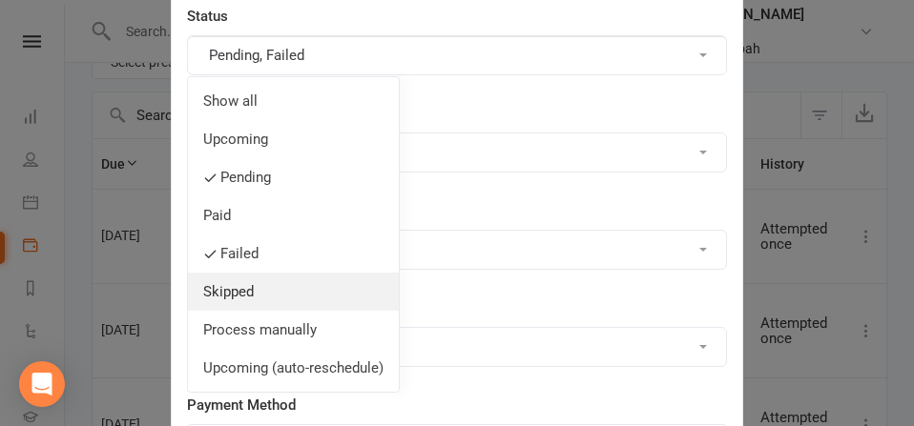
click at [245, 290] on link "Skipped" at bounding box center [293, 292] width 211 height 38
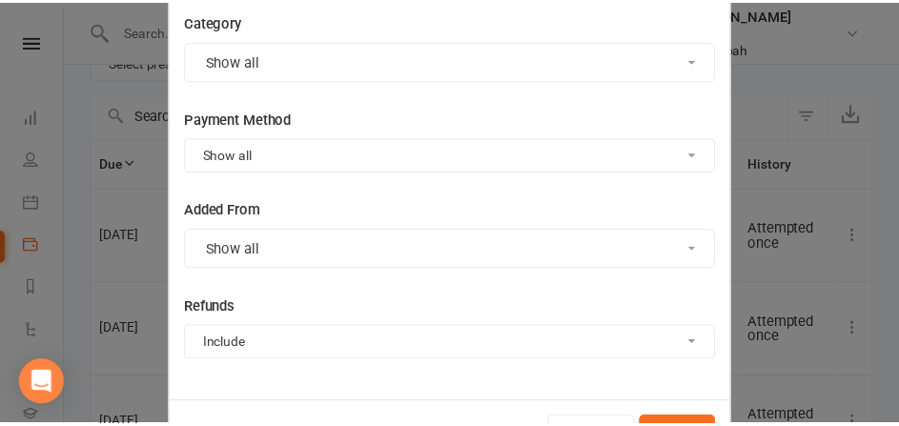
scroll to position [459, 0]
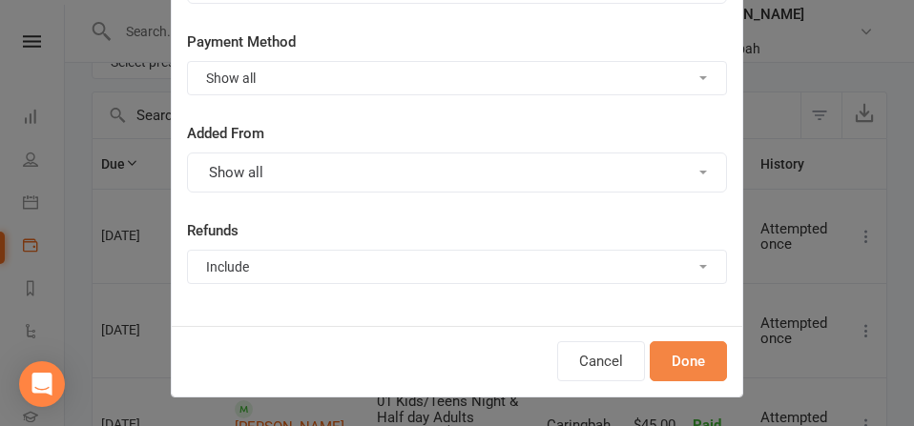
click at [682, 357] on button "Done" at bounding box center [687, 361] width 77 height 40
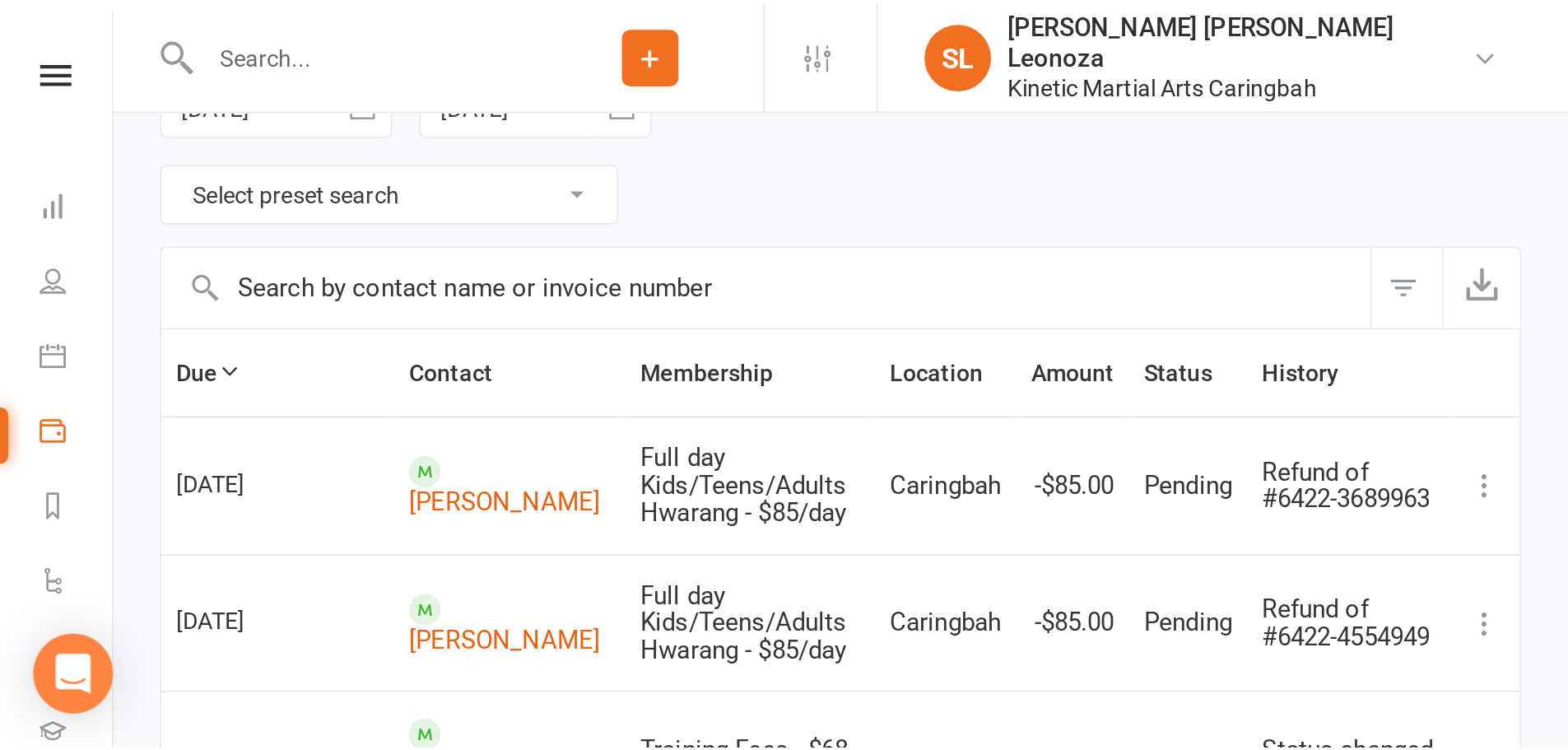
scroll to position [93, 0]
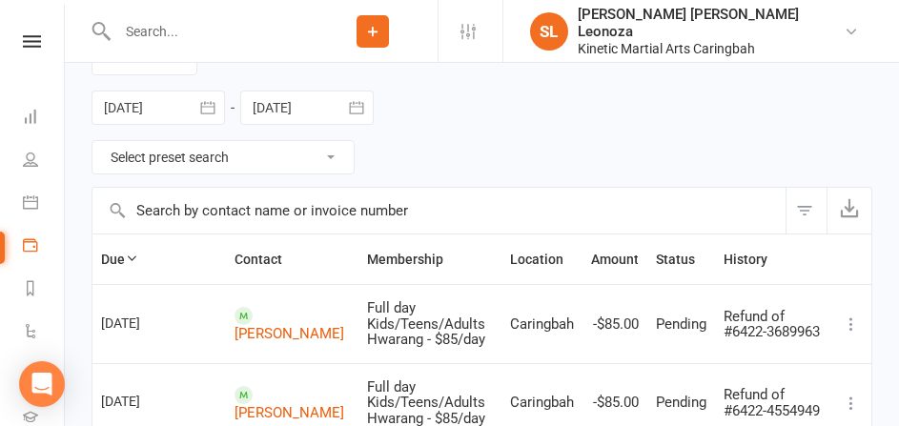
click at [146, 0] on div at bounding box center [200, 31] width 216 height 62
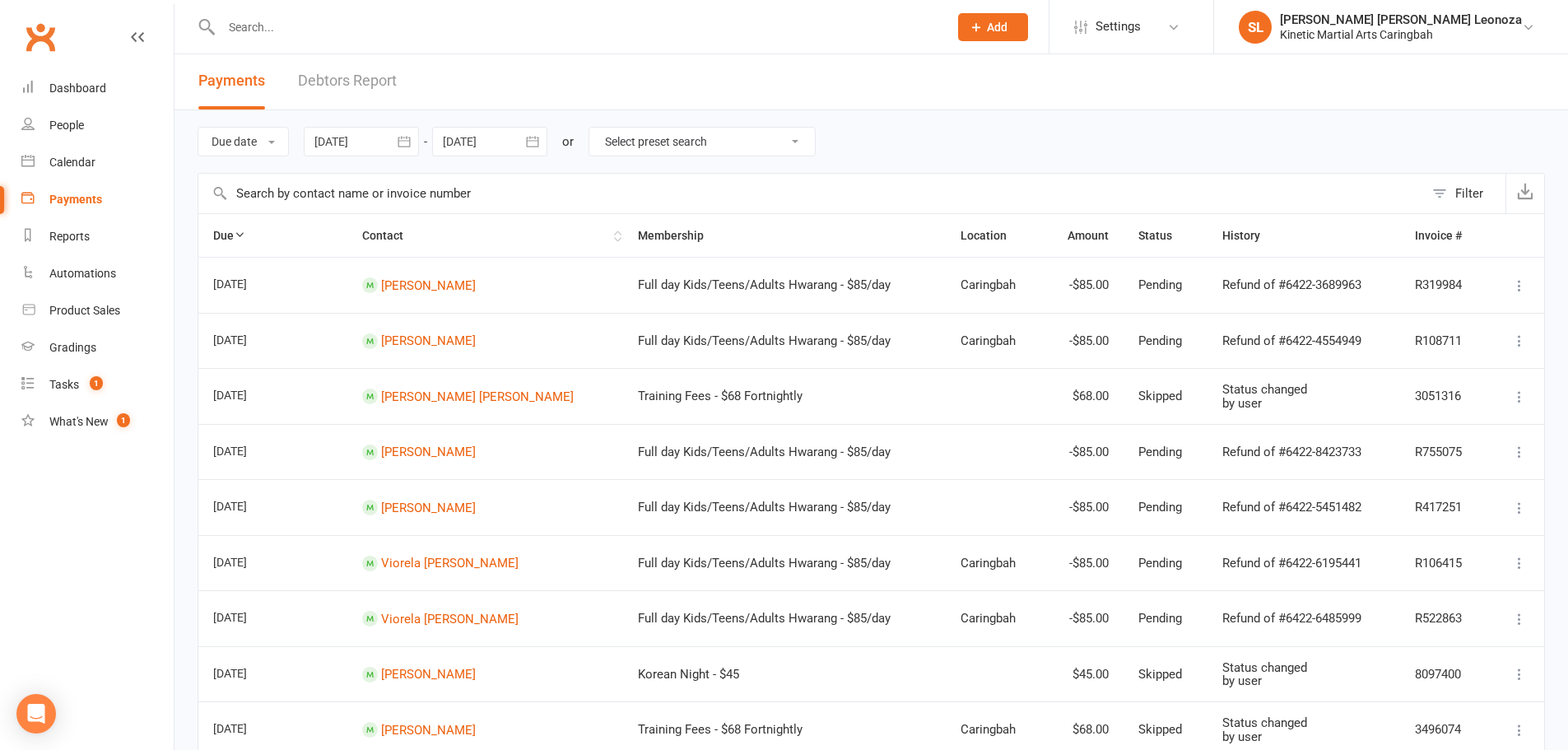
scroll to position [0, 0]
click at [233, 235] on th "Due" at bounding box center [273, 237] width 149 height 43
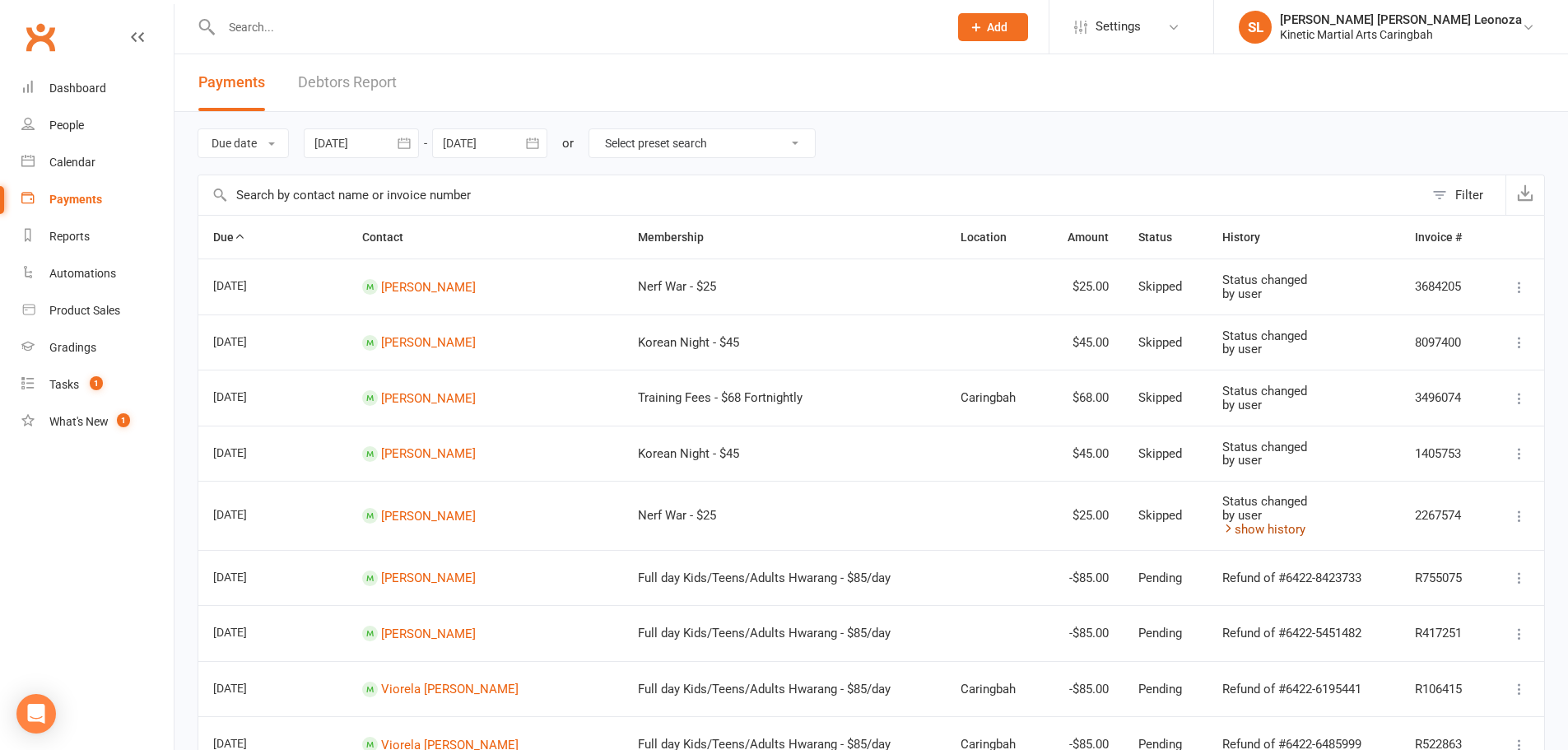
click at [1222, 533] on link "show history" at bounding box center [1263, 529] width 83 height 15
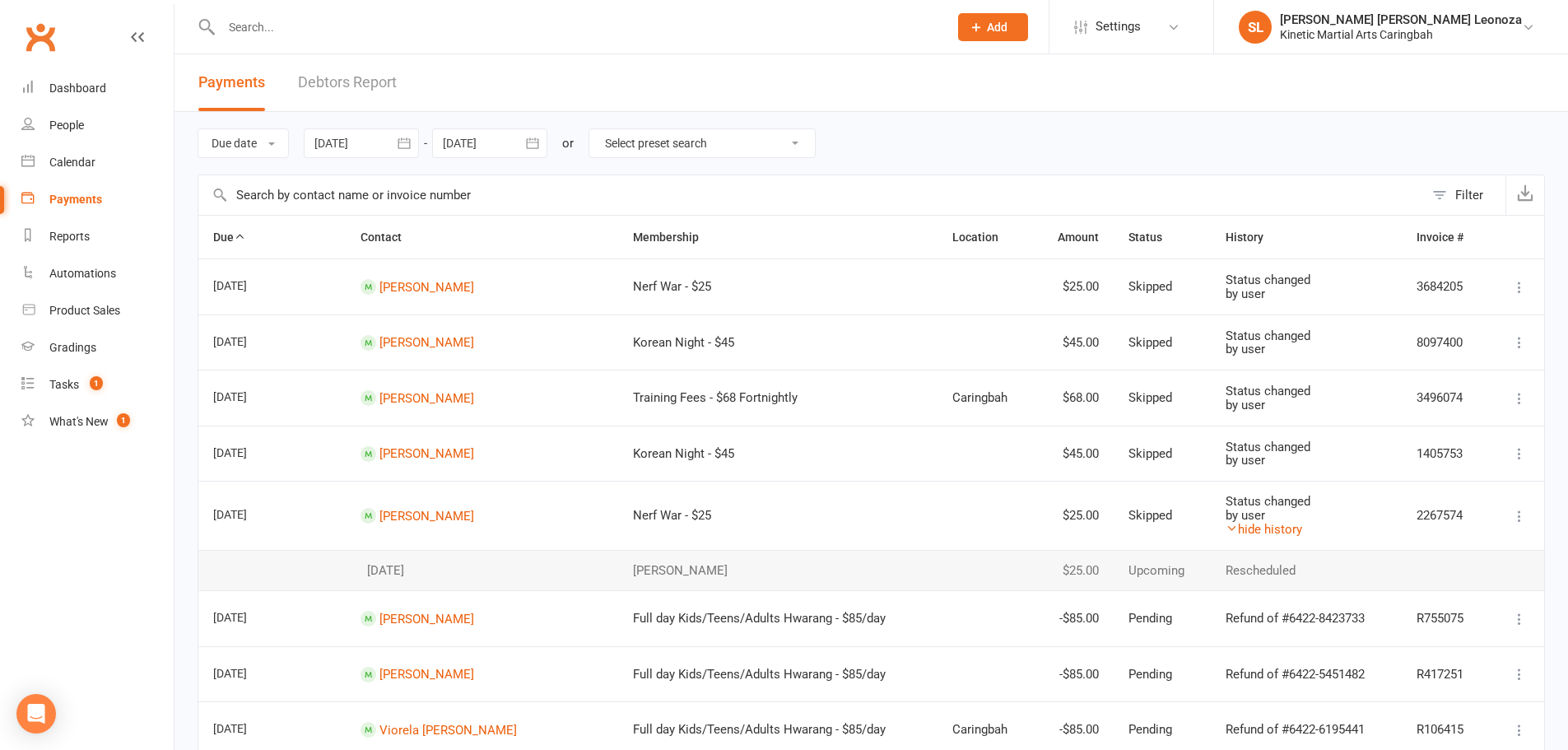
click at [1215, 537] on td "Status changed by user hide history" at bounding box center [1306, 515] width 191 height 69
click at [1225, 530] on link "hide history" at bounding box center [1263, 529] width 77 height 15
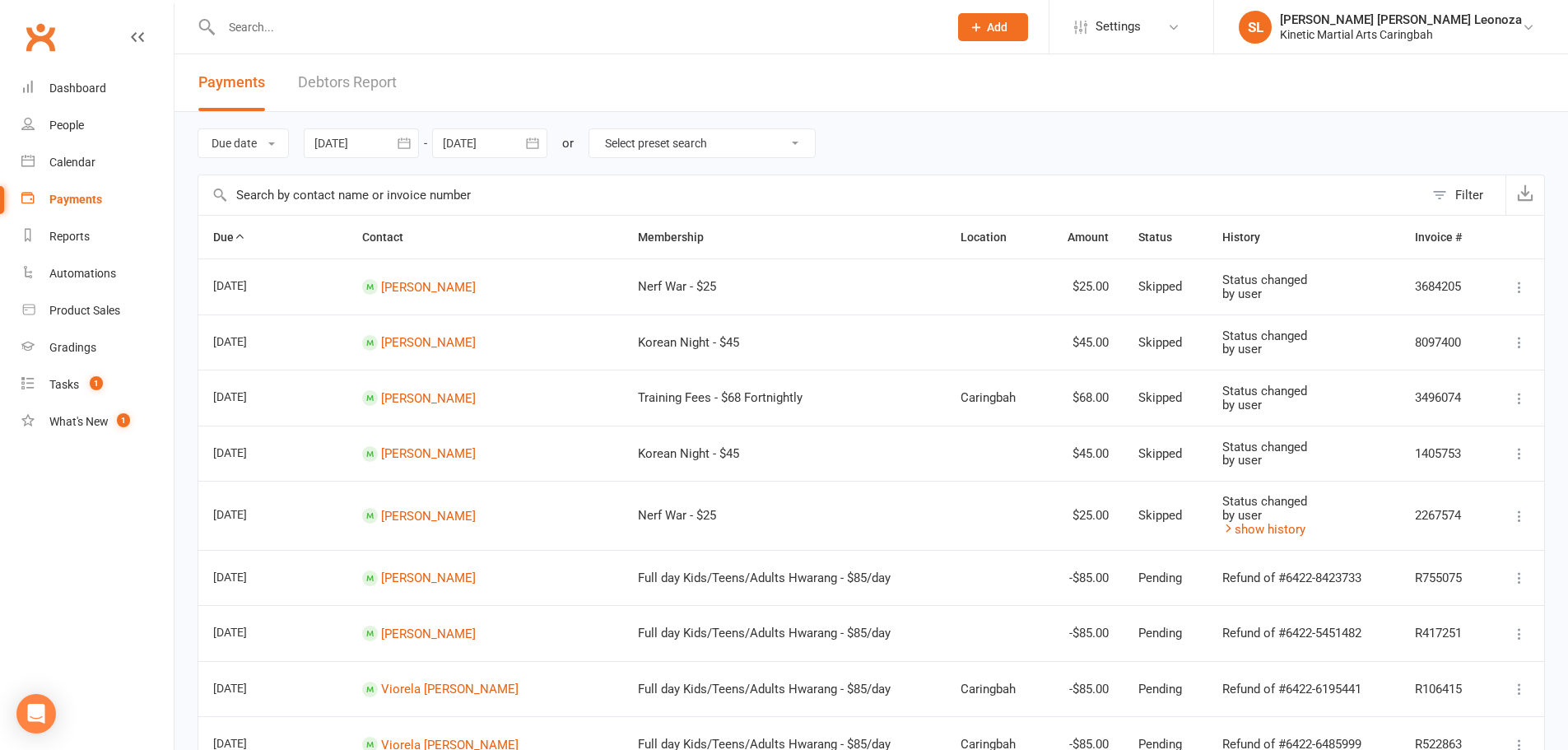
click at [1438, 197] on button "Filter" at bounding box center [1464, 195] width 81 height 40
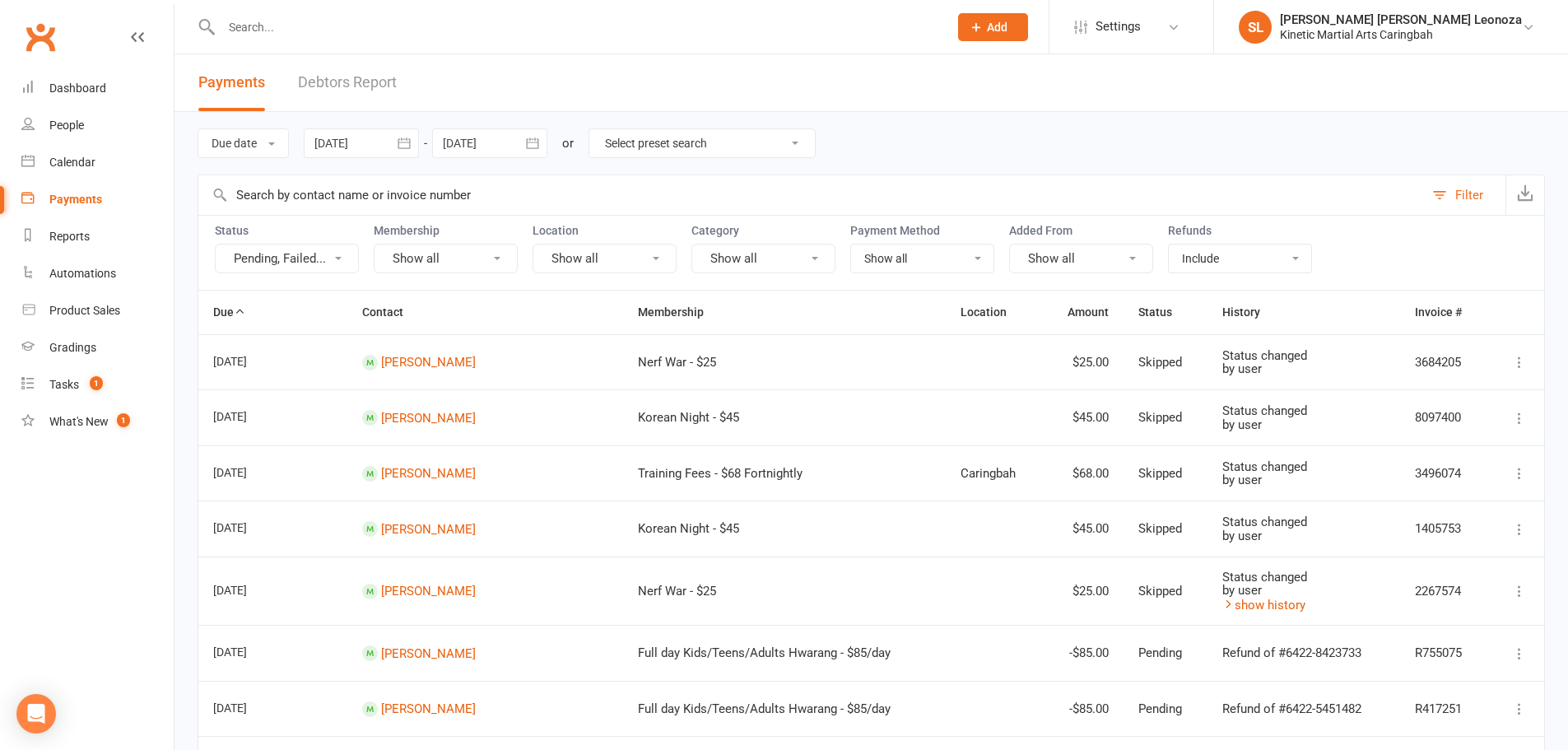
click at [319, 258] on button "Pending, Failed..." at bounding box center [287, 258] width 144 height 29
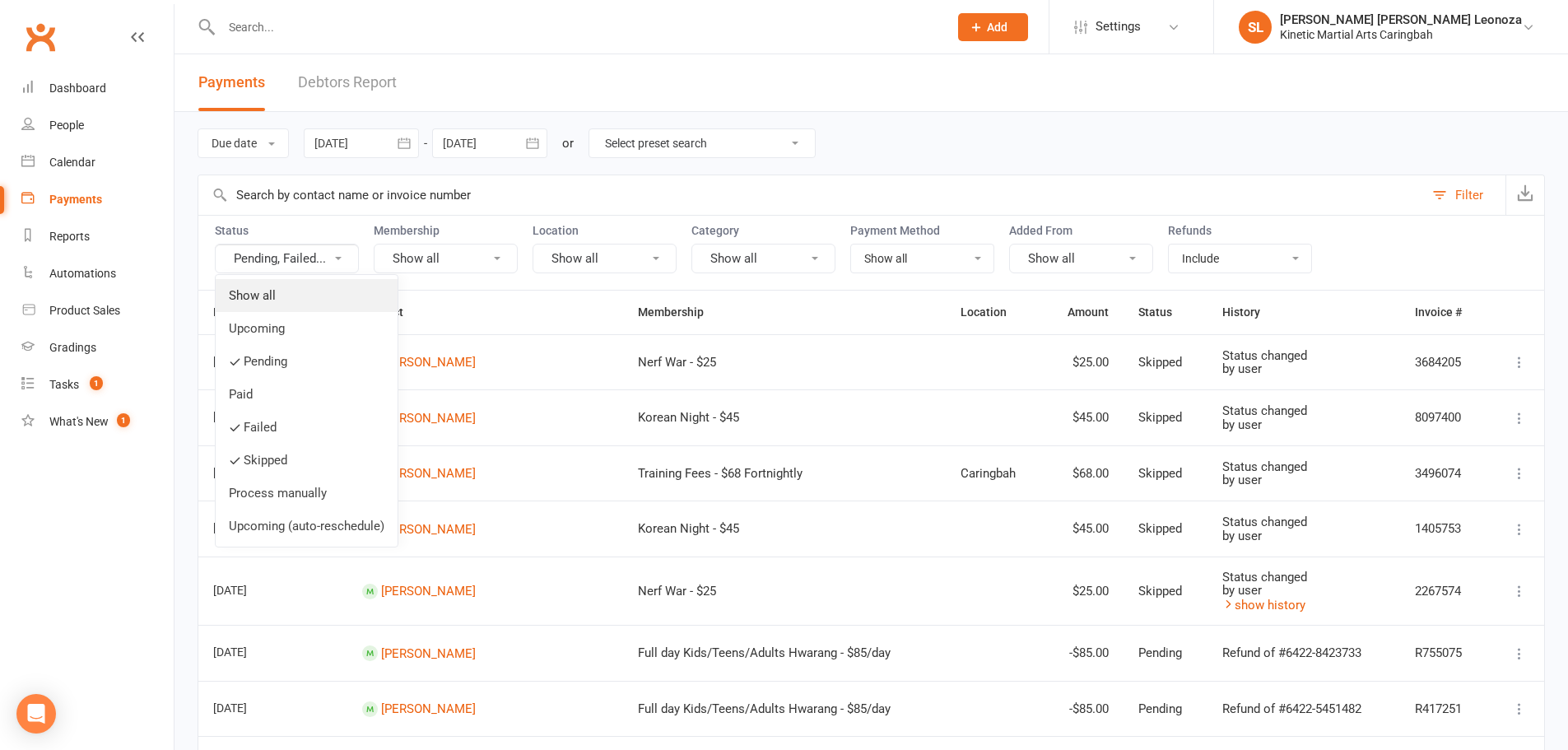
click at [290, 283] on link "Show all" at bounding box center [306, 295] width 182 height 33
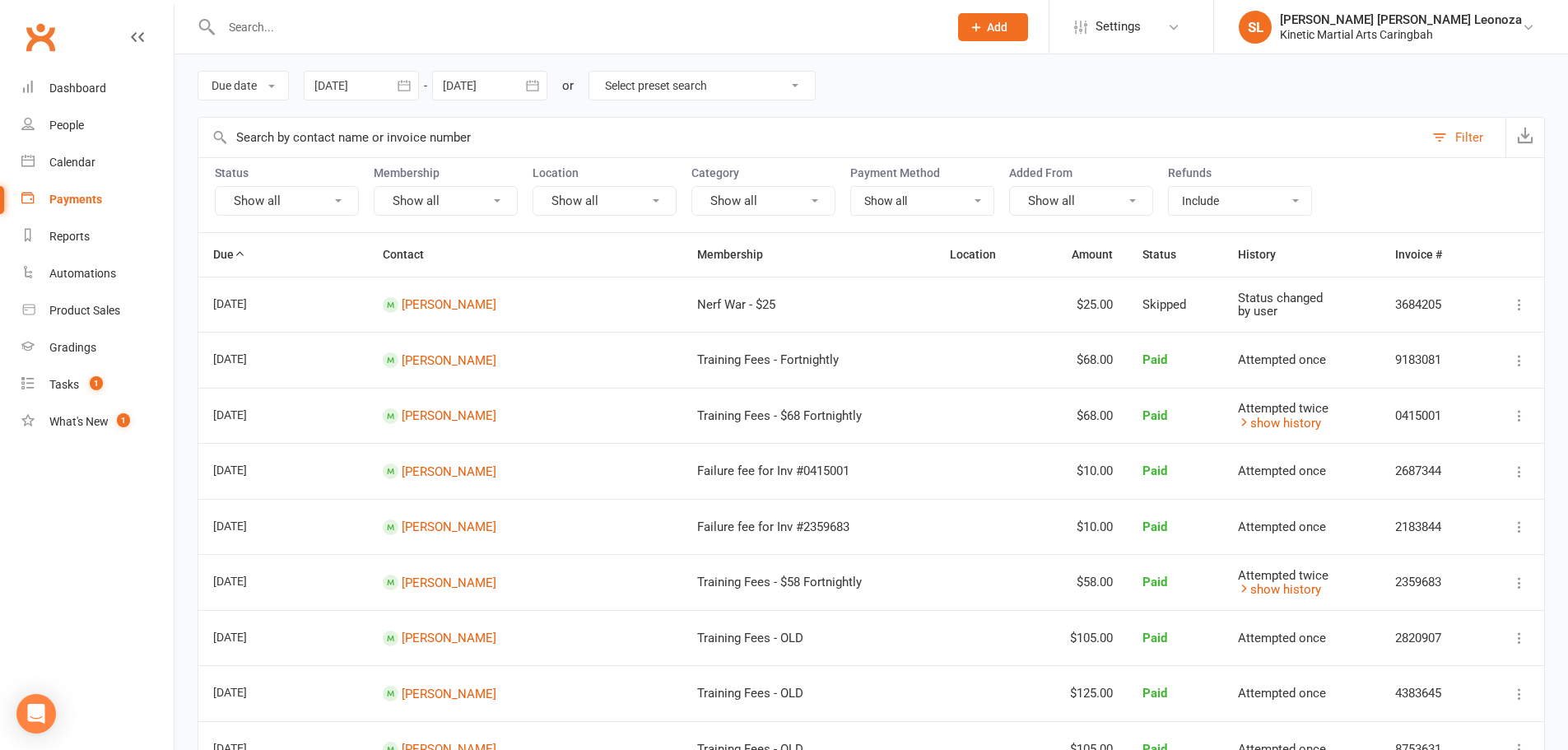
scroll to position [82, 0]
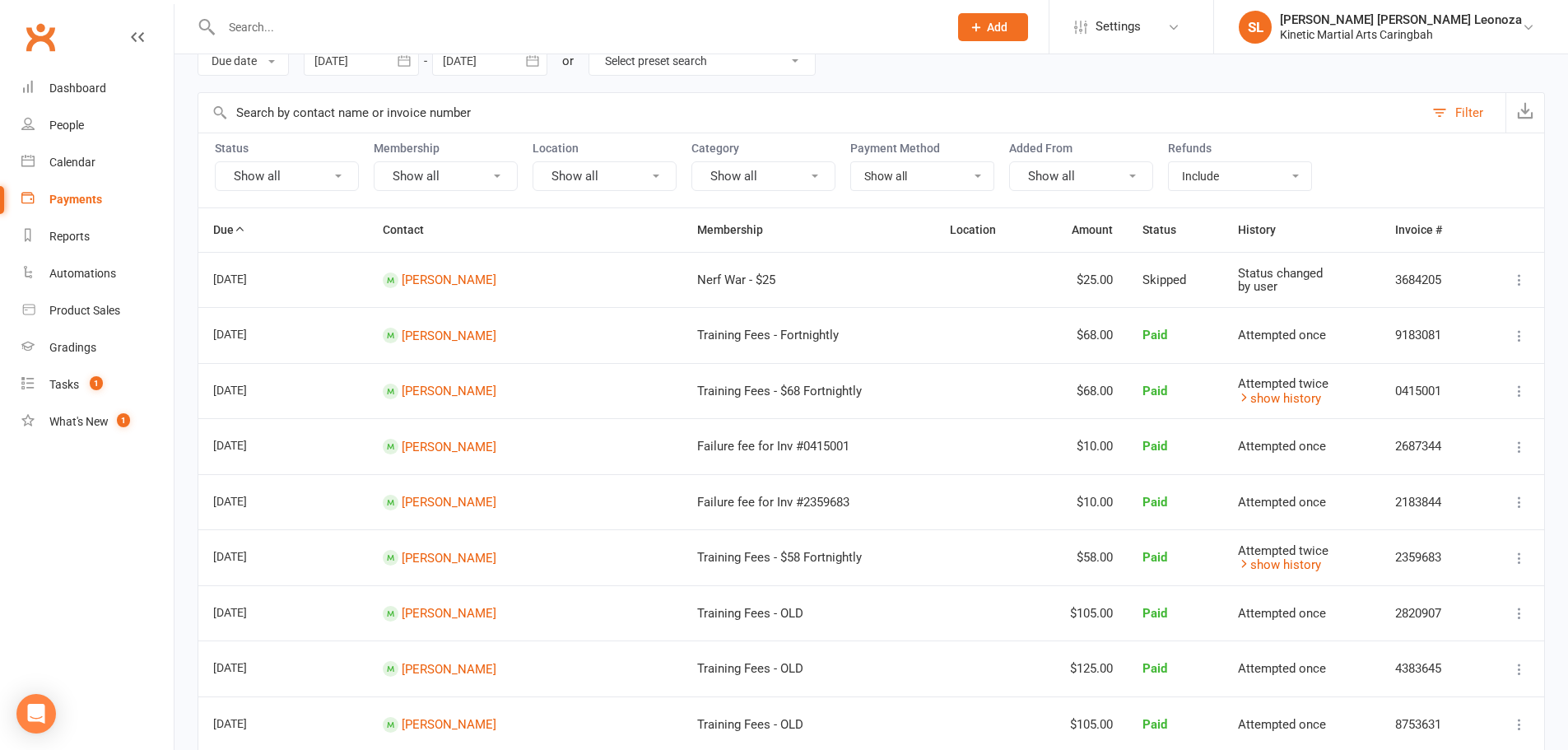
click at [1524, 279] on icon at bounding box center [1519, 280] width 16 height 16
click at [1509, 284] on button at bounding box center [1519, 280] width 20 height 20
click at [1485, 280] on td at bounding box center [1512, 280] width 64 height 56
click at [1523, 282] on icon at bounding box center [1519, 280] width 16 height 16
click at [467, 281] on link "[PERSON_NAME]" at bounding box center [449, 280] width 95 height 15
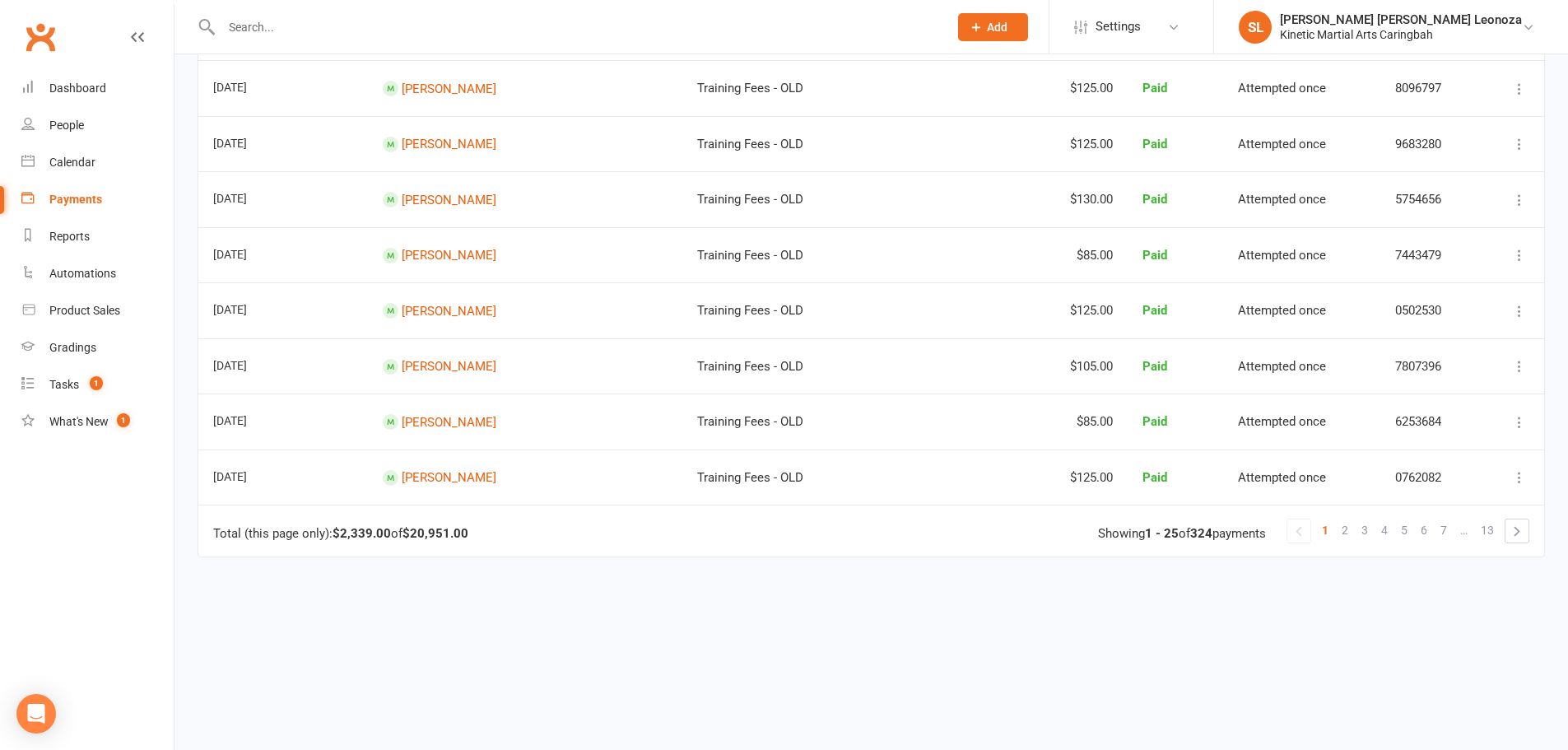
scroll to position [1234, 0]
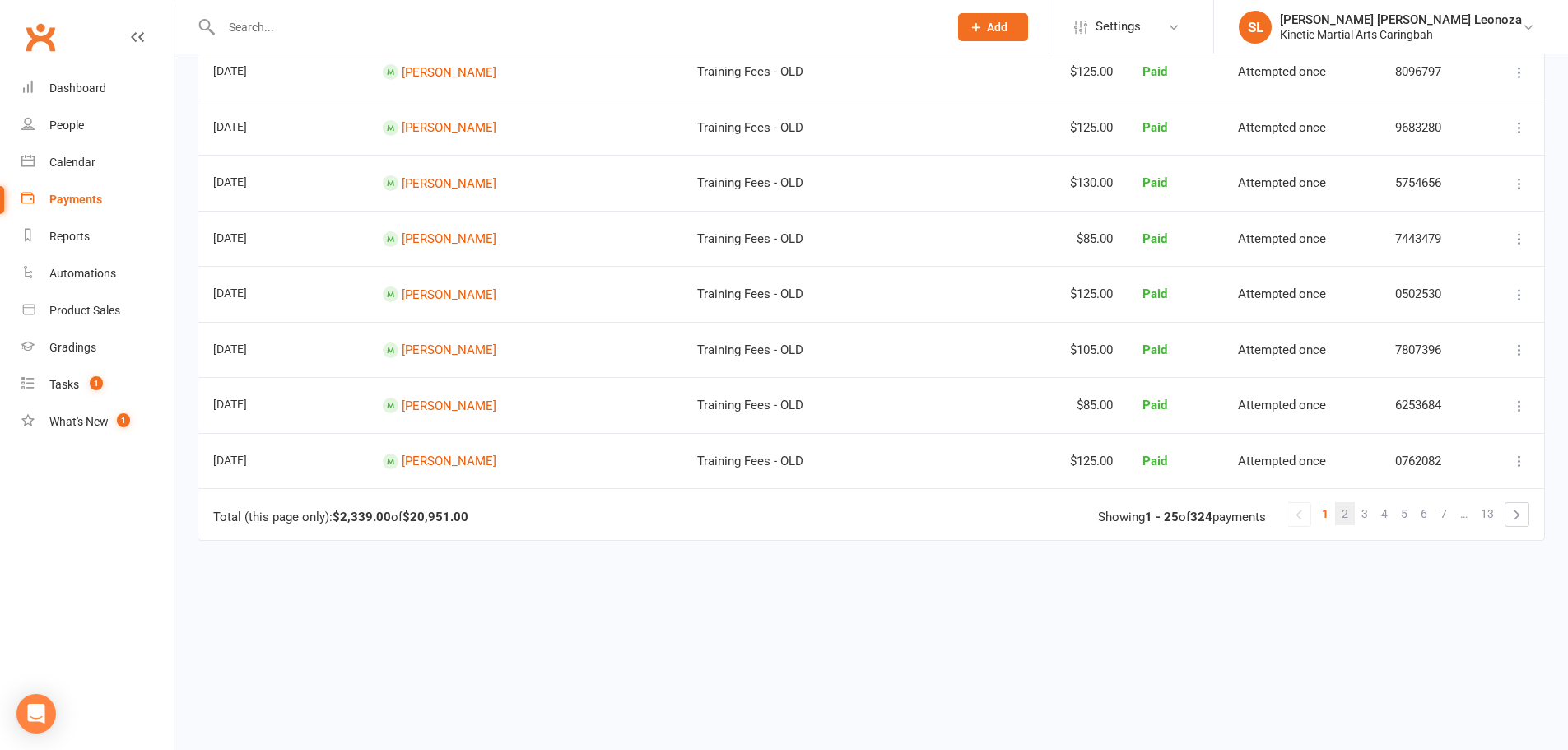
click at [1343, 514] on span "2" at bounding box center [1344, 514] width 7 height 23
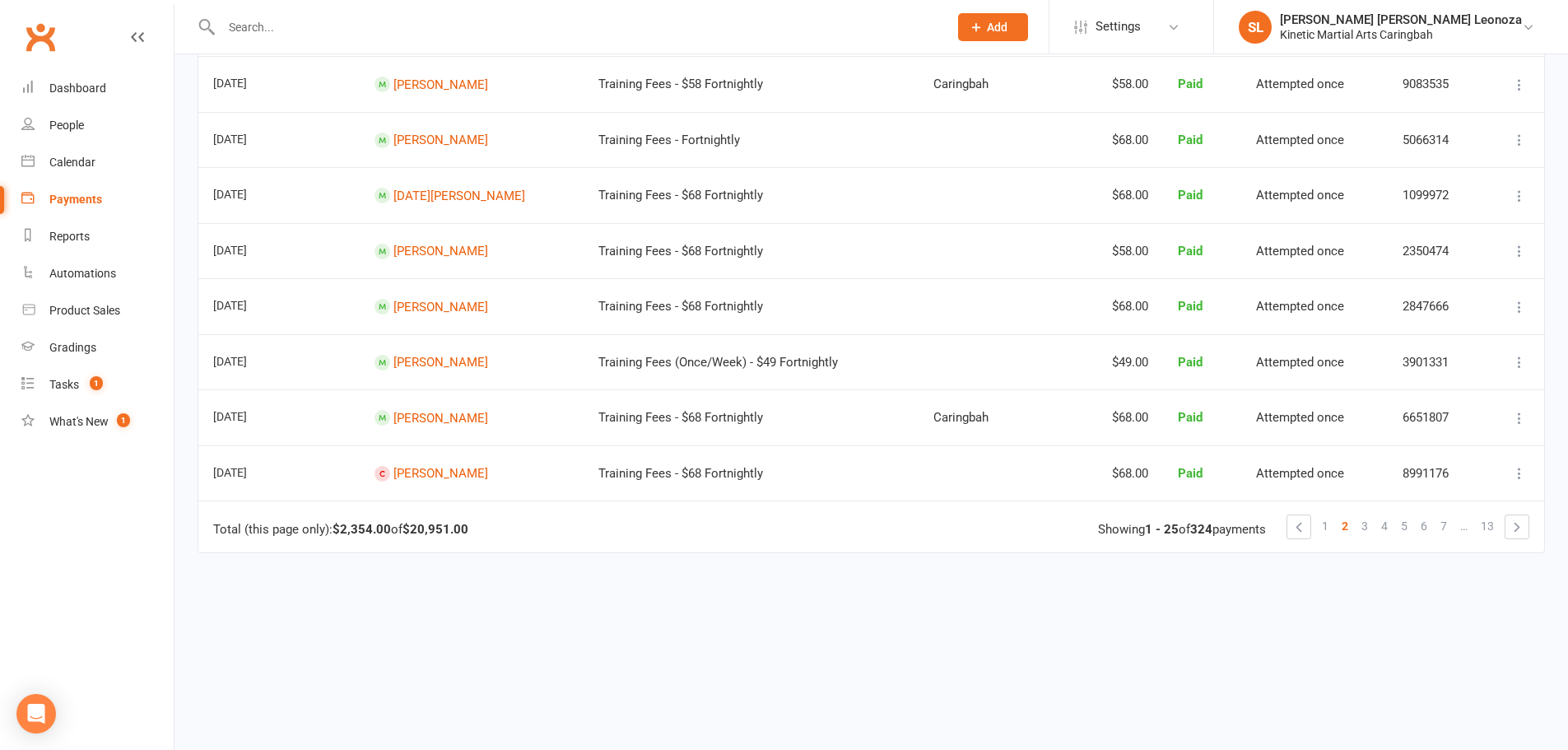
scroll to position [1262, 0]
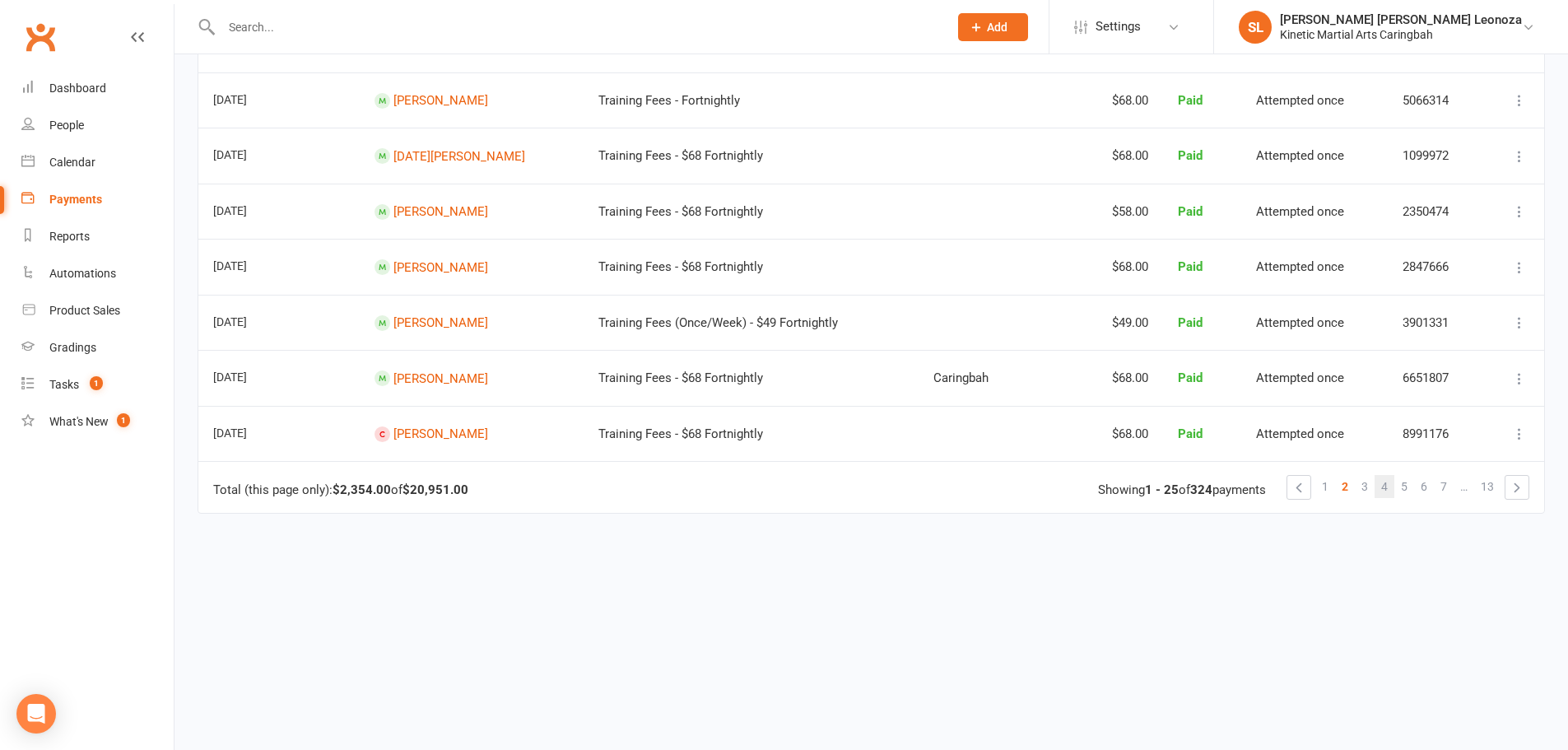
click at [1382, 482] on span "4" at bounding box center [1384, 486] width 7 height 23
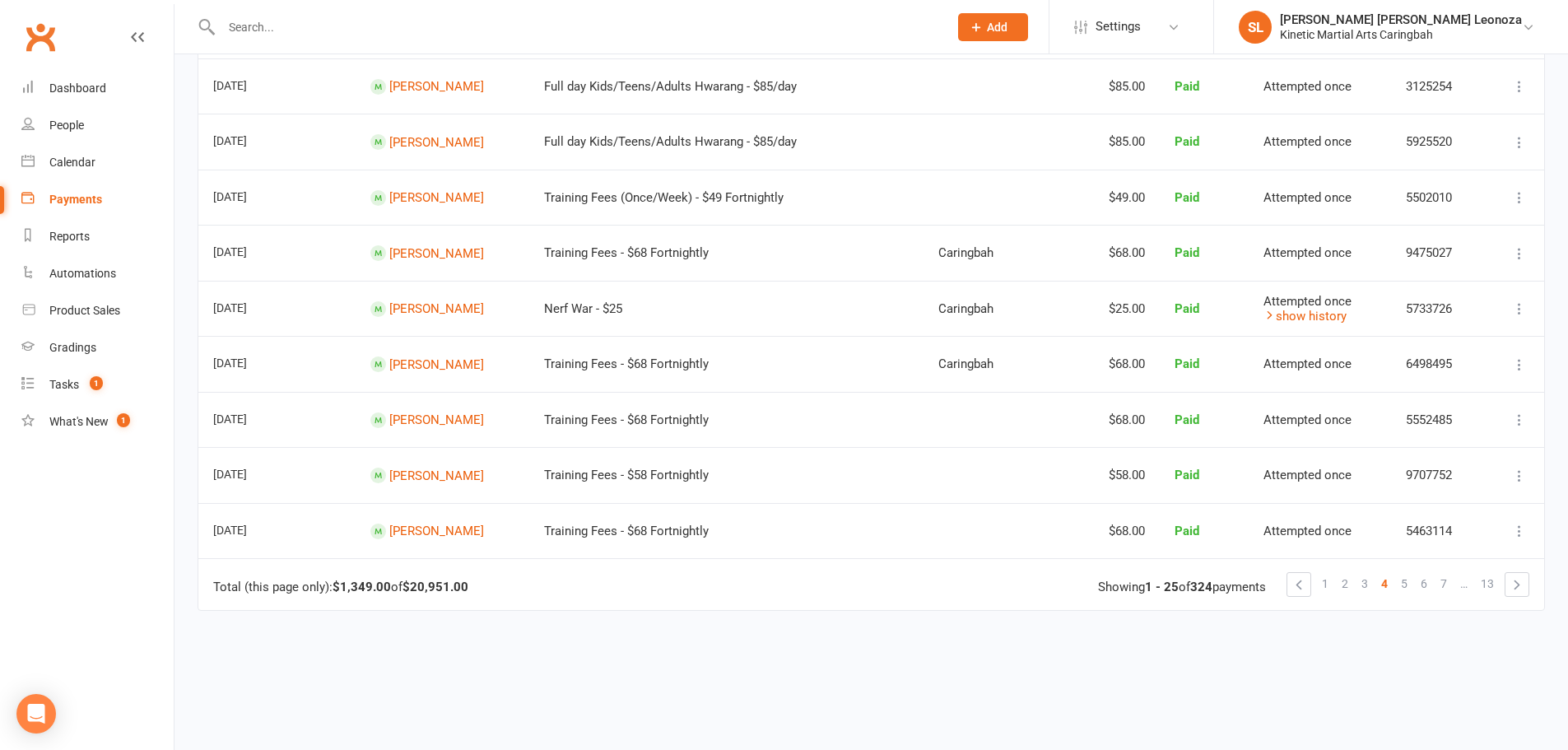
scroll to position [1152, 0]
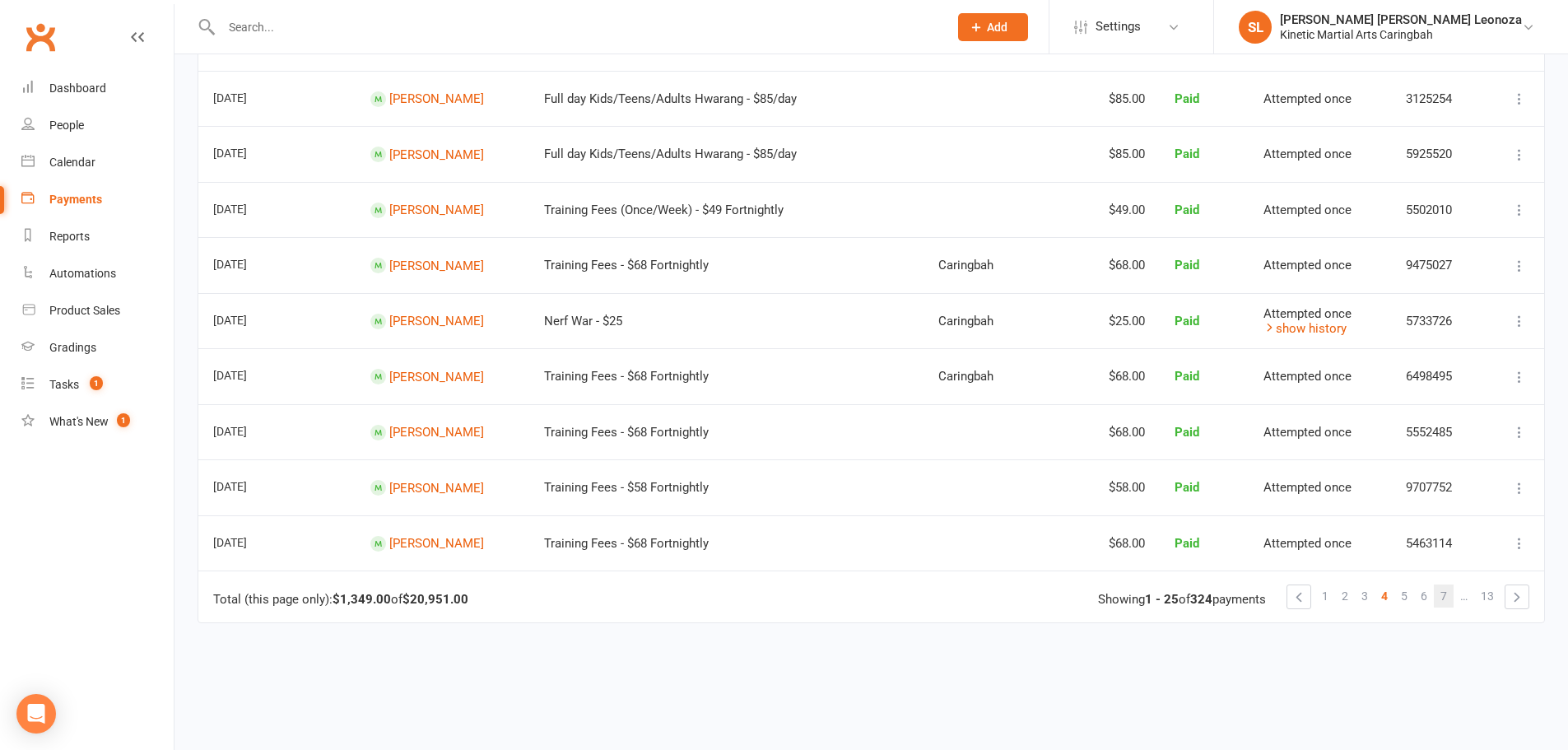
click at [1446, 595] on span "7" at bounding box center [1444, 596] width 7 height 23
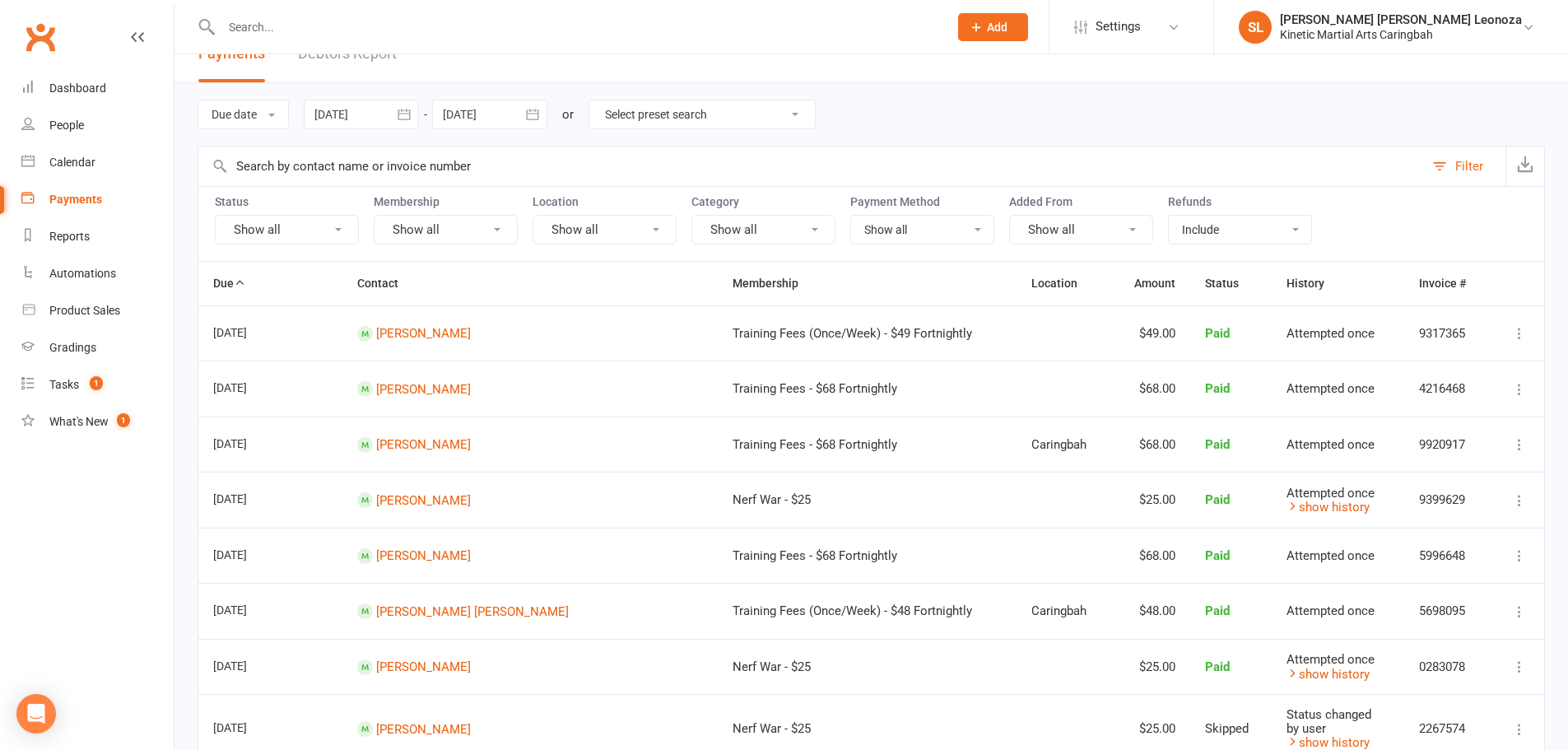
scroll to position [0, 0]
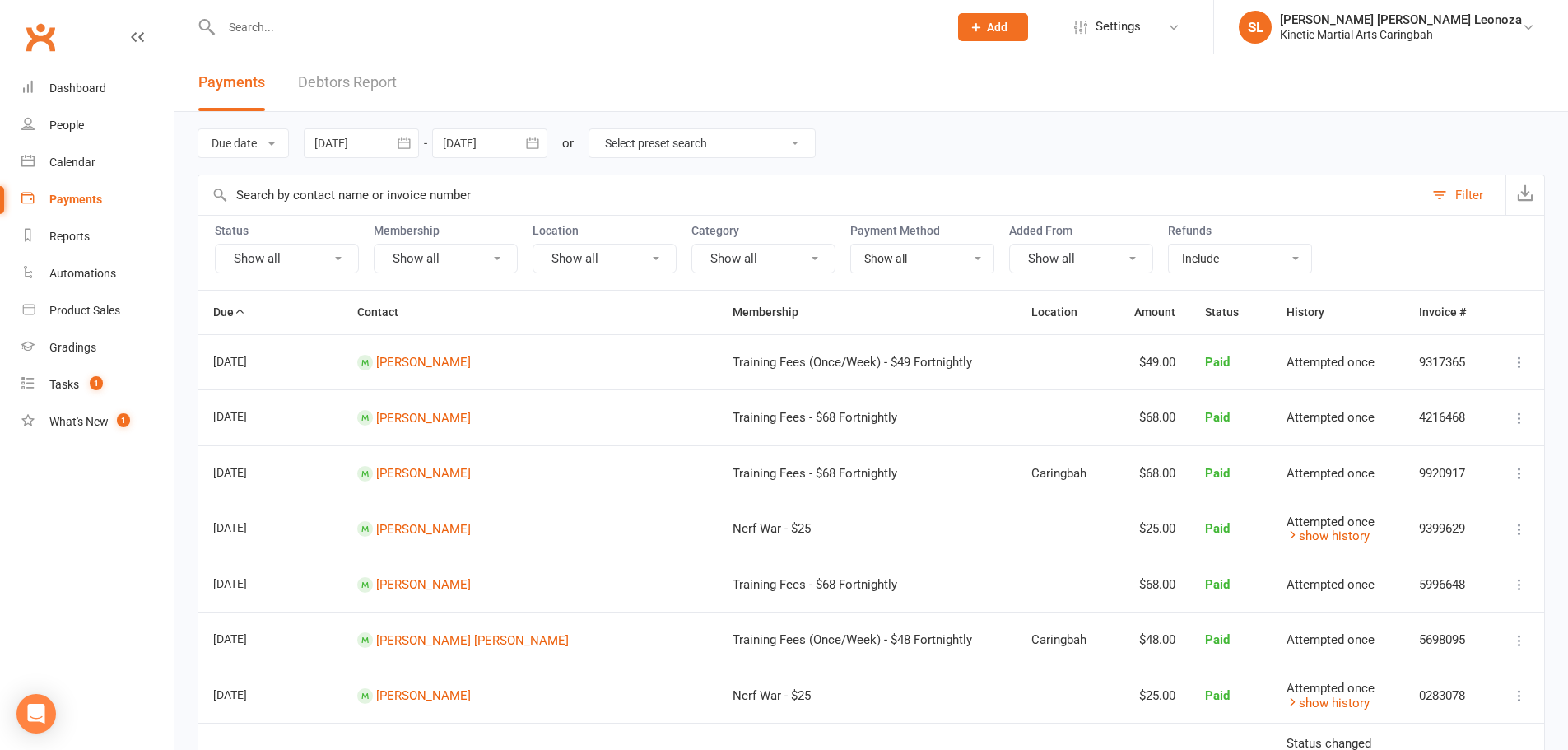
click at [280, 34] on input "text" at bounding box center [576, 27] width 720 height 23
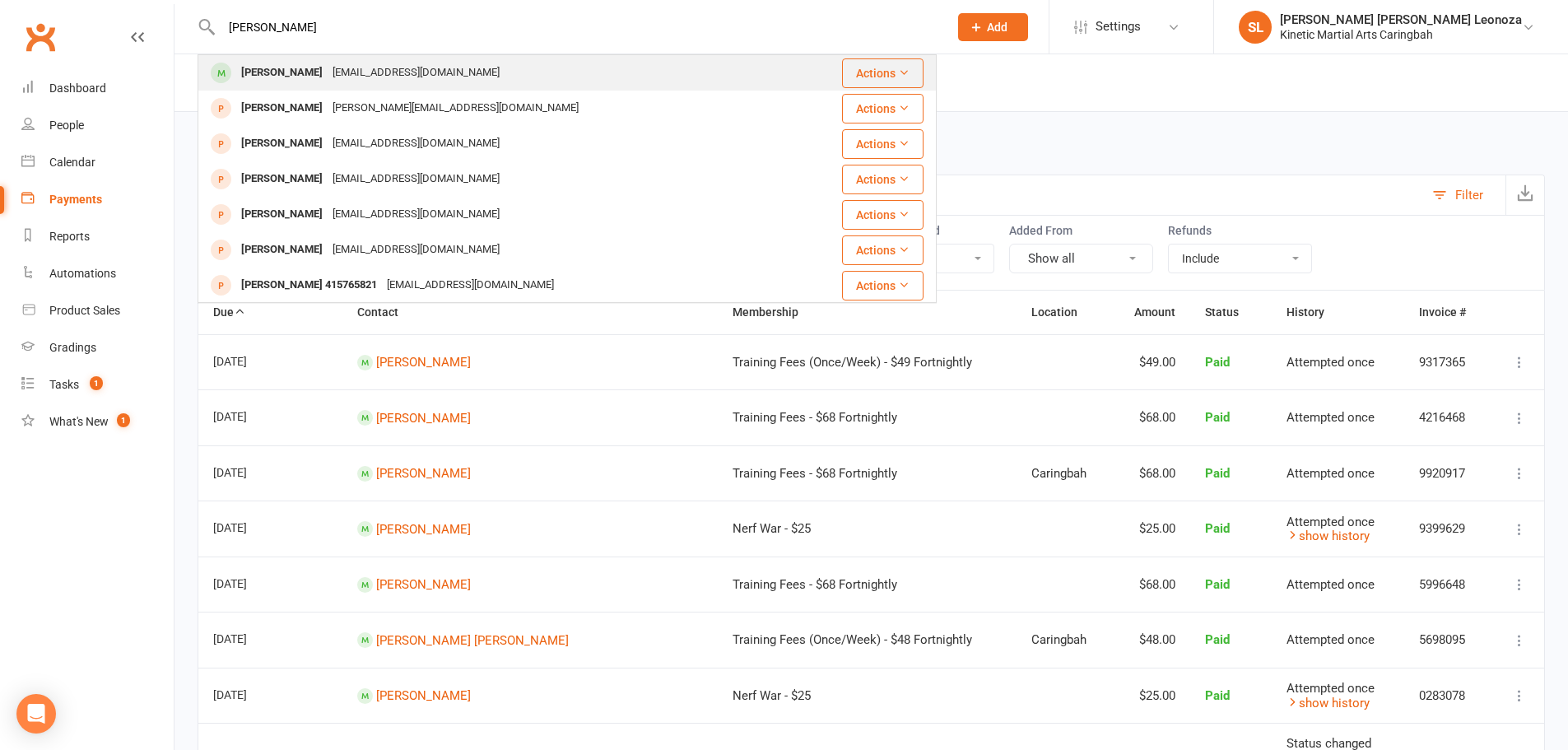
type input "isaac"
click at [265, 79] on div "Isaac Bancroft" at bounding box center [282, 73] width 91 height 24
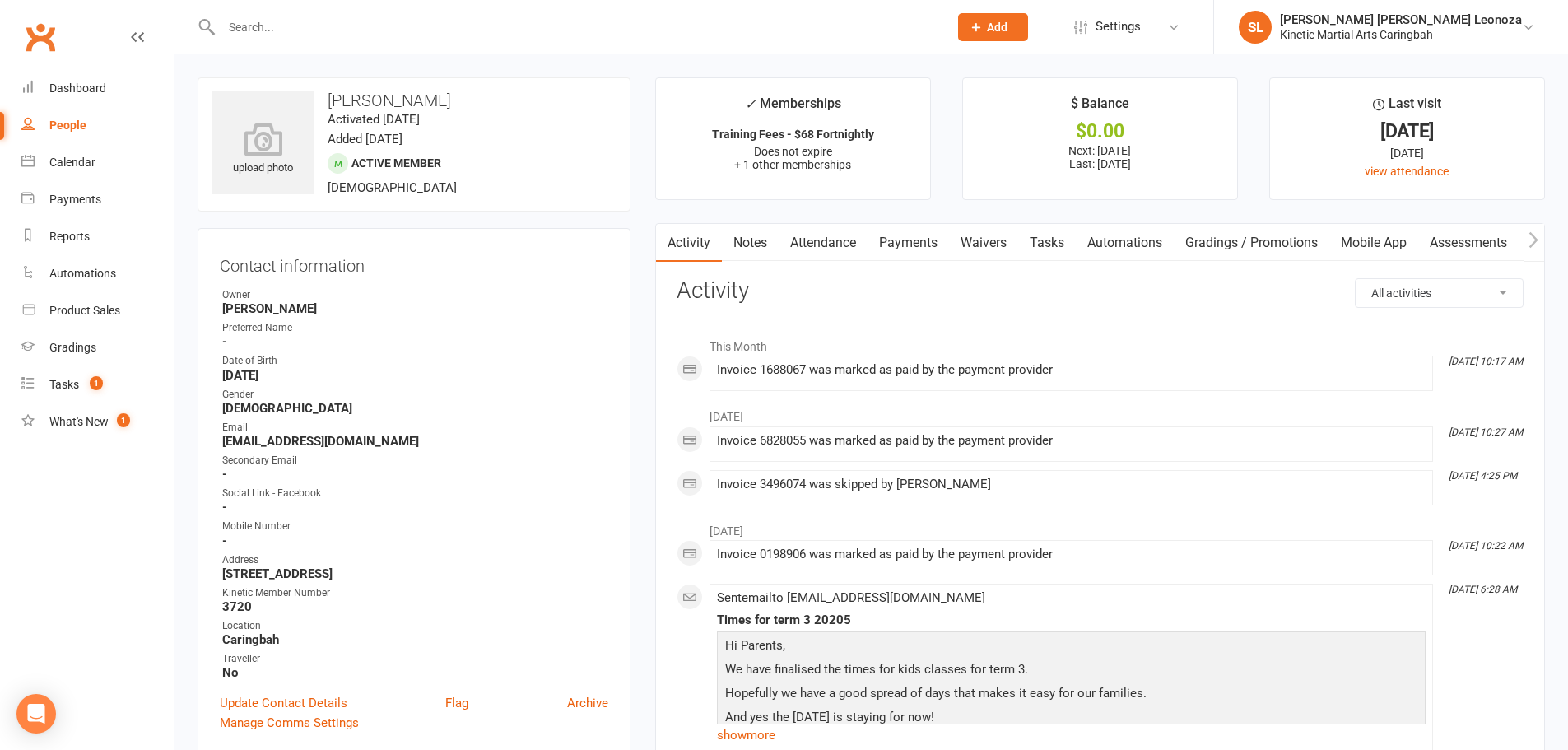
click at [919, 253] on link "Payments" at bounding box center [908, 243] width 81 height 38
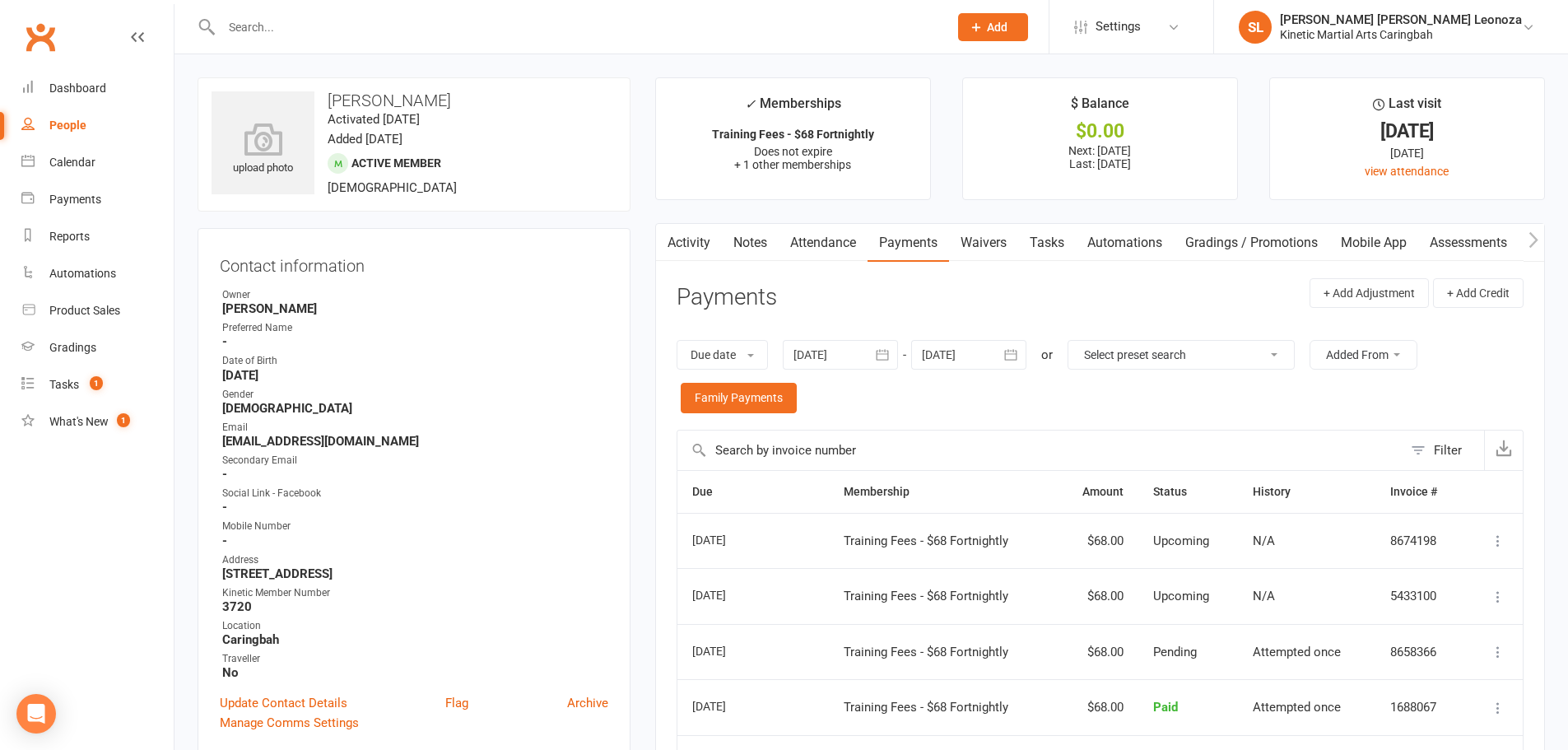
drag, startPoint x: 295, startPoint y: 28, endPoint x: 312, endPoint y: 37, distance: 19.2
click at [295, 28] on input "text" at bounding box center [576, 27] width 720 height 23
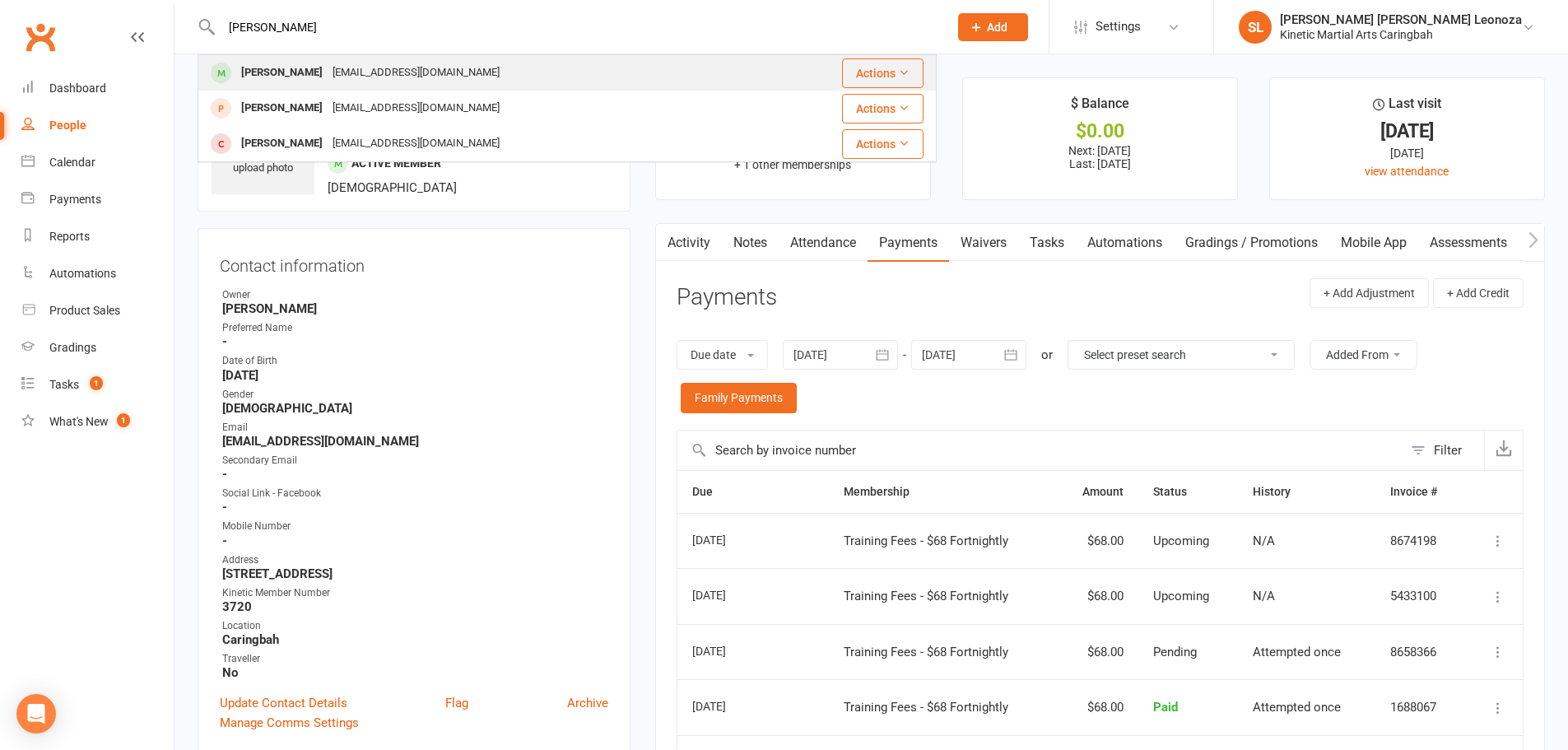
type input "oliver pe"
click at [328, 66] on div "noemail@example.com" at bounding box center [416, 73] width 177 height 24
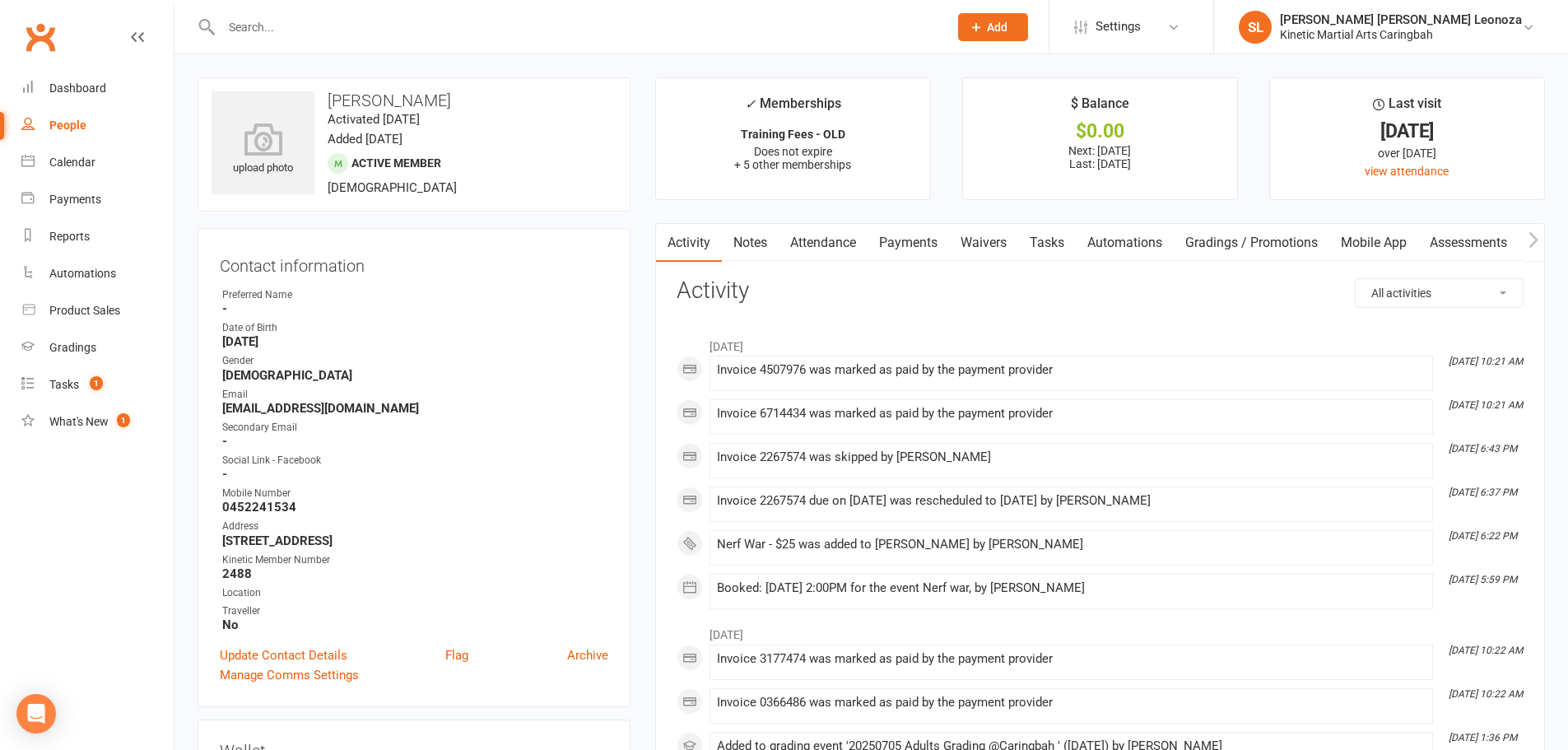
click at [917, 232] on link "Payments" at bounding box center [908, 243] width 81 height 38
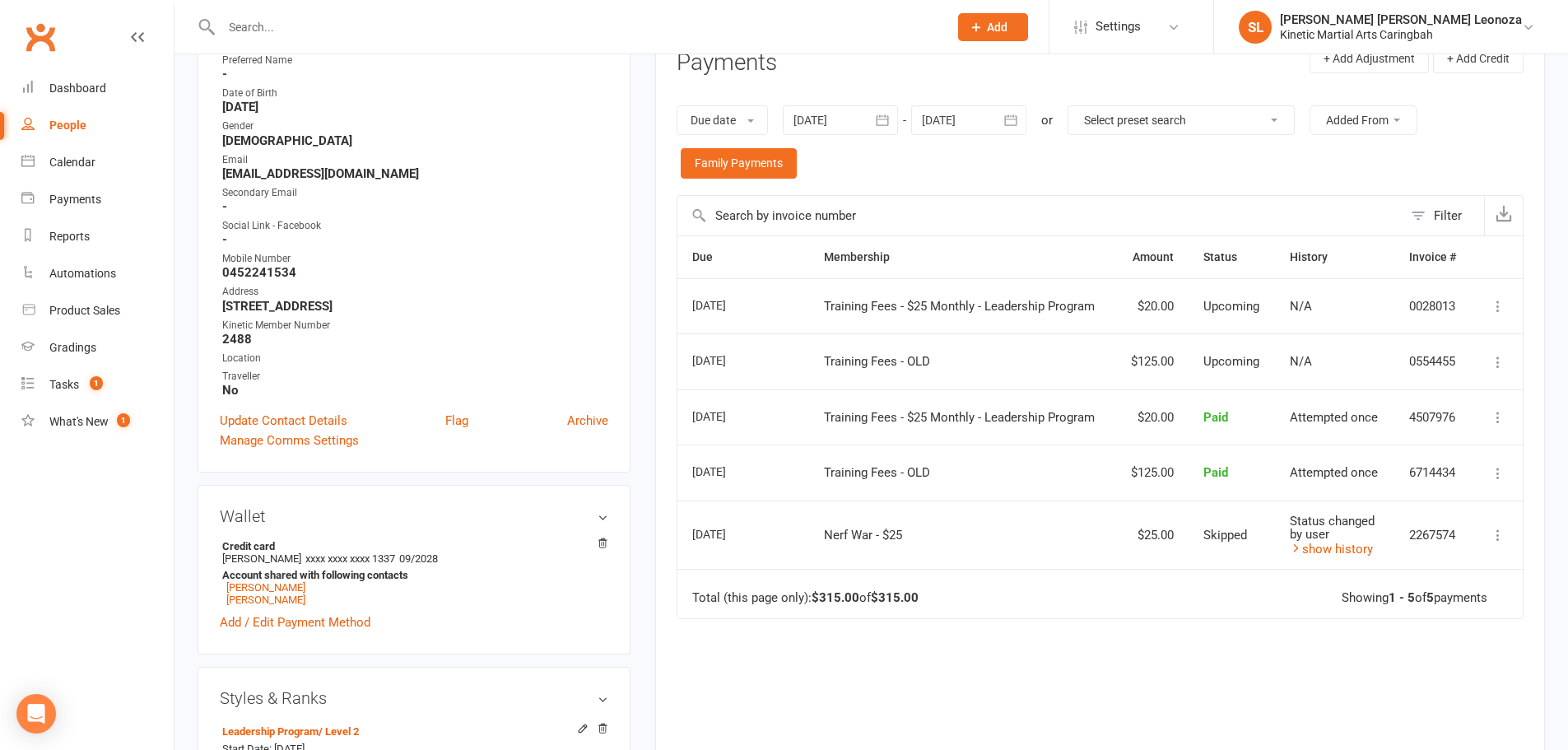
scroll to position [247, 0]
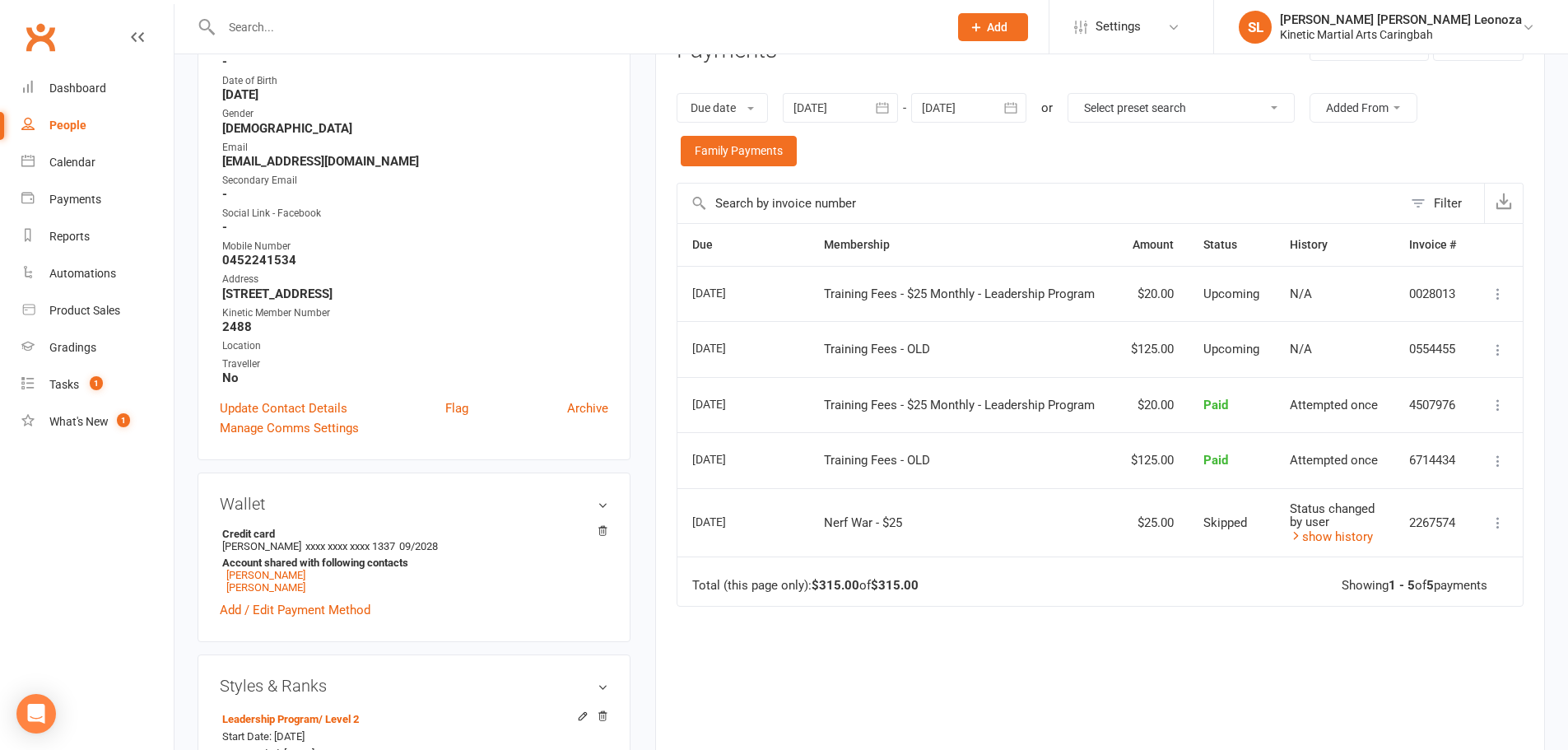
click at [373, 9] on div at bounding box center [567, 27] width 739 height 54
click at [358, 27] on input "text" at bounding box center [576, 27] width 720 height 23
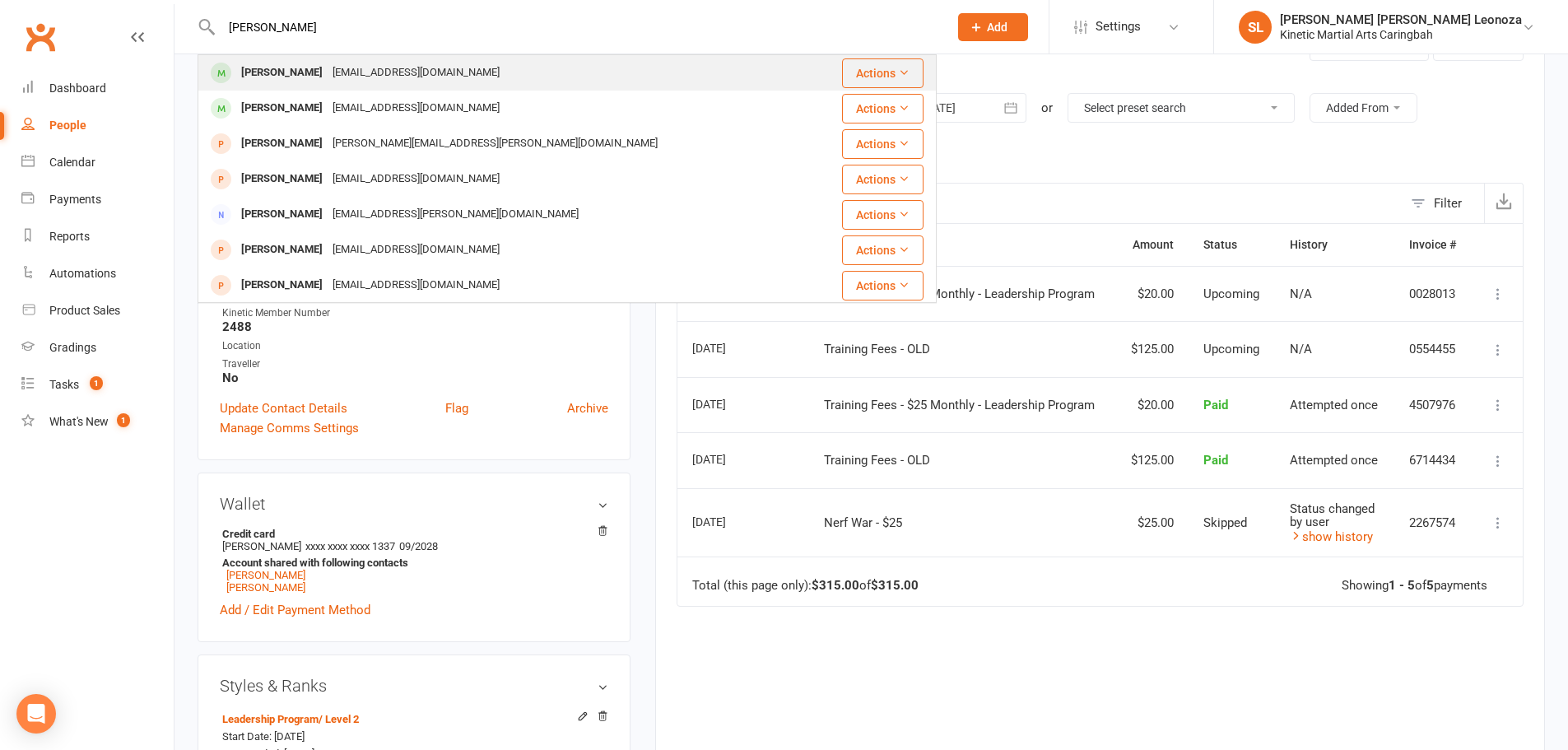
type input "alexander"
click at [306, 67] on div "Alexander Madsen" at bounding box center [282, 73] width 91 height 24
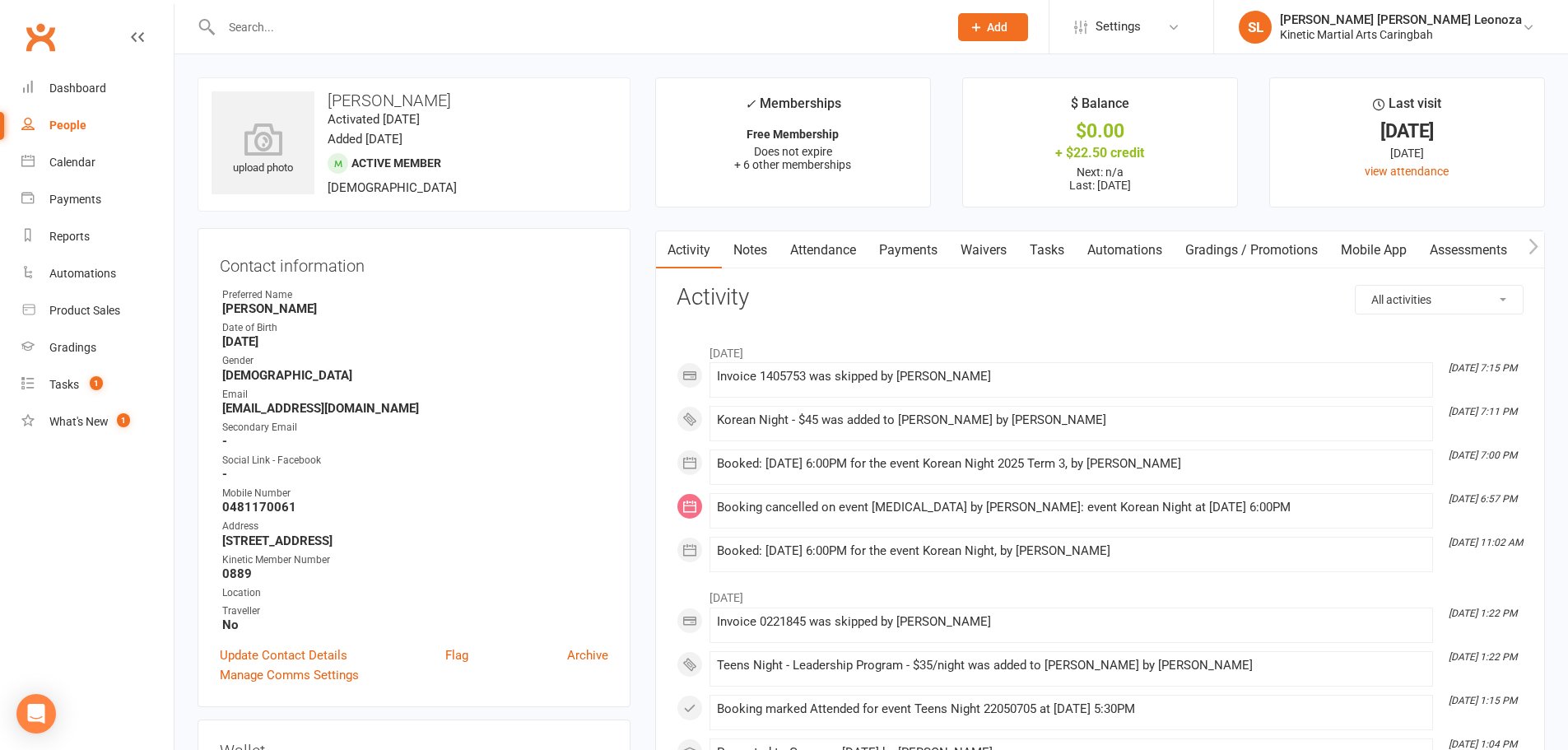
click at [919, 260] on link "Payments" at bounding box center [908, 250] width 81 height 38
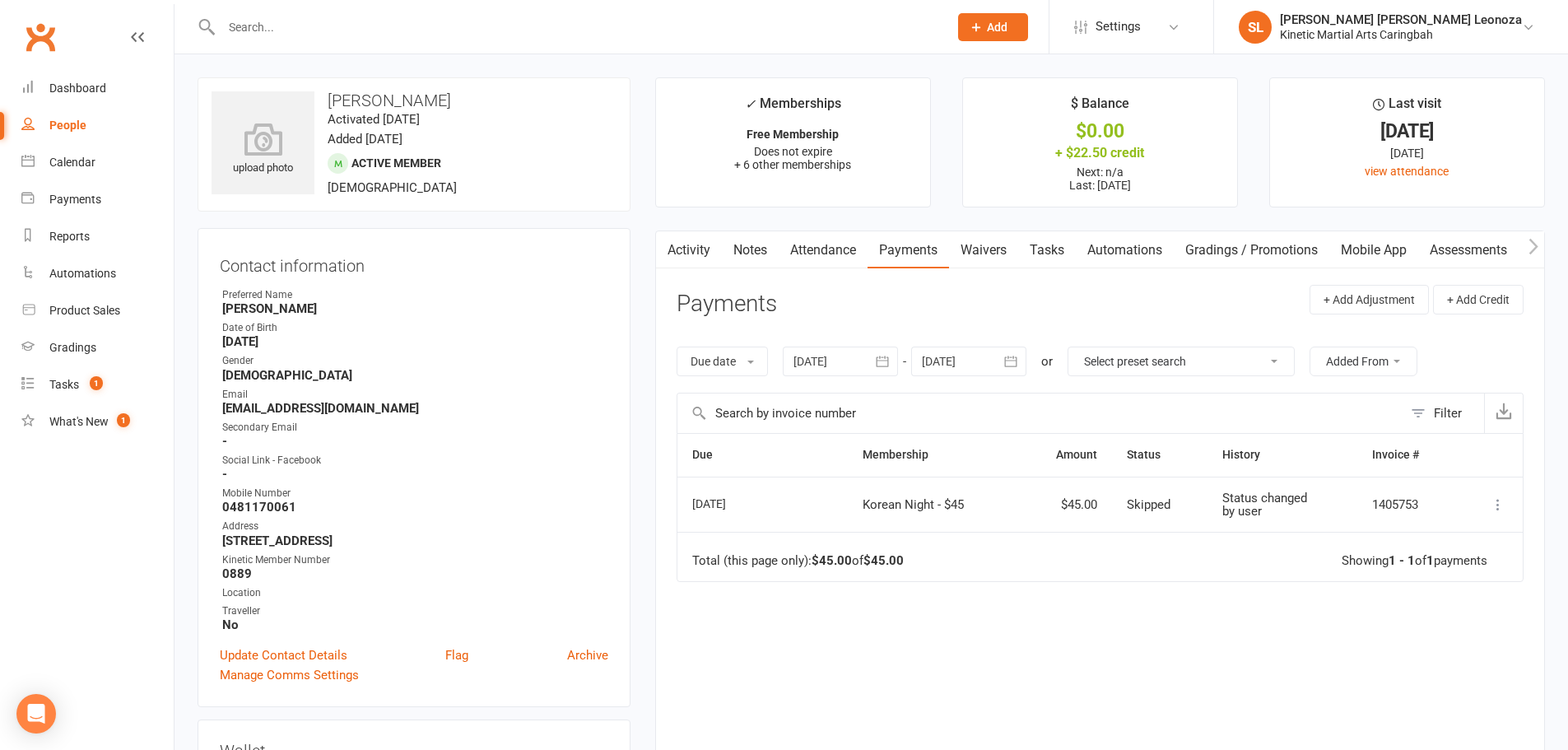
click at [306, 27] on input "text" at bounding box center [576, 27] width 720 height 23
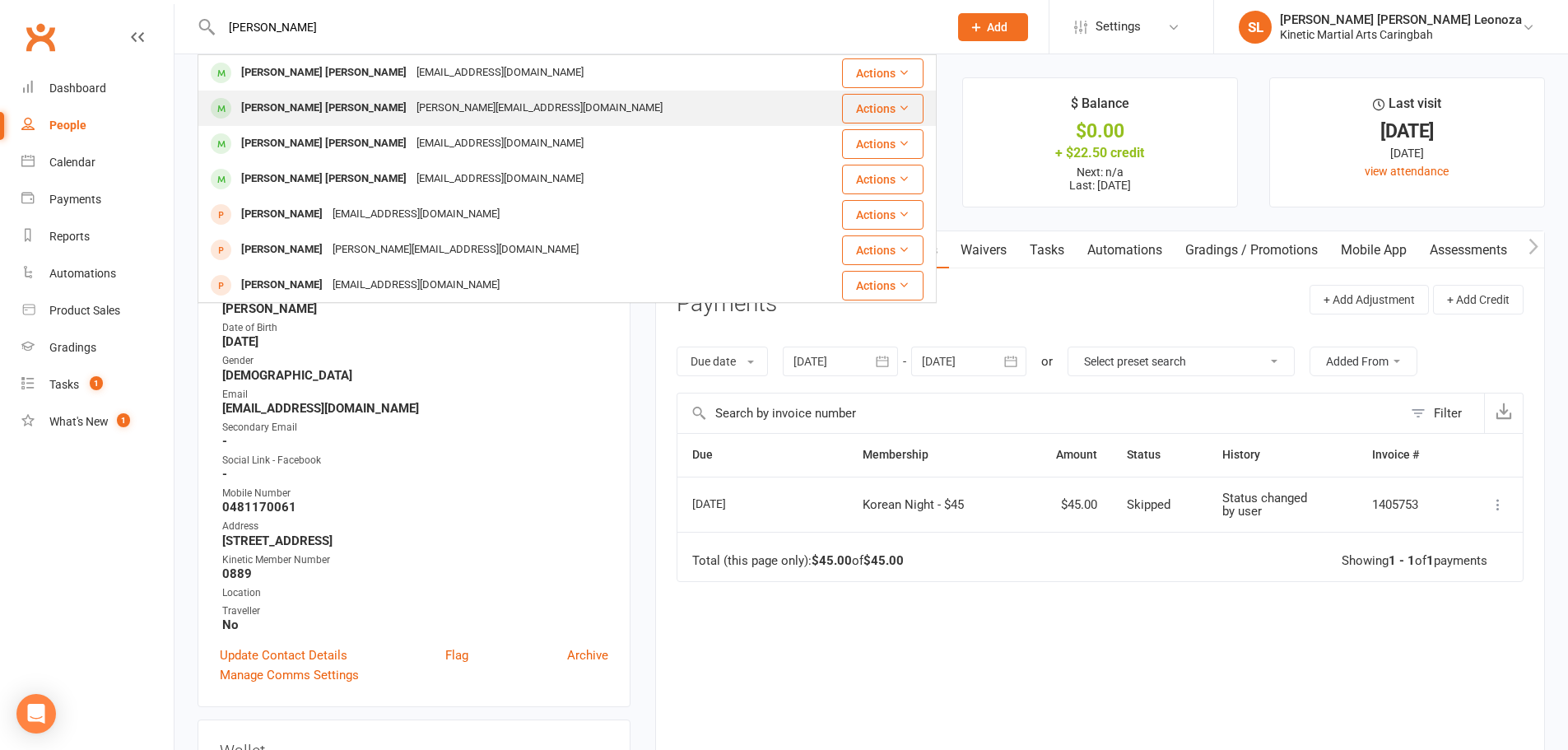
type input "cooper"
click at [285, 104] on div "Cooper Hardman" at bounding box center [324, 109] width 175 height 24
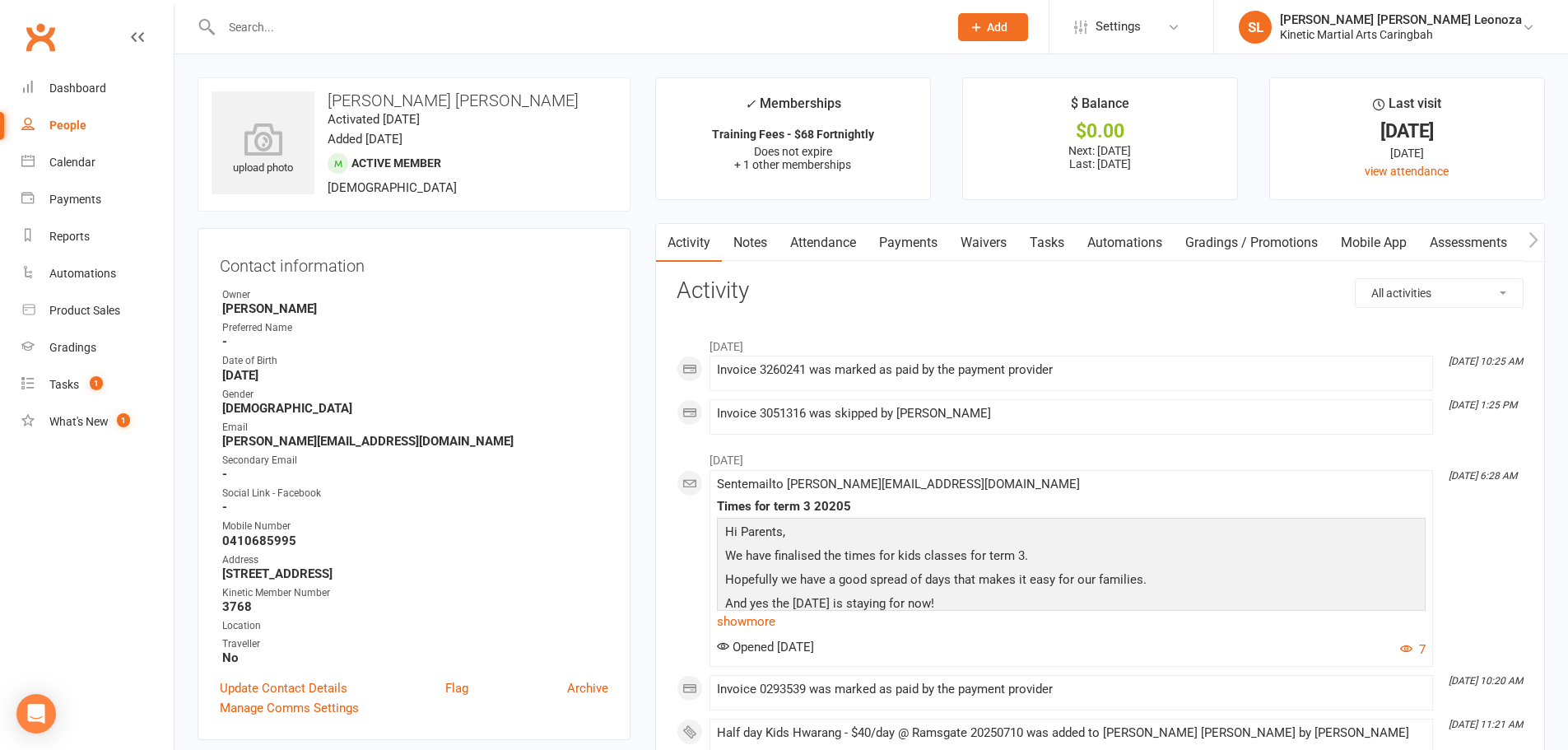
scroll to position [82, 0]
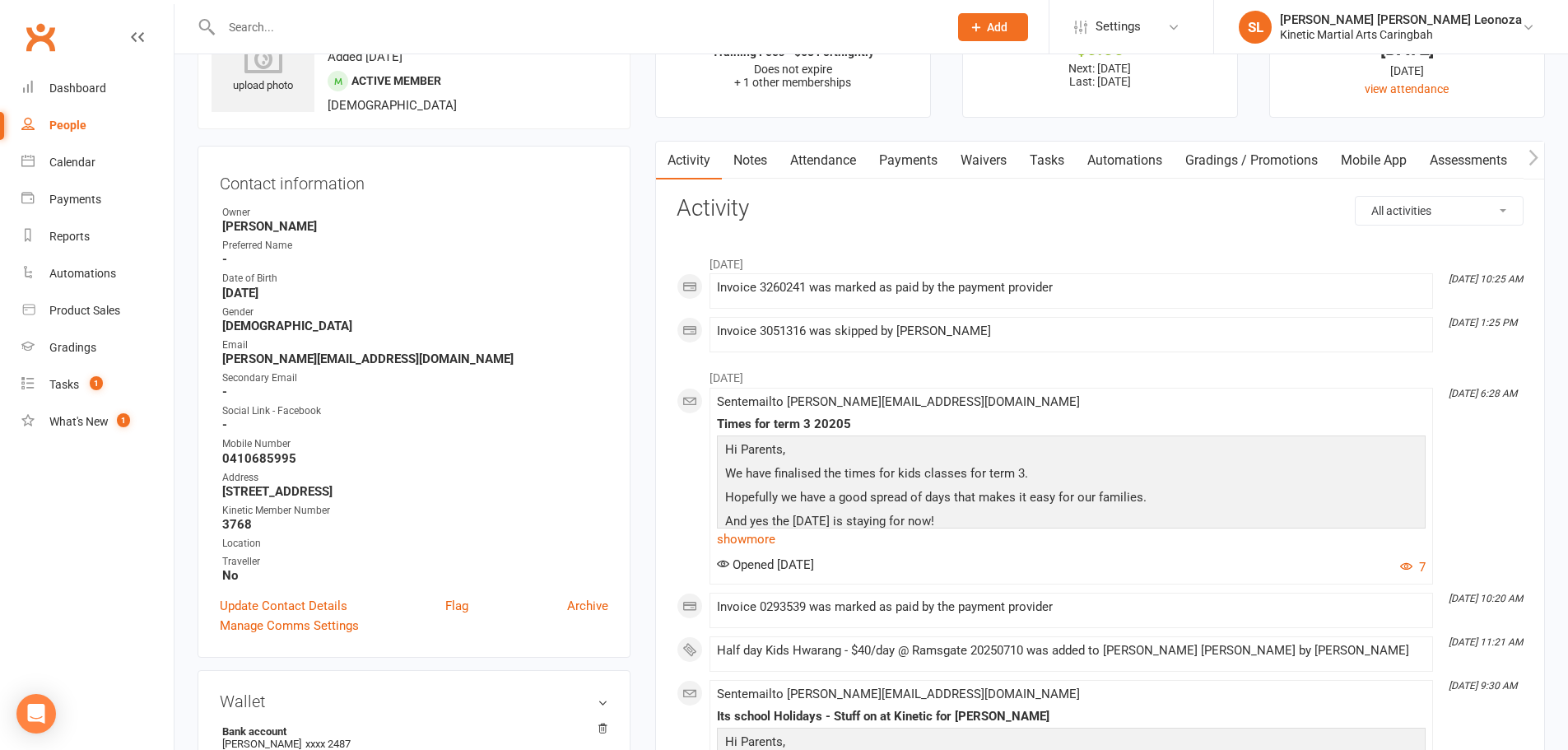
click at [915, 156] on link "Payments" at bounding box center [908, 161] width 81 height 38
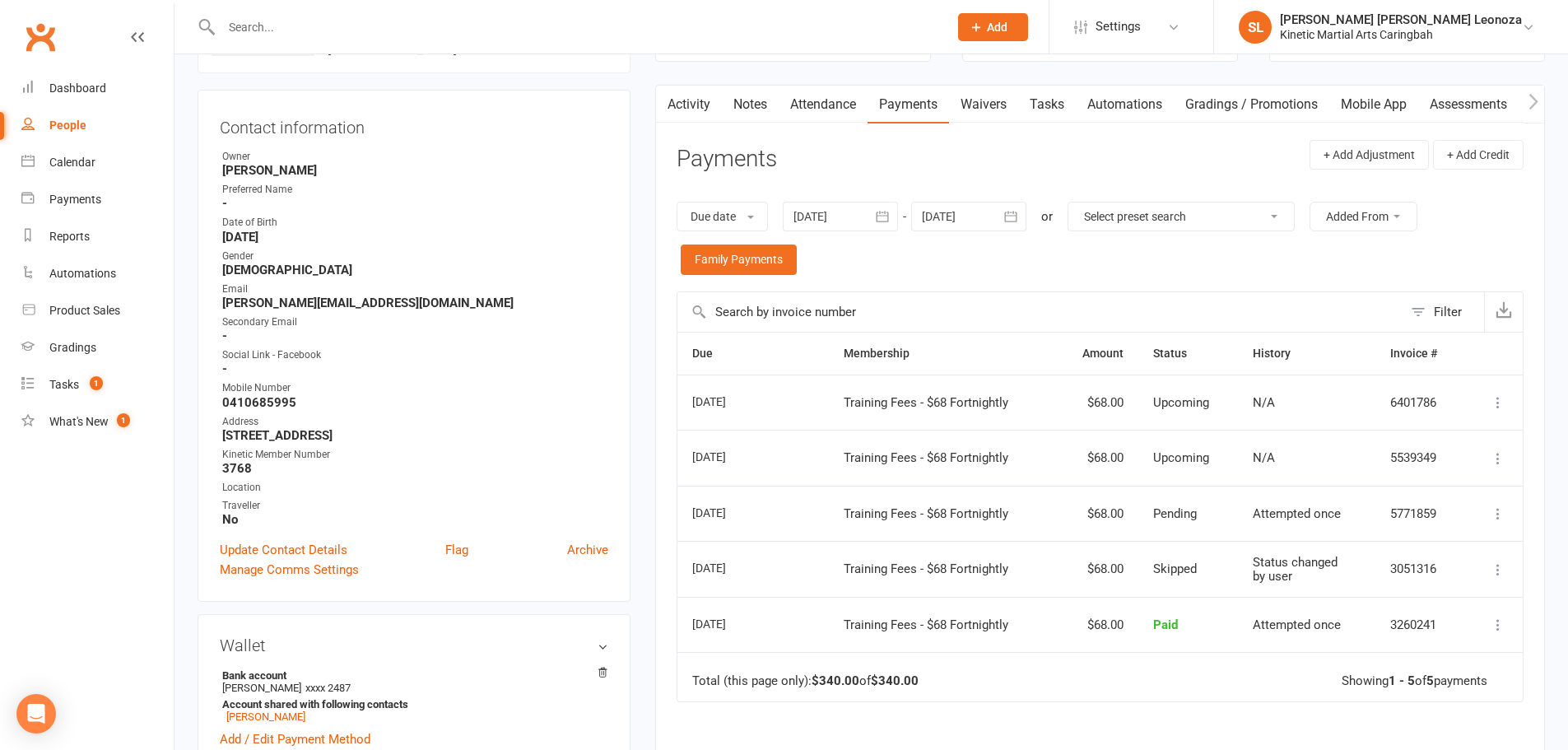
scroll to position [165, 0]
